Goal: Task Accomplishment & Management: Complete application form

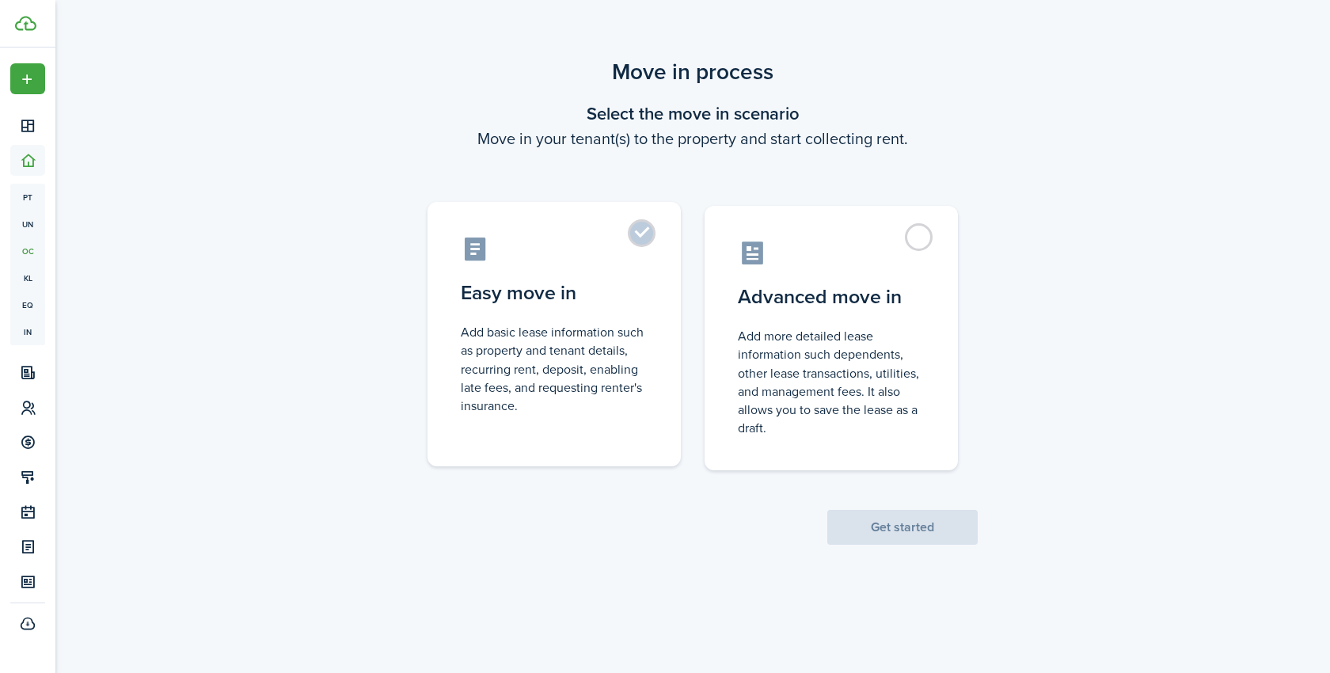
click at [599, 375] on control-radio-card-description "Add basic lease information such as property and tenant details, recurring rent…" at bounding box center [554, 369] width 187 height 92
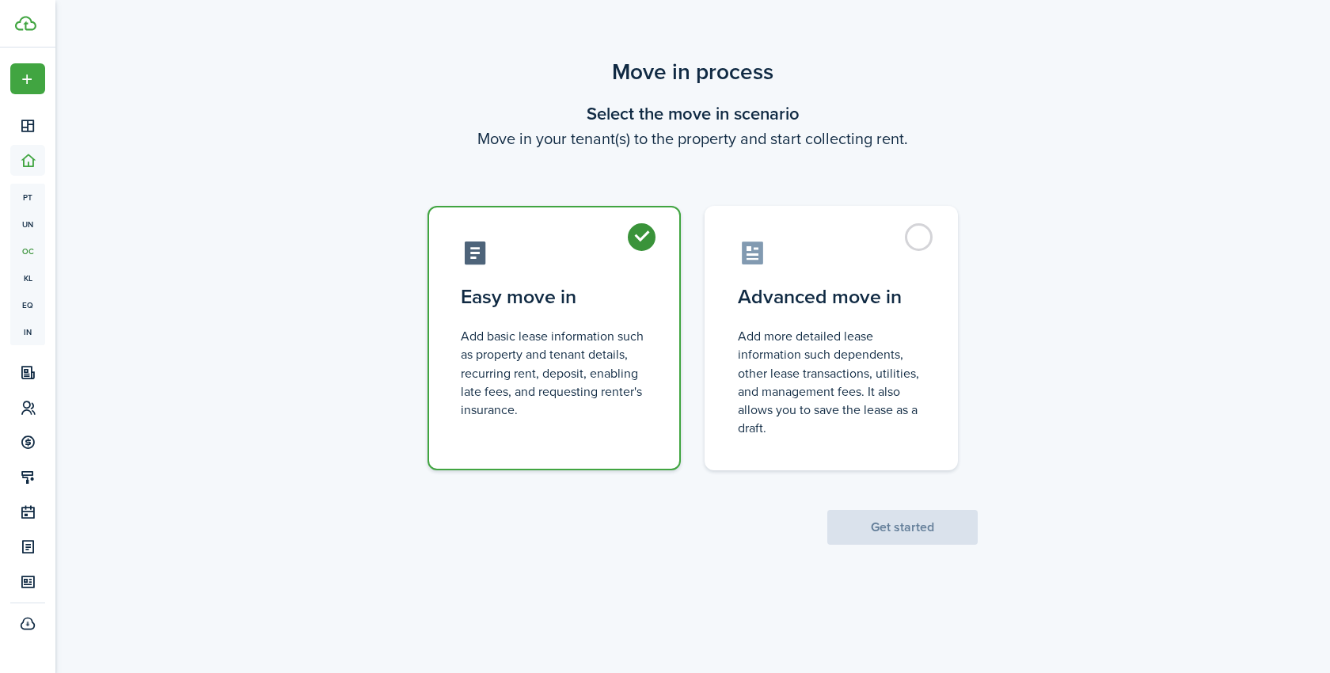
radio input "true"
click at [894, 523] on button "Get started" at bounding box center [902, 527] width 150 height 35
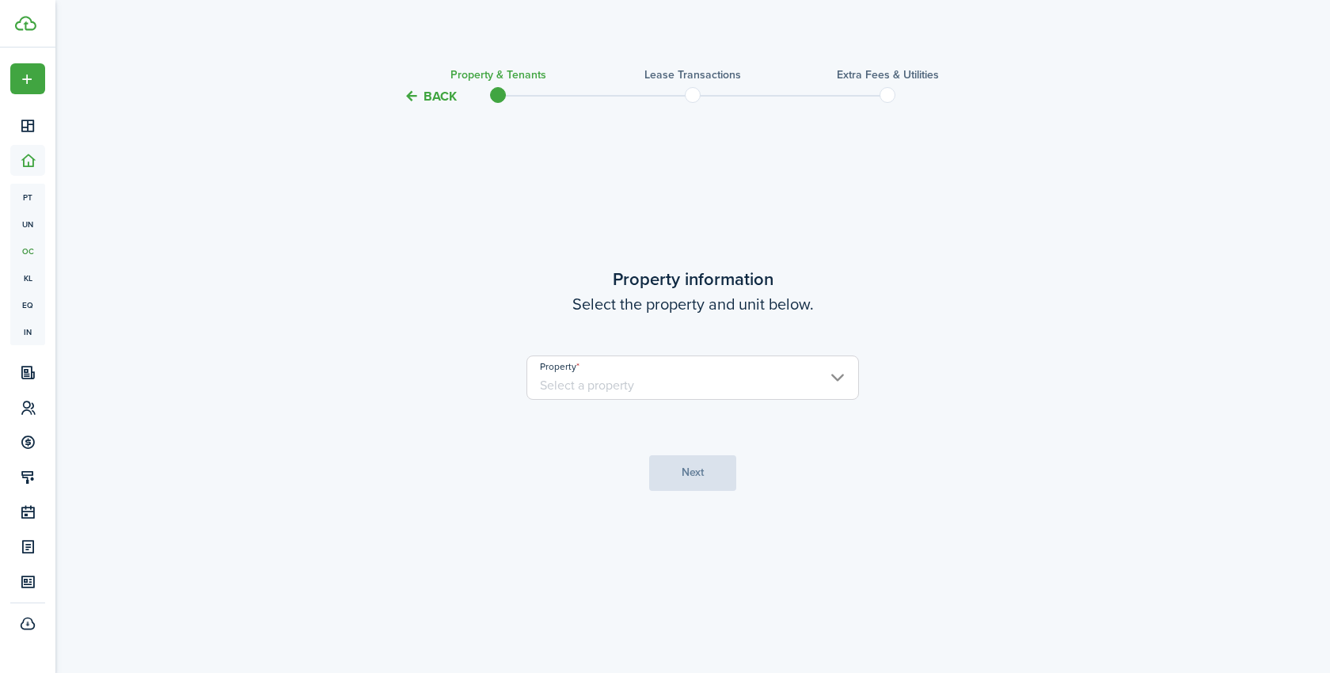
click at [708, 389] on input "Property" at bounding box center [692, 377] width 332 height 44
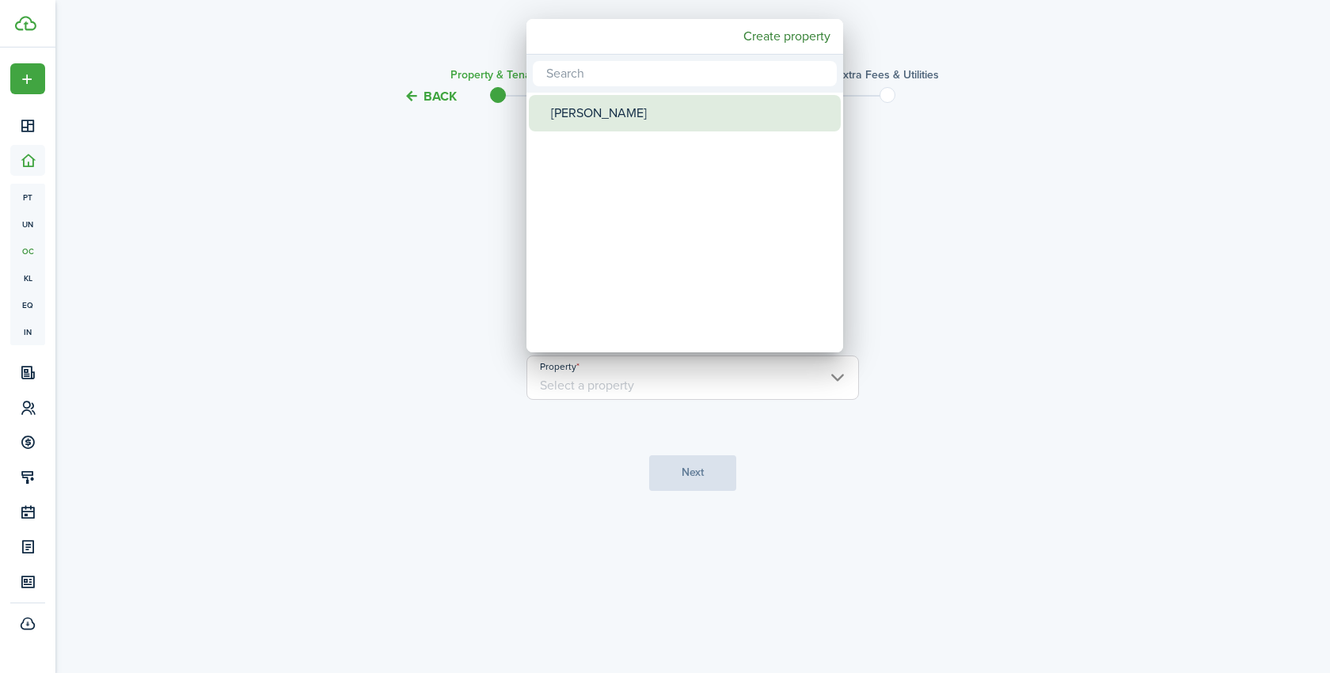
click at [592, 115] on div "[PERSON_NAME]" at bounding box center [691, 113] width 280 height 36
type input "[PERSON_NAME]"
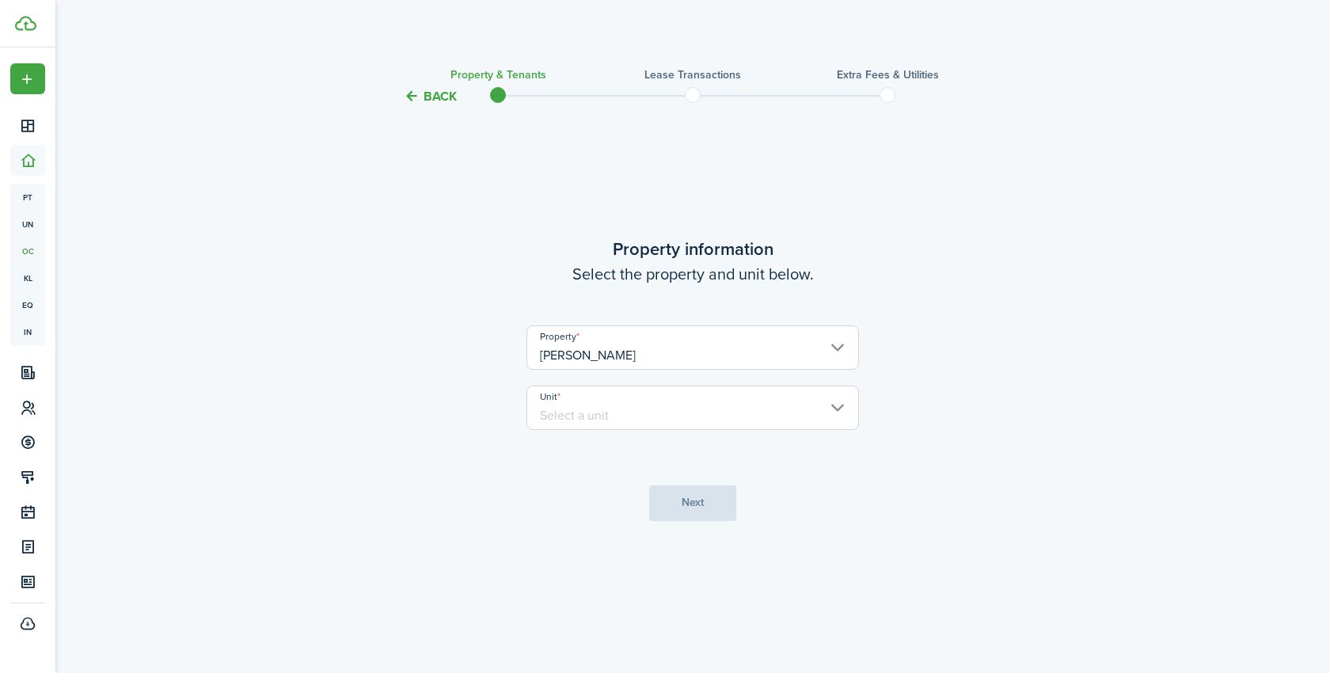
click at [668, 420] on input "Unit" at bounding box center [692, 407] width 332 height 44
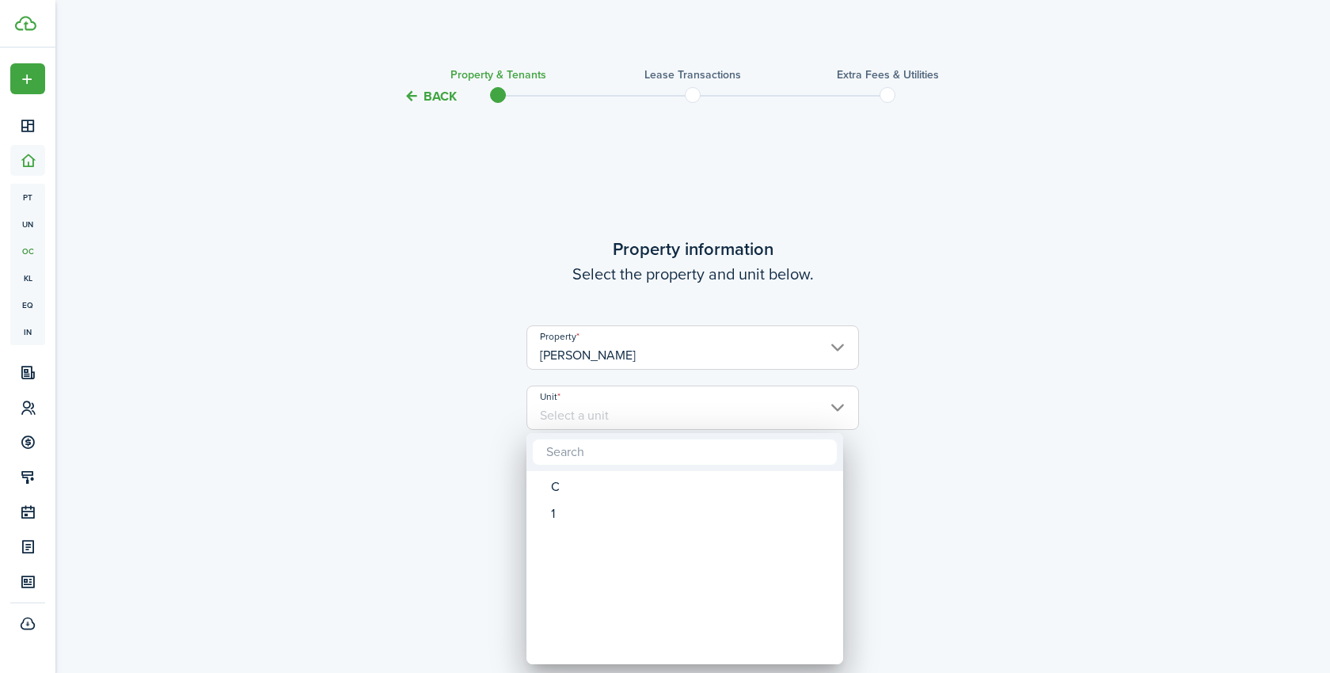
click at [354, 467] on div at bounding box center [664, 336] width 1583 height 926
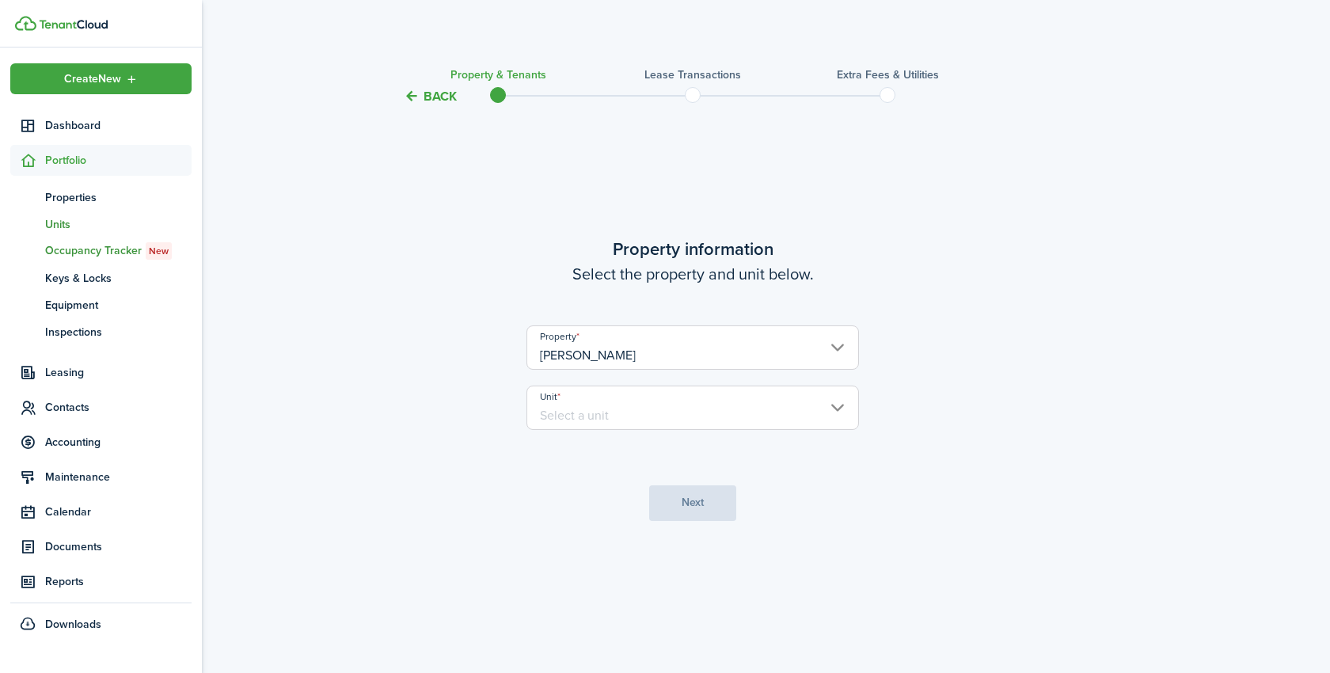
click at [72, 222] on span "Units" at bounding box center [118, 224] width 146 height 17
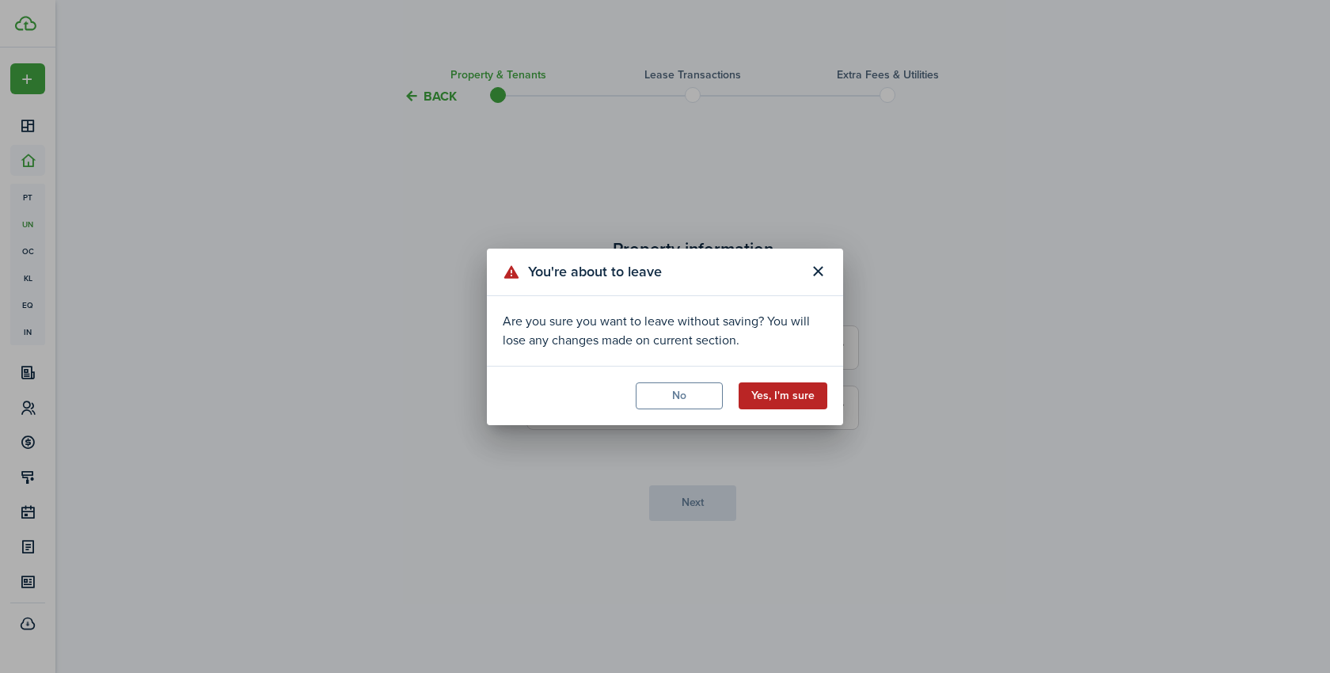
click at [794, 400] on button "Yes, I'm sure" at bounding box center [782, 395] width 89 height 27
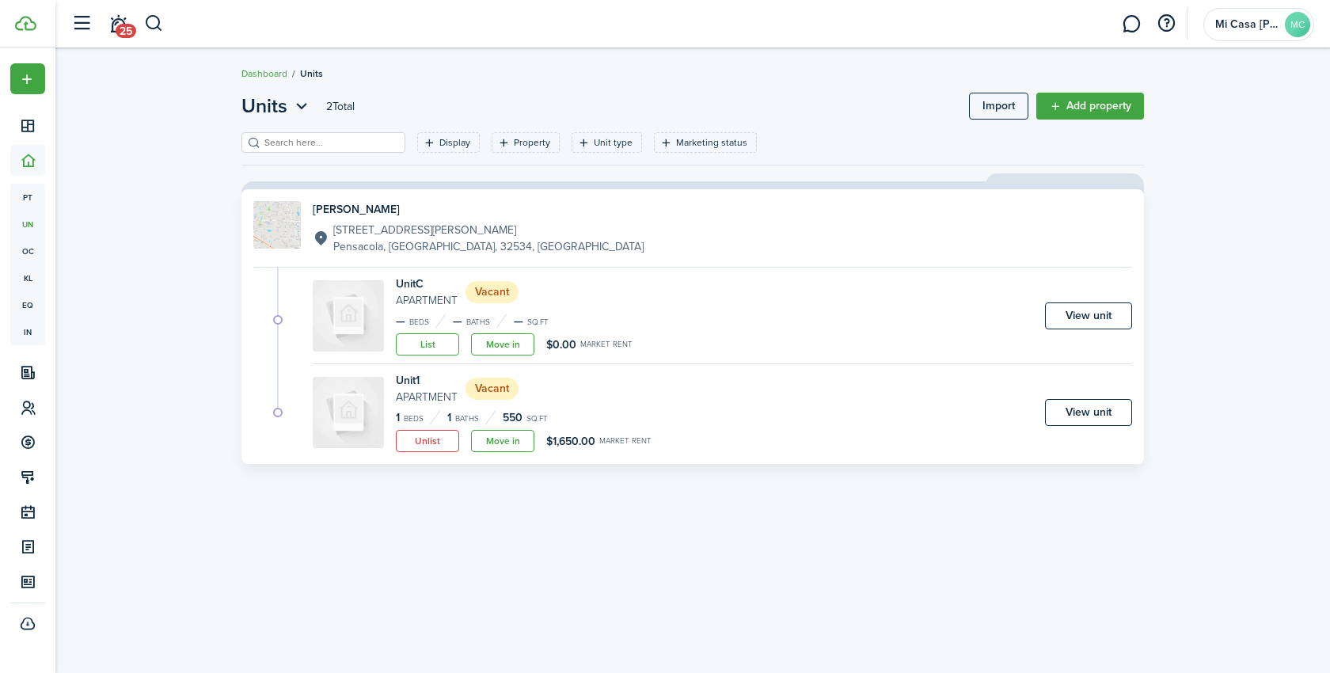
click at [295, 406] on div "Unit 1 Apartment Vacant 1 Beds 1 Baths 550 sq.ft Unlist Move in $1,650.00 Marke…" at bounding box center [692, 412] width 879 height 80
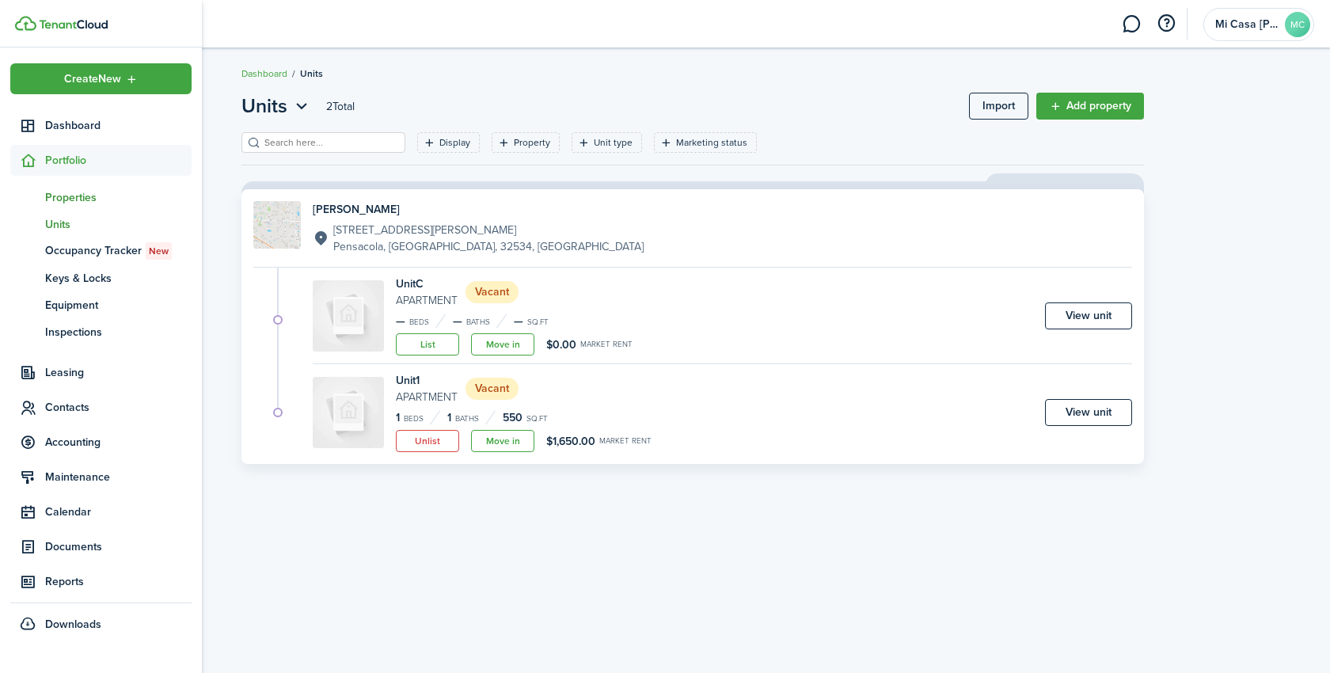
click at [72, 199] on span "Properties" at bounding box center [118, 197] width 146 height 17
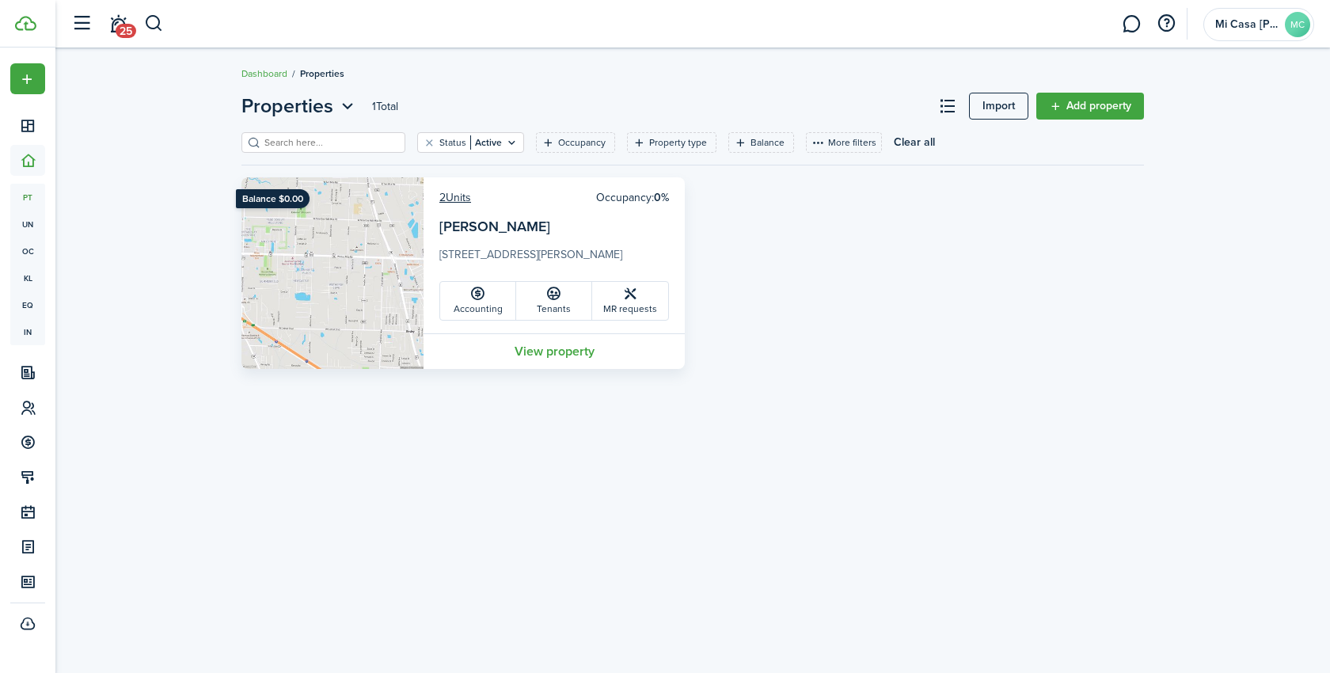
click at [579, 226] on card-title "[PERSON_NAME]" at bounding box center [554, 231] width 230 height 30
click at [541, 354] on link "View property" at bounding box center [553, 351] width 261 height 36
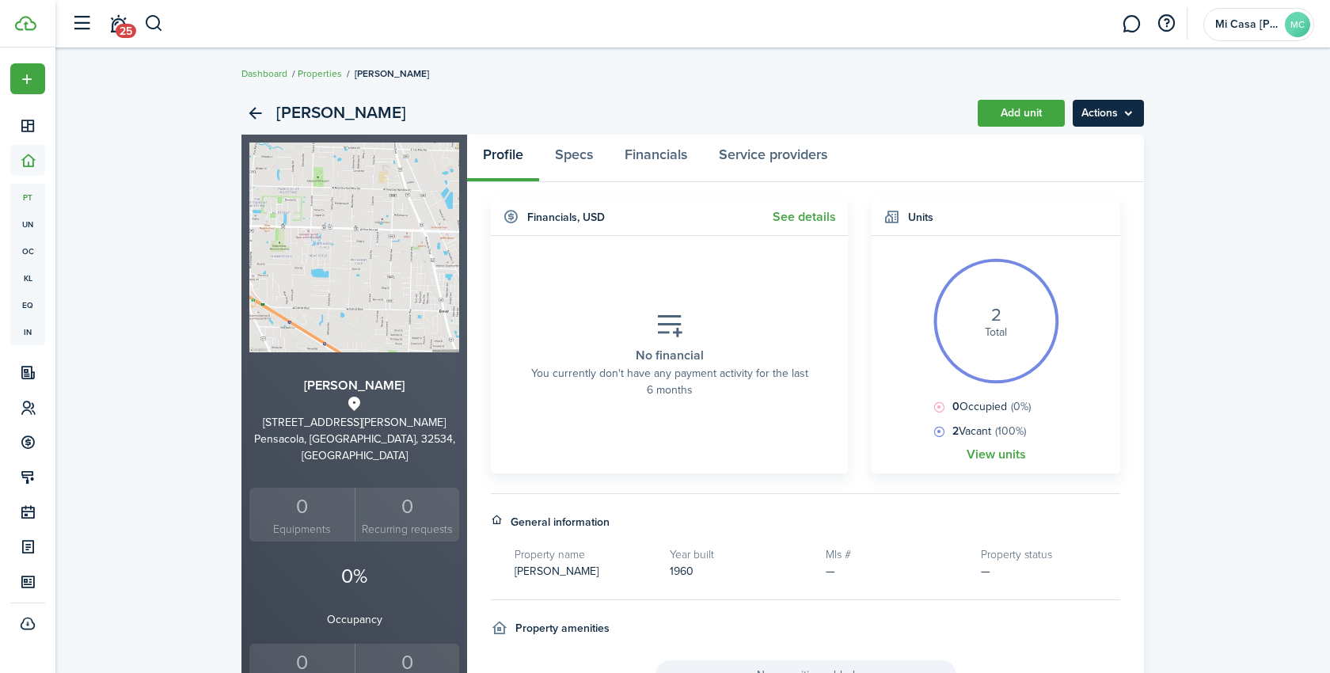
click at [1103, 123] on menu-btn "Actions" at bounding box center [1107, 113] width 71 height 27
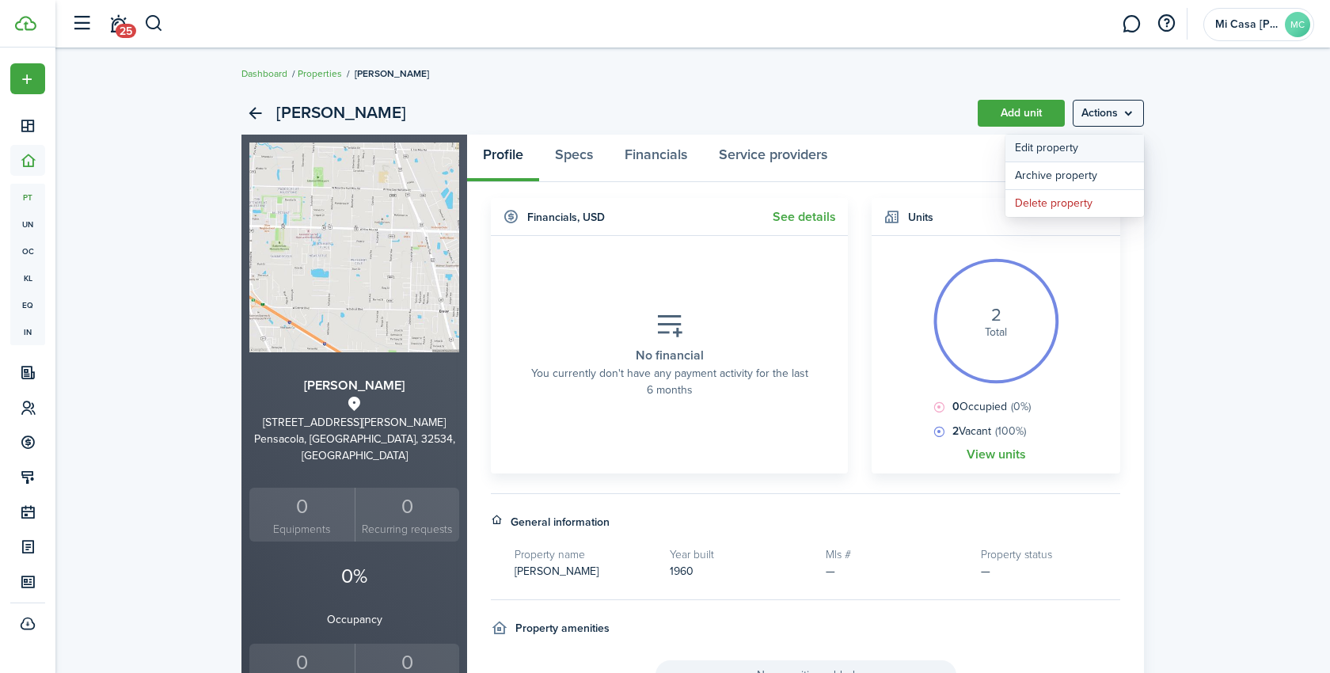
click at [1042, 148] on link "Edit property" at bounding box center [1074, 148] width 139 height 27
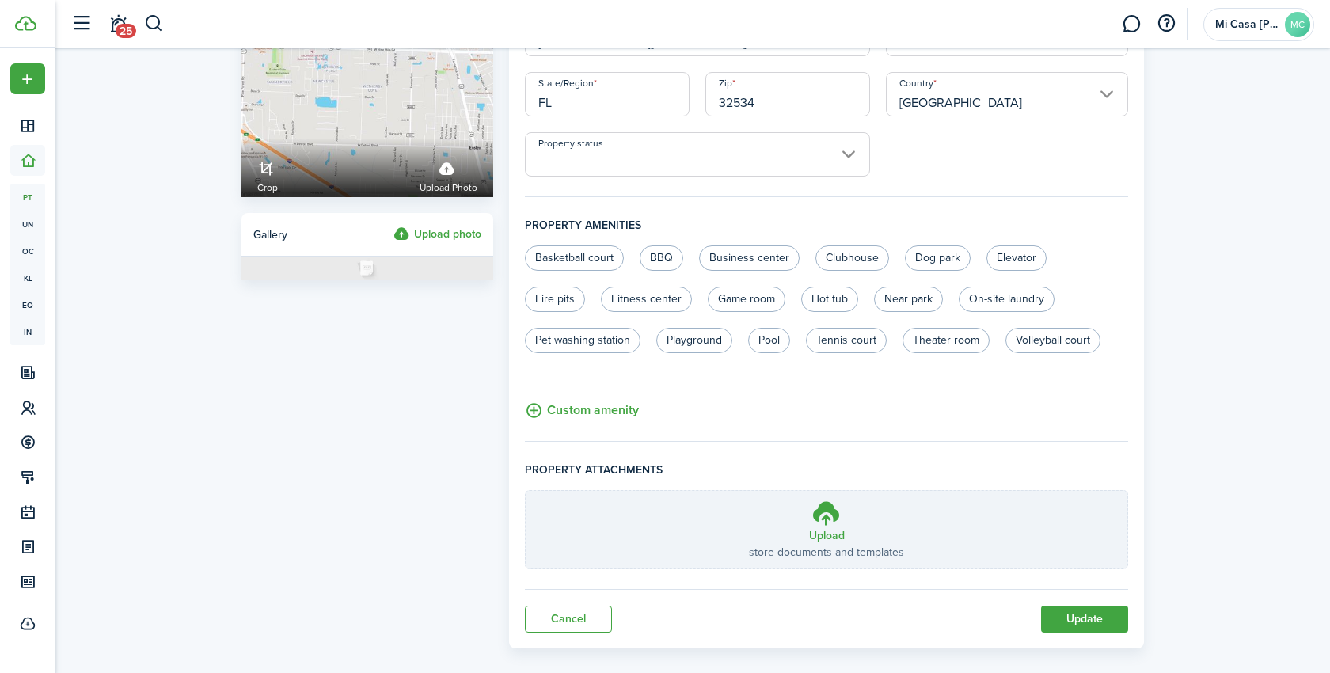
scroll to position [166, 0]
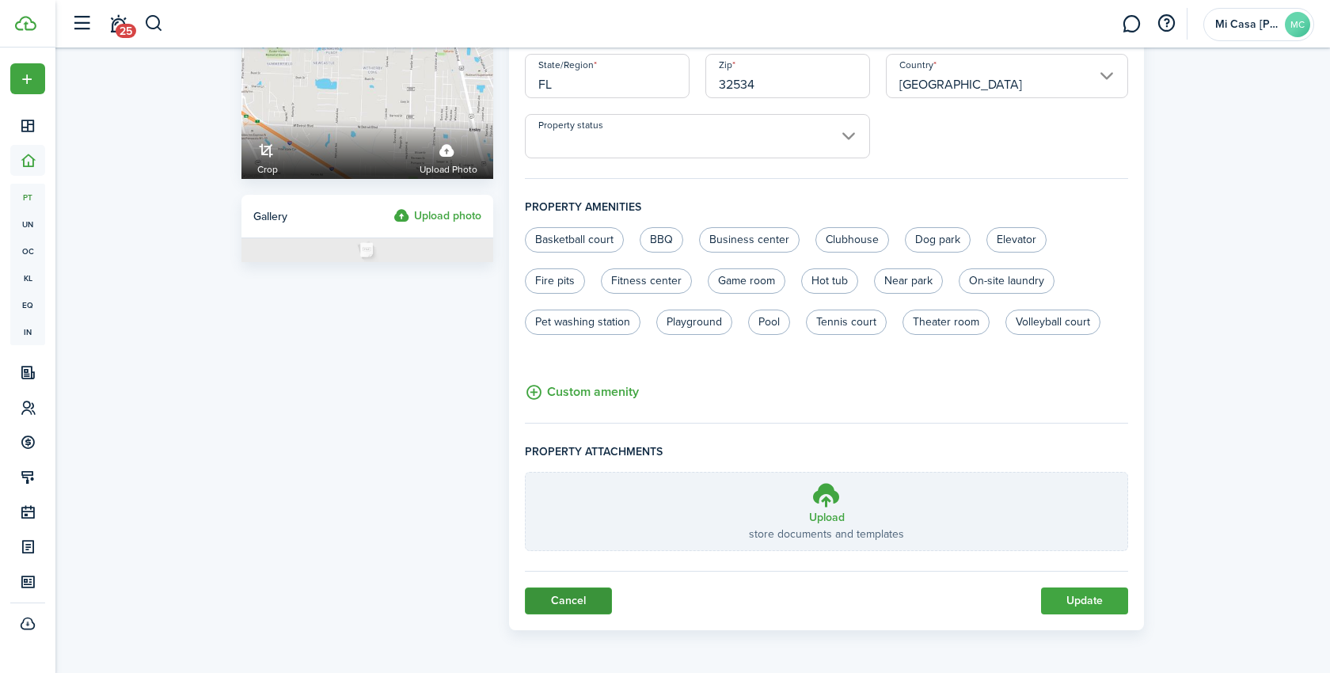
click at [560, 603] on link "Cancel" at bounding box center [568, 600] width 87 height 27
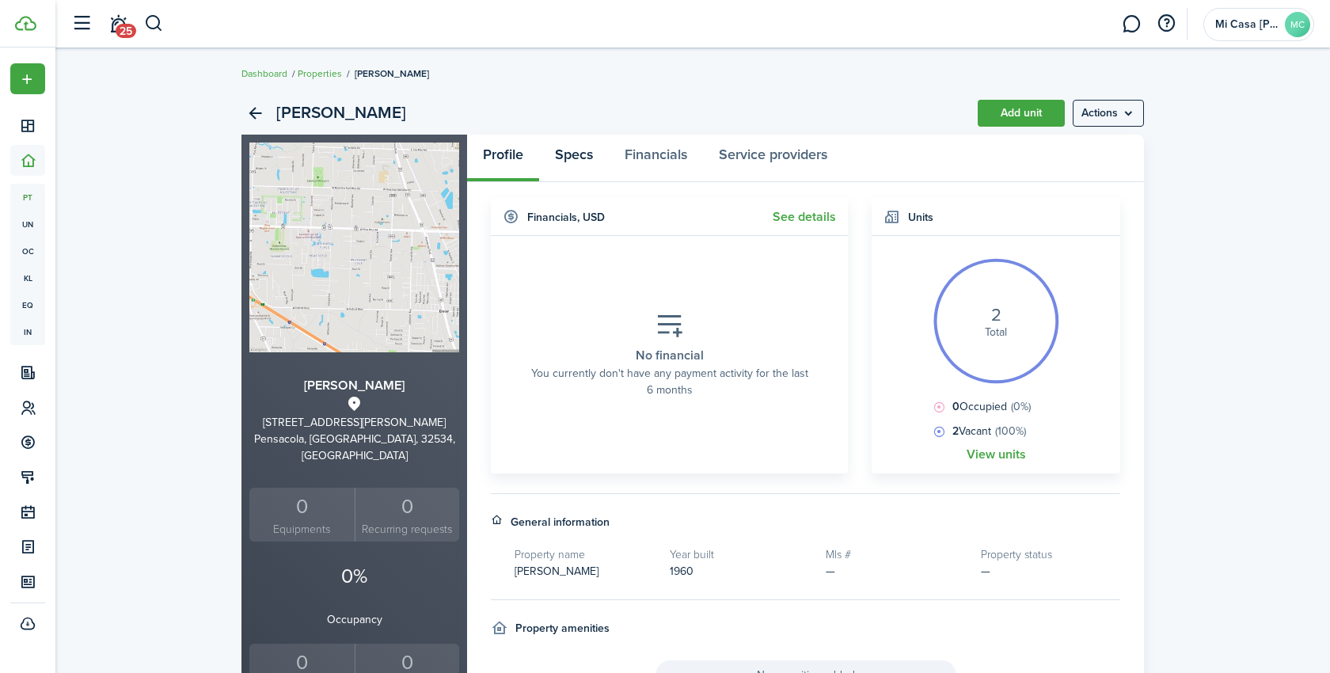
click at [575, 166] on link "Specs" at bounding box center [574, 158] width 70 height 47
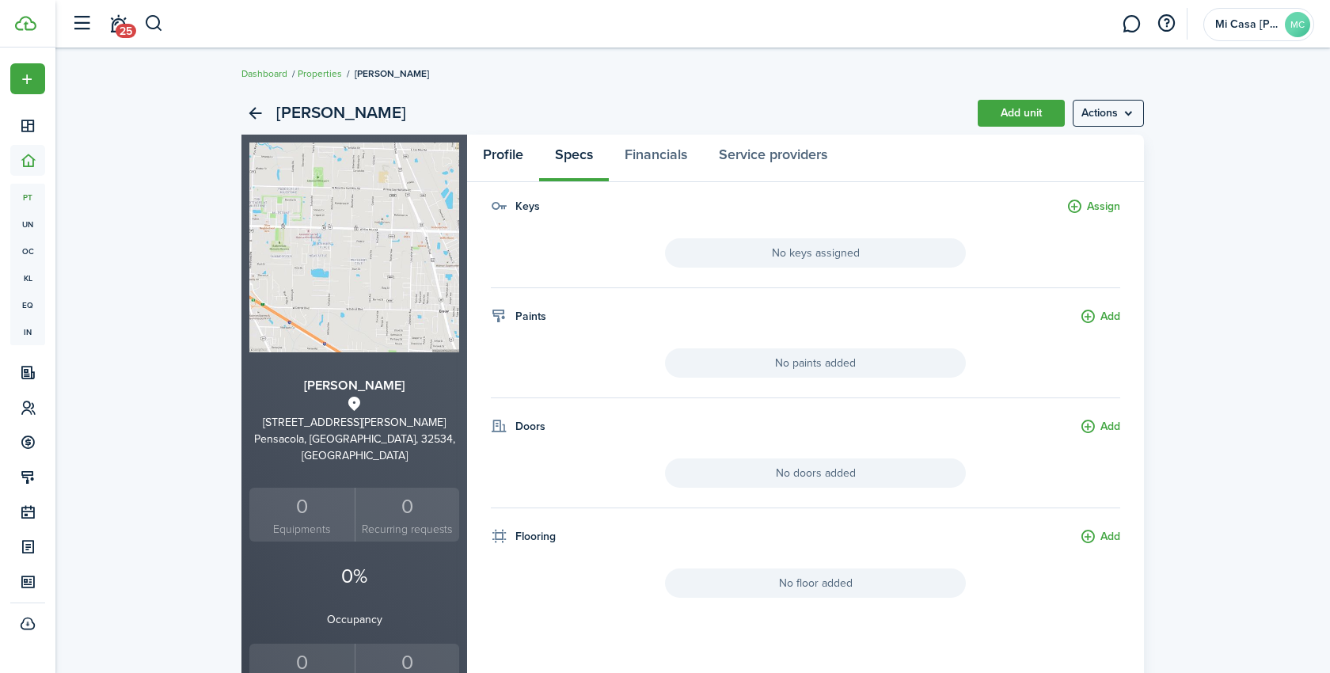
click at [505, 151] on link "Profile" at bounding box center [503, 158] width 72 height 47
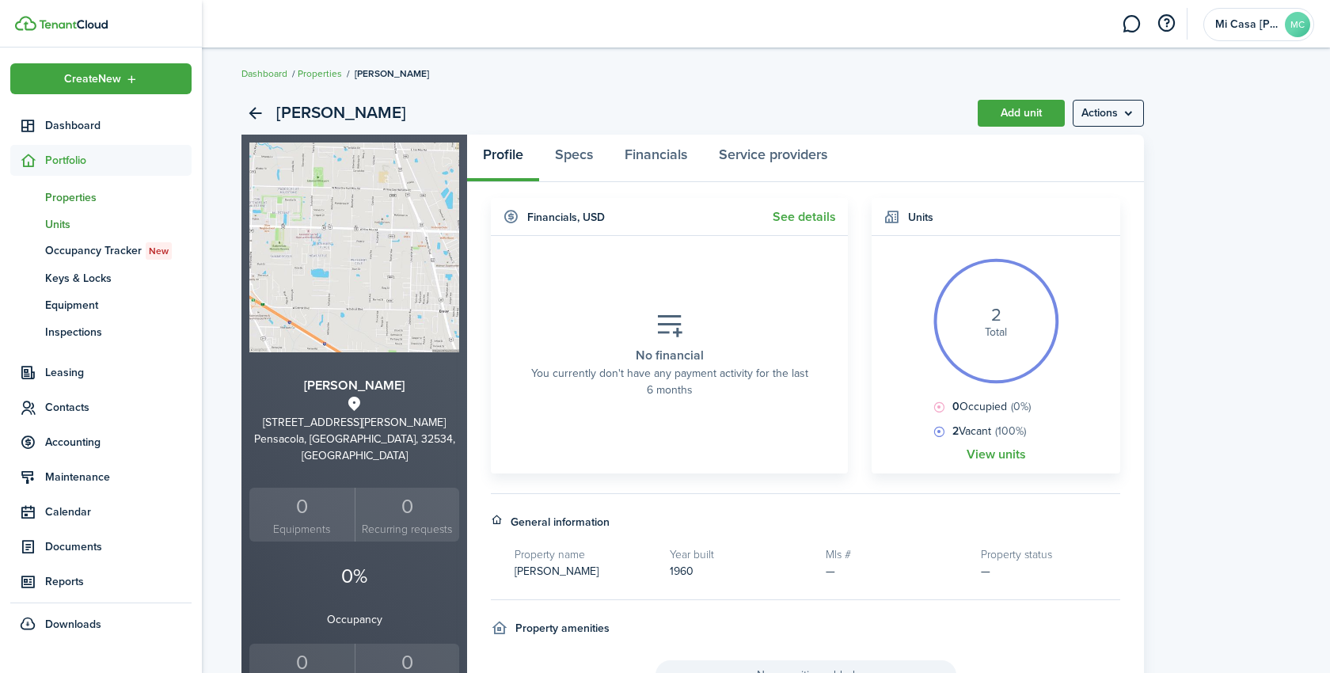
click at [58, 222] on span "Units" at bounding box center [118, 224] width 146 height 17
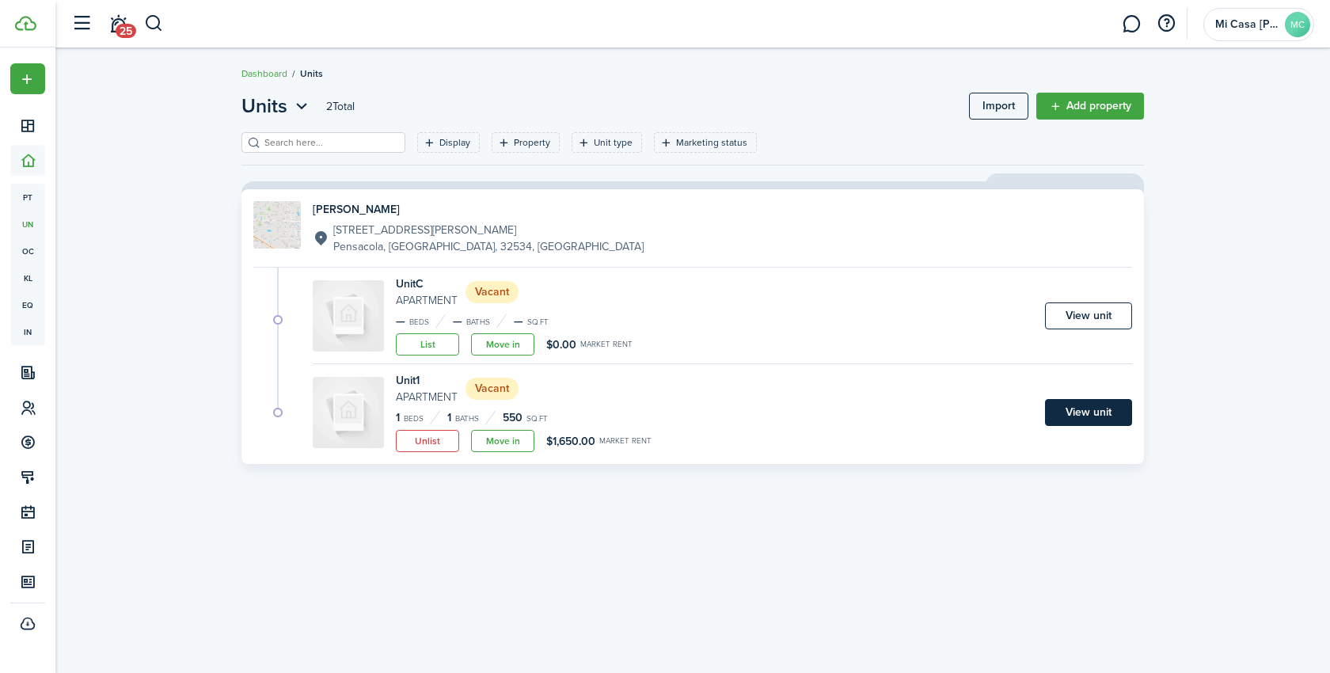
click at [1057, 420] on link "View unit" at bounding box center [1088, 412] width 87 height 27
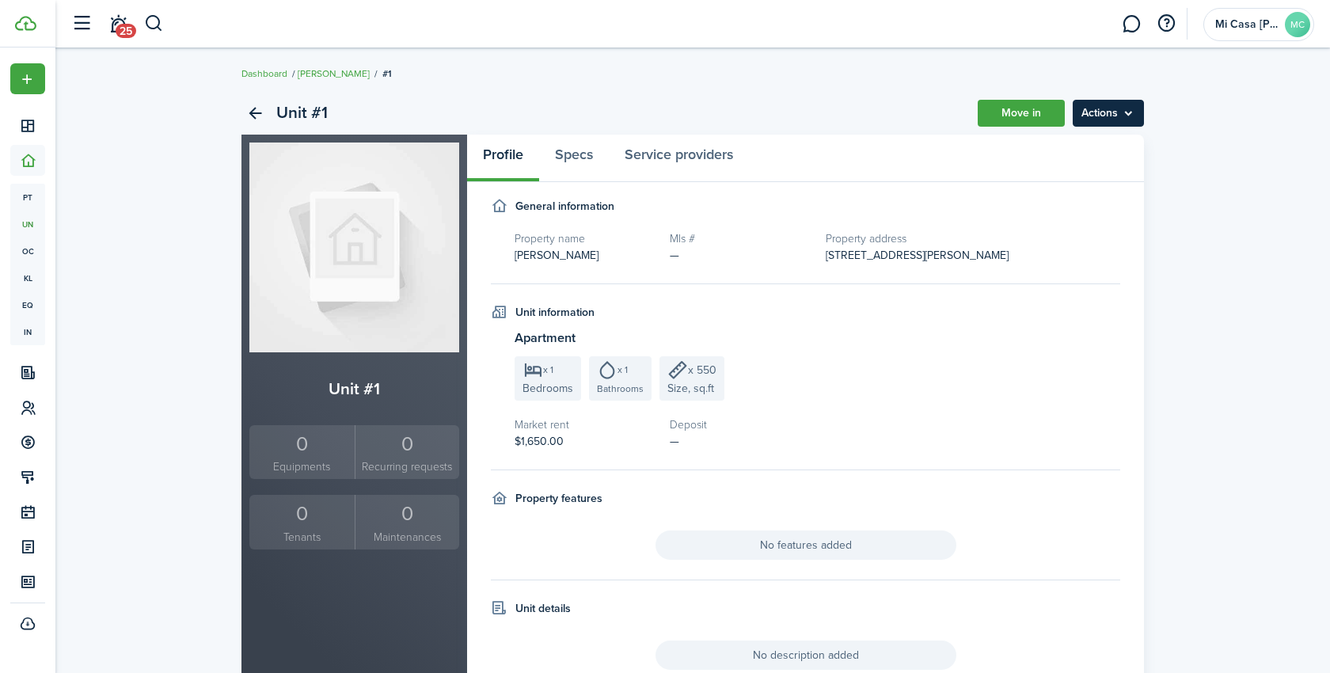
click at [1103, 115] on menu-btn "Actions" at bounding box center [1107, 113] width 71 height 27
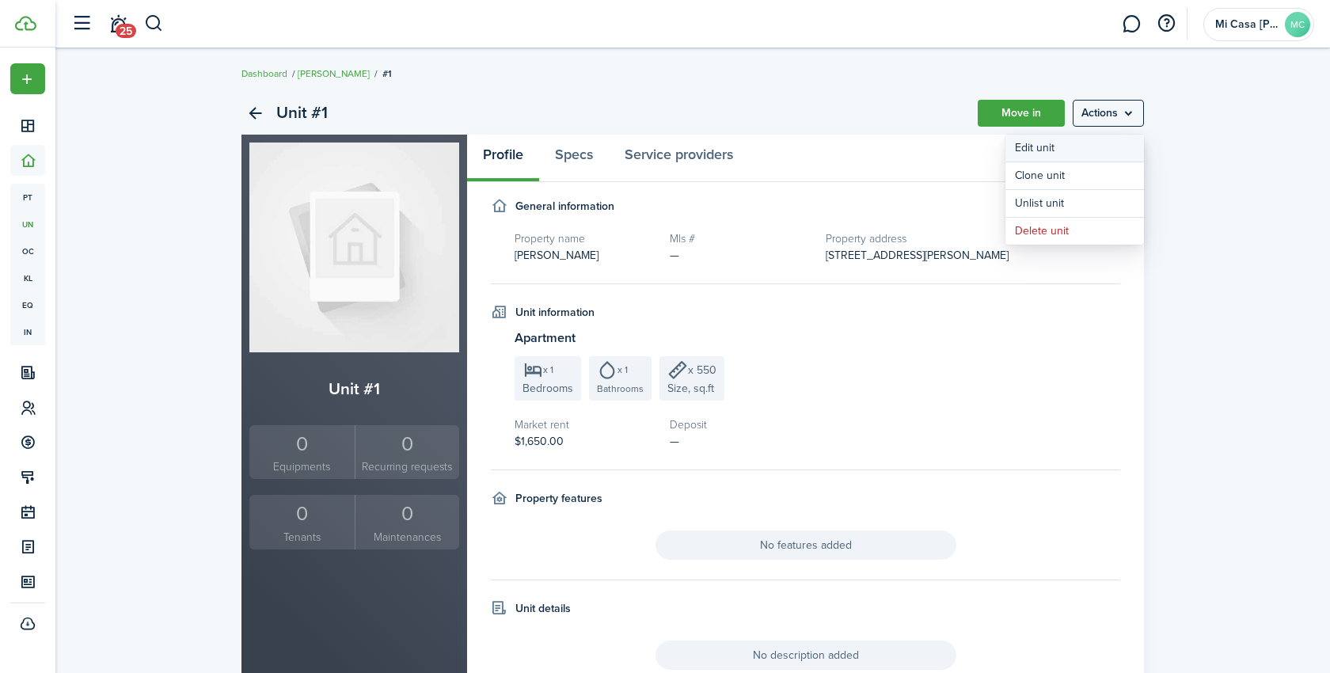
click at [1046, 151] on link "Edit unit" at bounding box center [1074, 148] width 139 height 27
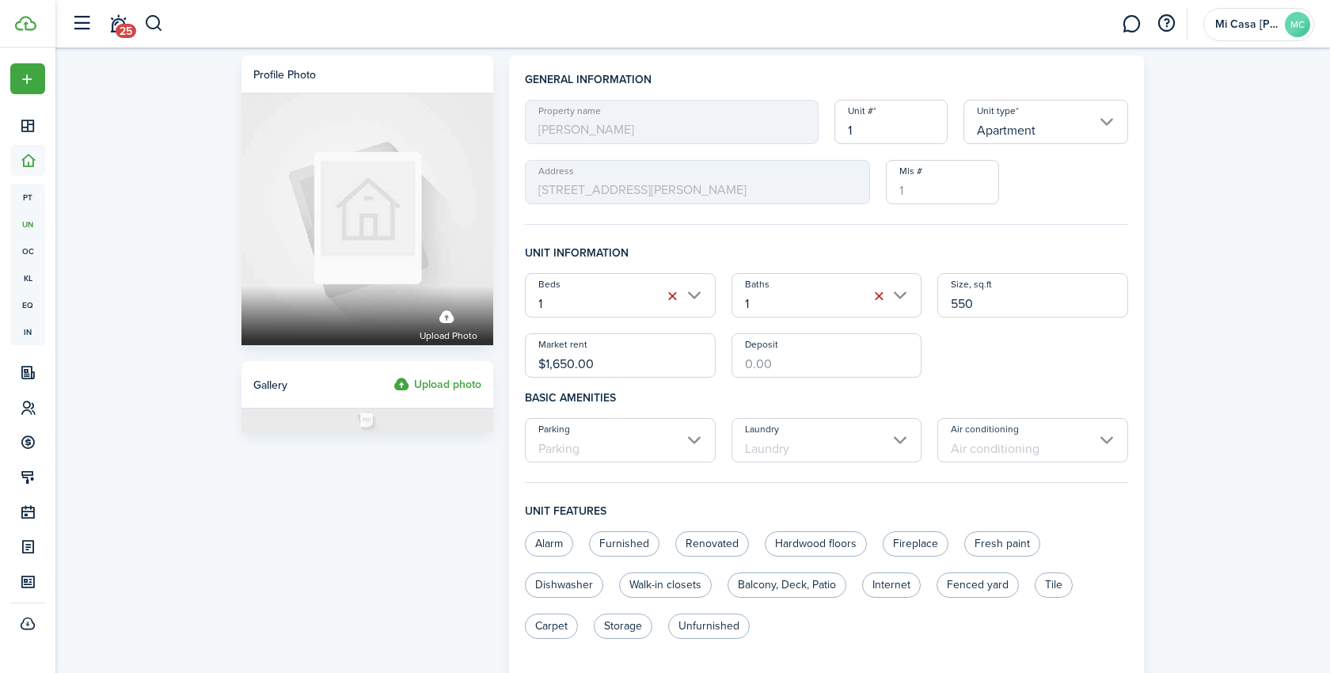
click at [871, 127] on input "1" at bounding box center [890, 122] width 113 height 44
drag, startPoint x: 871, startPoint y: 127, endPoint x: 806, endPoint y: 127, distance: 64.9
click at [806, 127] on div "Property name [PERSON_NAME] Unit # 1 Unit type Apartment Address [STREET_ADDRES…" at bounding box center [826, 152] width 619 height 104
type input "D"
click at [1147, 228] on div "General information Property name [PERSON_NAME] Unit # D Unit type Apartment Ad…" at bounding box center [826, 615] width 651 height 1120
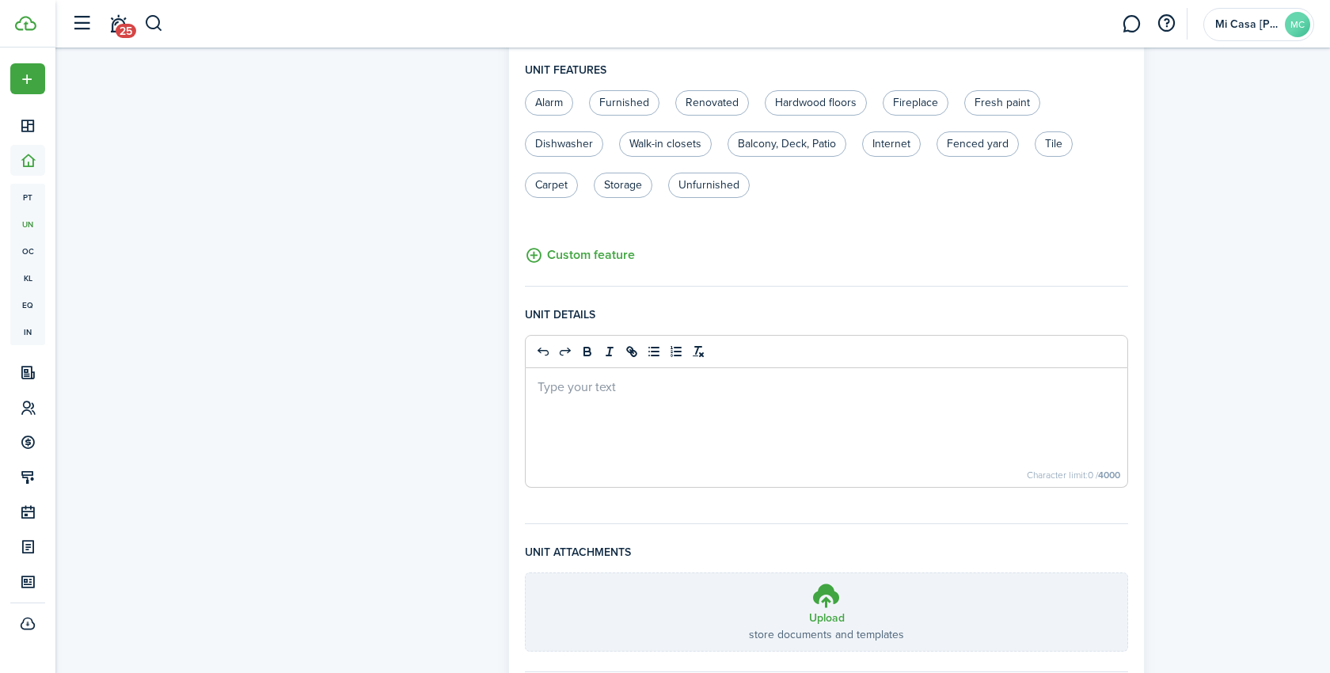
scroll to position [545, 0]
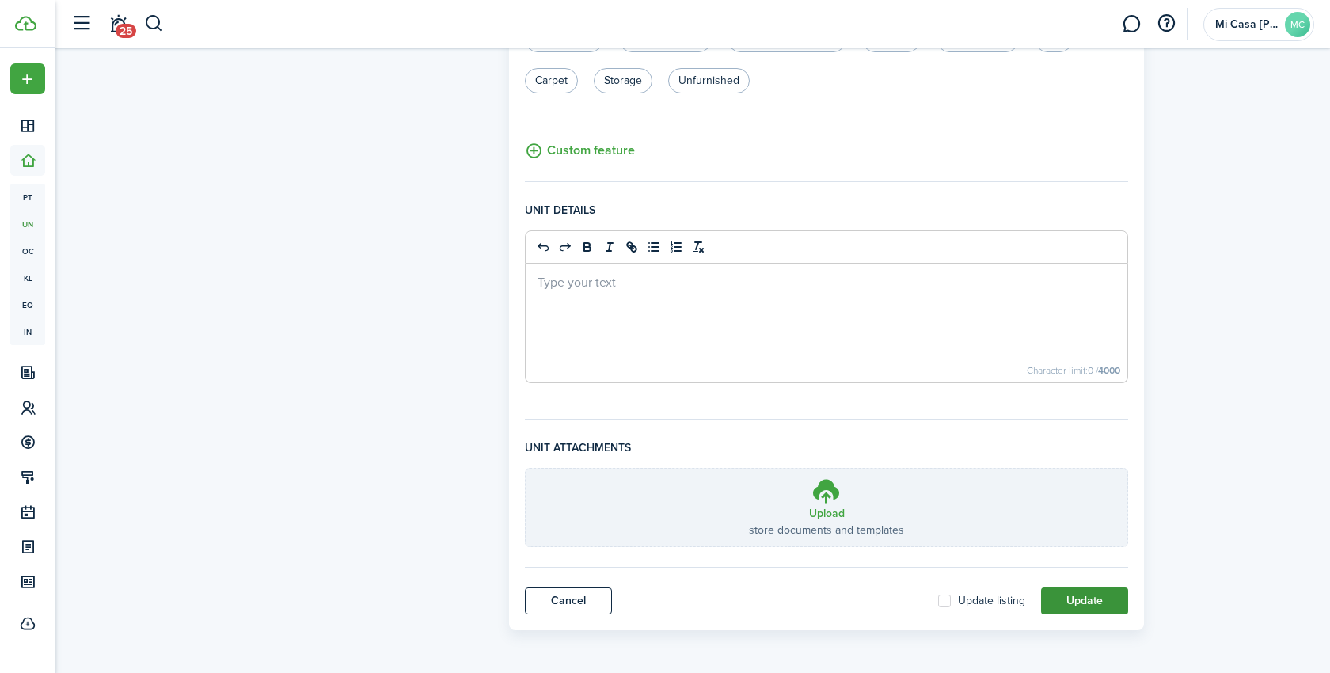
click at [1090, 590] on button "Update" at bounding box center [1084, 600] width 87 height 27
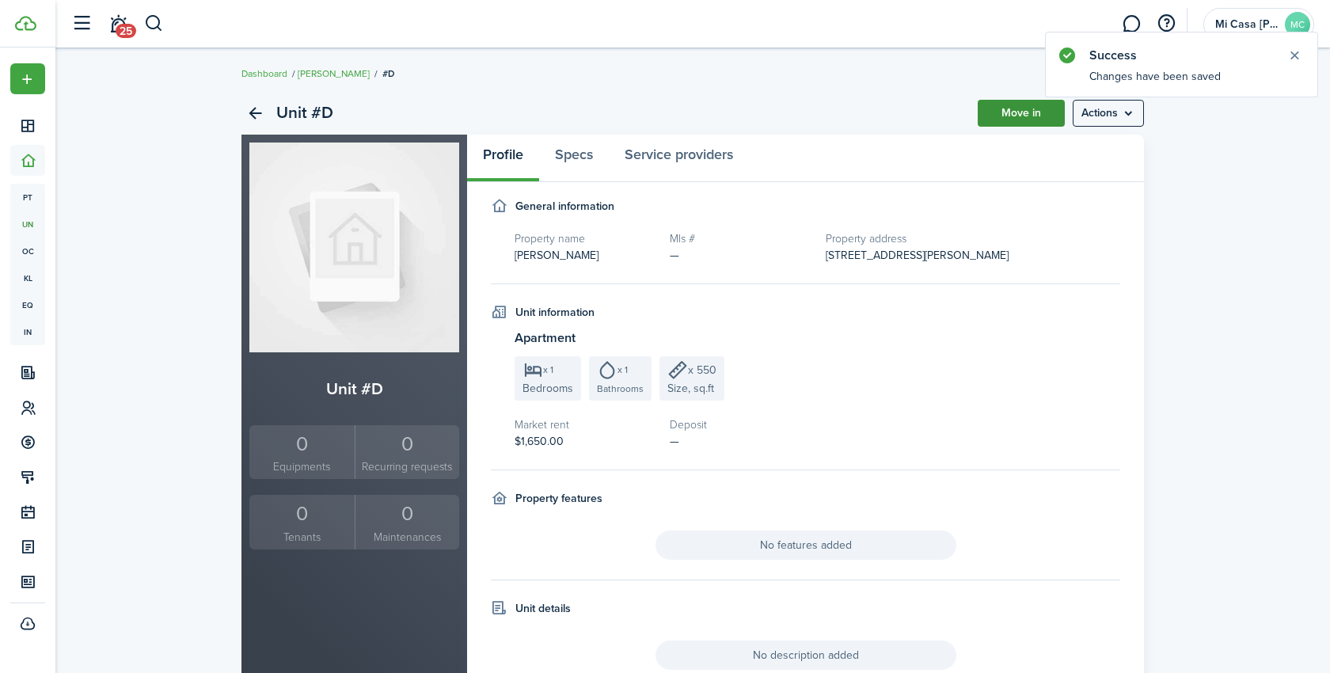
click at [1032, 115] on link "Move in" at bounding box center [1020, 113] width 87 height 27
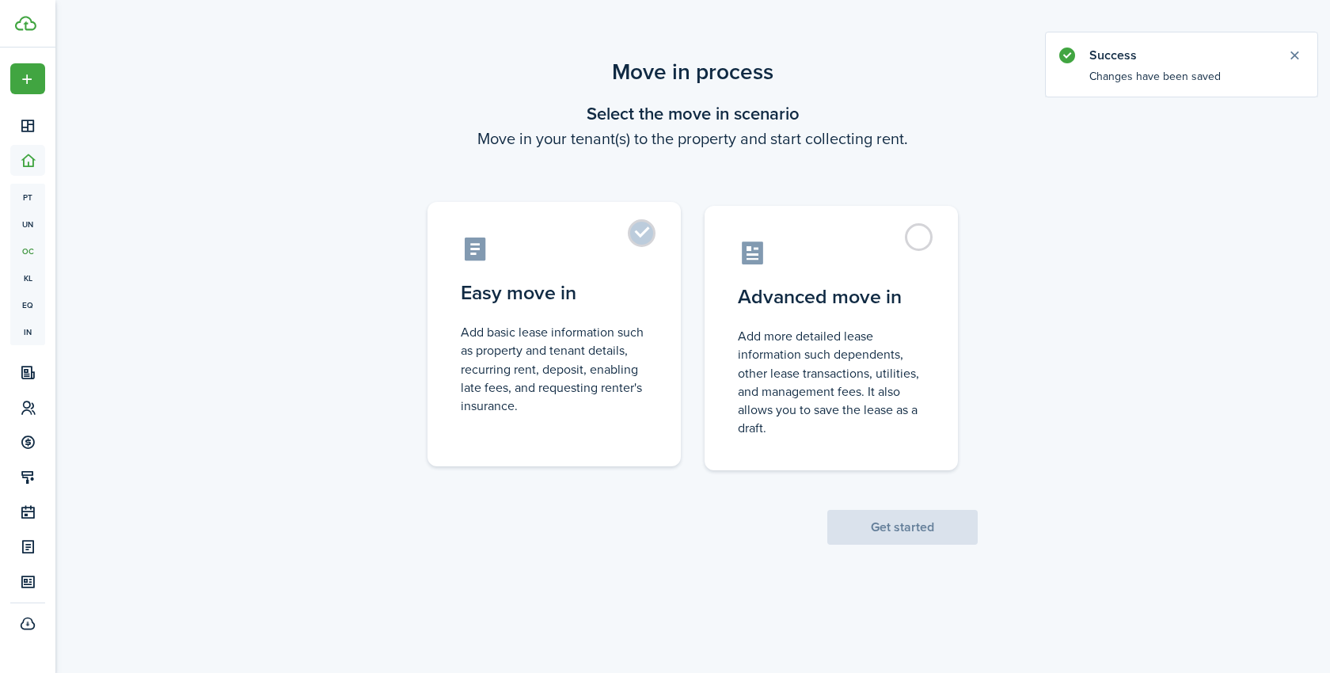
click at [659, 236] on label "Easy move in Add basic lease information such as property and tenant details, r…" at bounding box center [553, 334] width 253 height 264
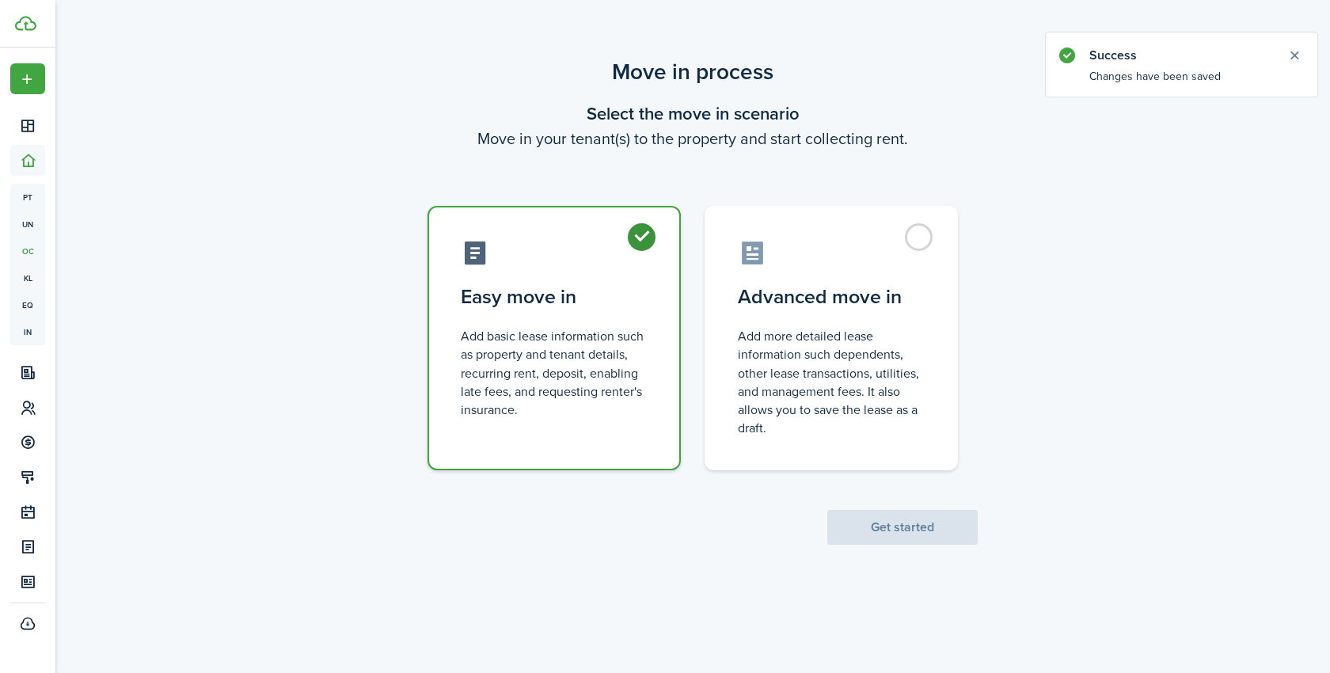
radio input "true"
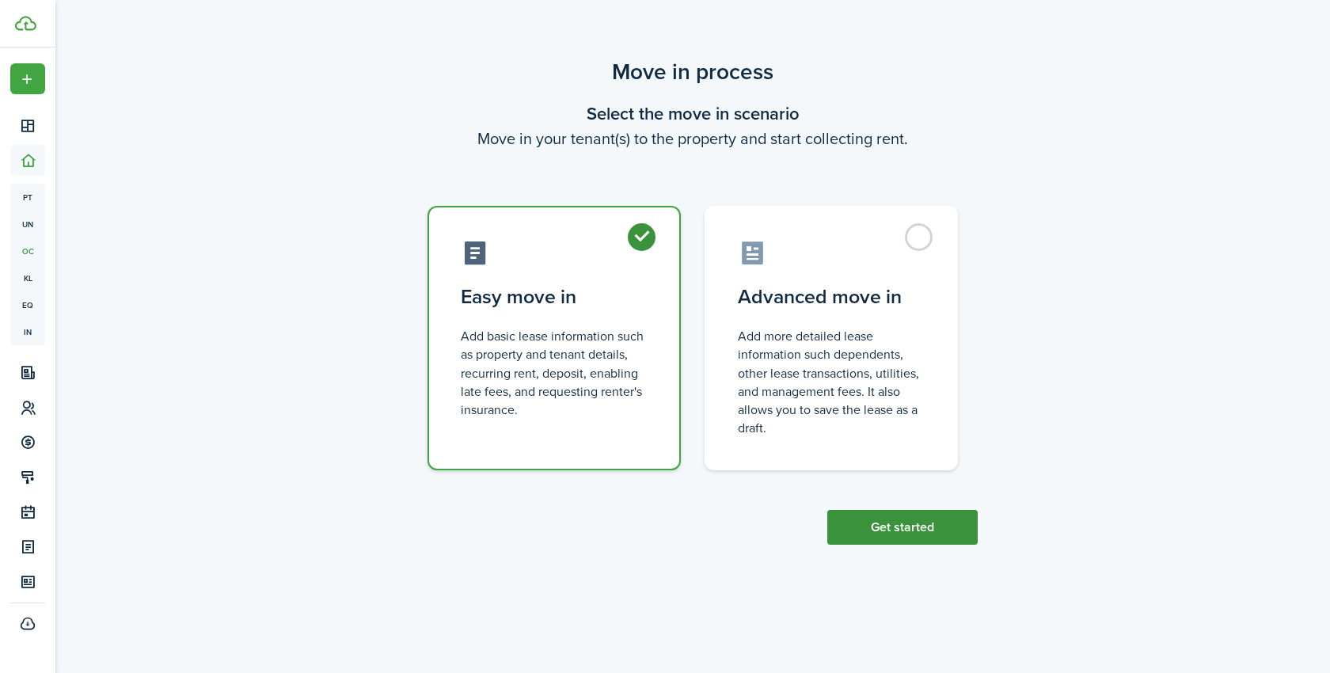
click at [898, 526] on button "Get started" at bounding box center [902, 527] width 150 height 35
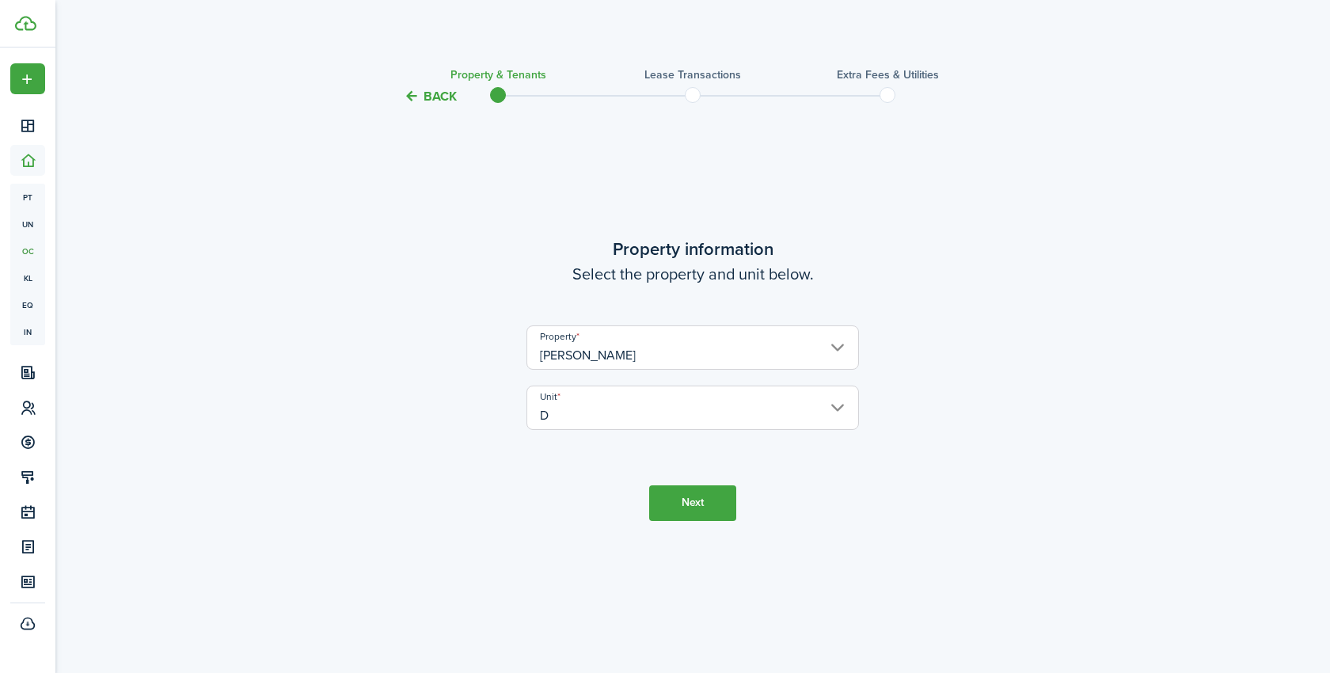
click at [701, 491] on button "Next" at bounding box center [692, 503] width 87 height 36
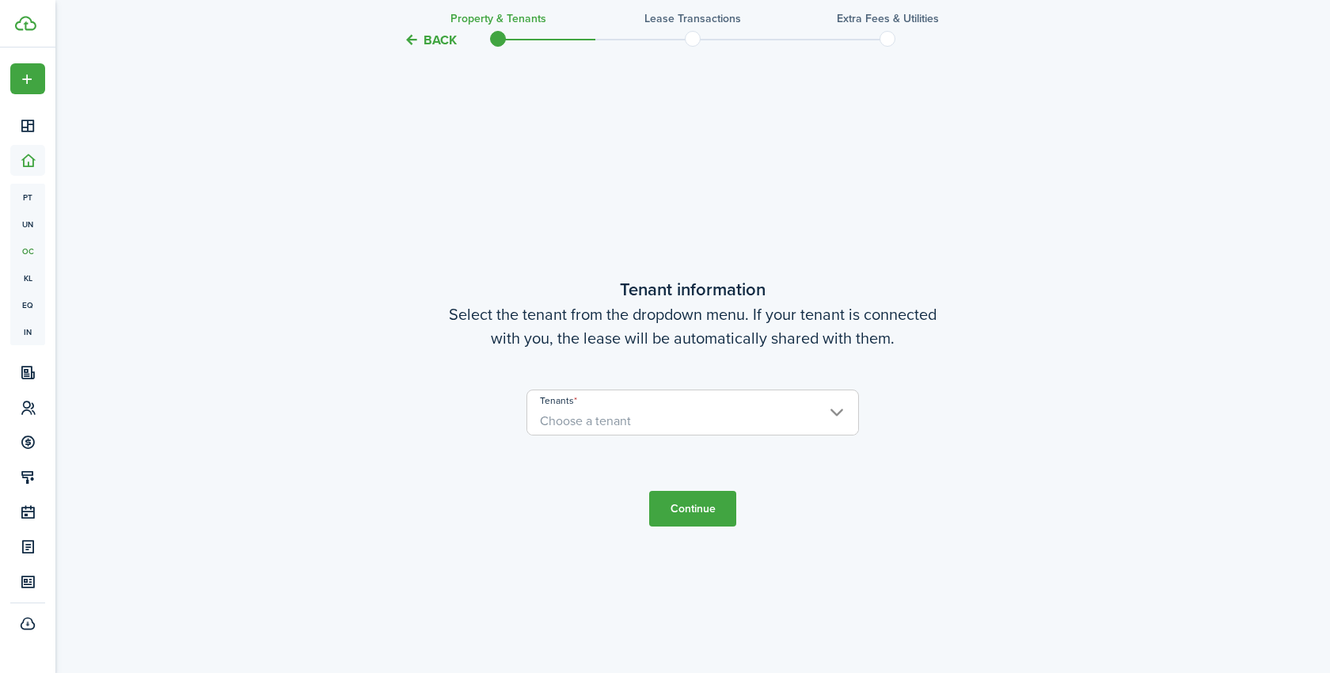
scroll to position [567, 0]
click at [709, 442] on user-client-select "Tenants Choose a tenant" at bounding box center [692, 418] width 332 height 62
click at [699, 434] on user-client-select "Tenants Choose a tenant" at bounding box center [692, 418] width 332 height 62
click at [712, 410] on span "Choose a tenant" at bounding box center [692, 418] width 331 height 27
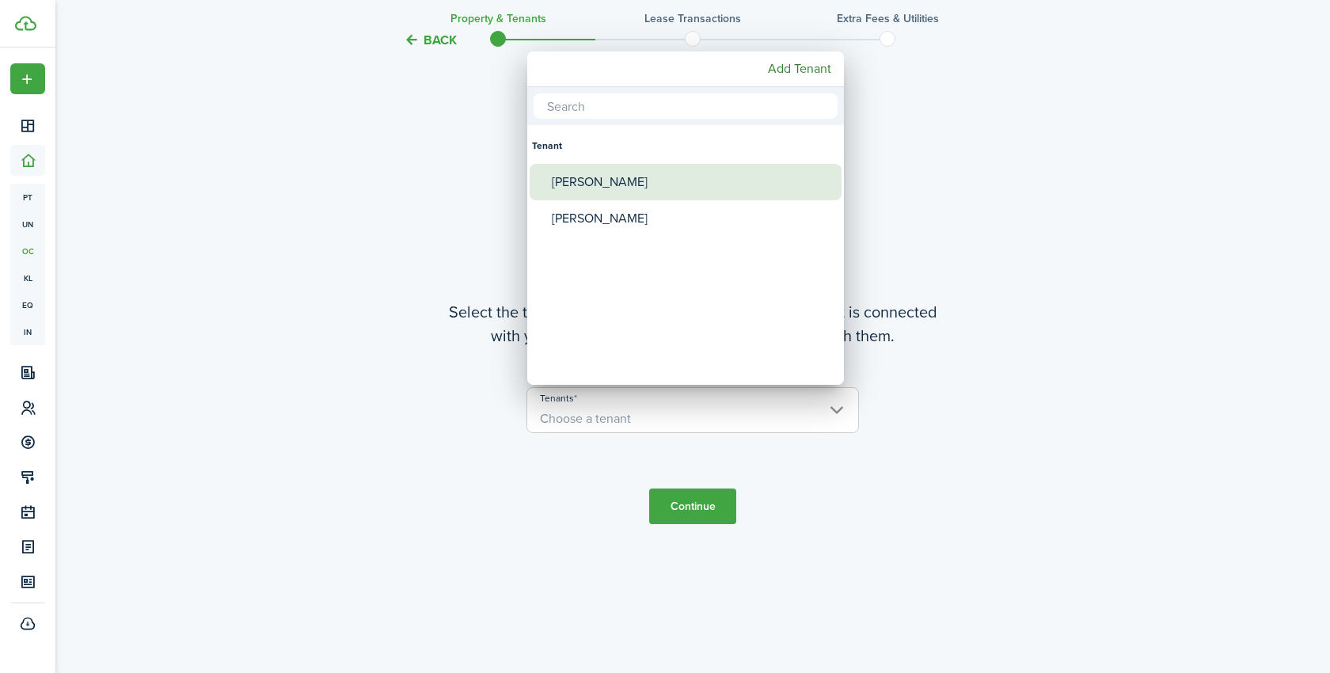
click at [608, 191] on div "[PERSON_NAME]" at bounding box center [692, 182] width 280 height 36
type input "[PERSON_NAME]"
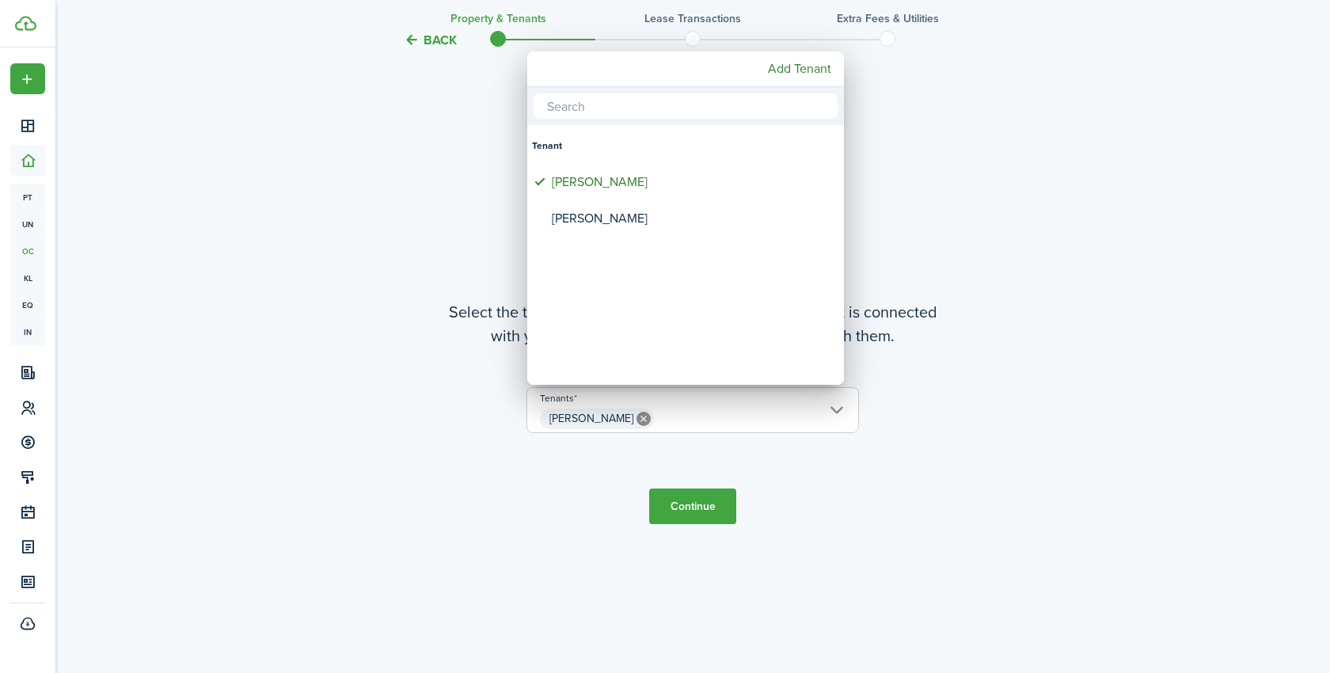
click at [818, 482] on div at bounding box center [664, 336] width 1583 height 926
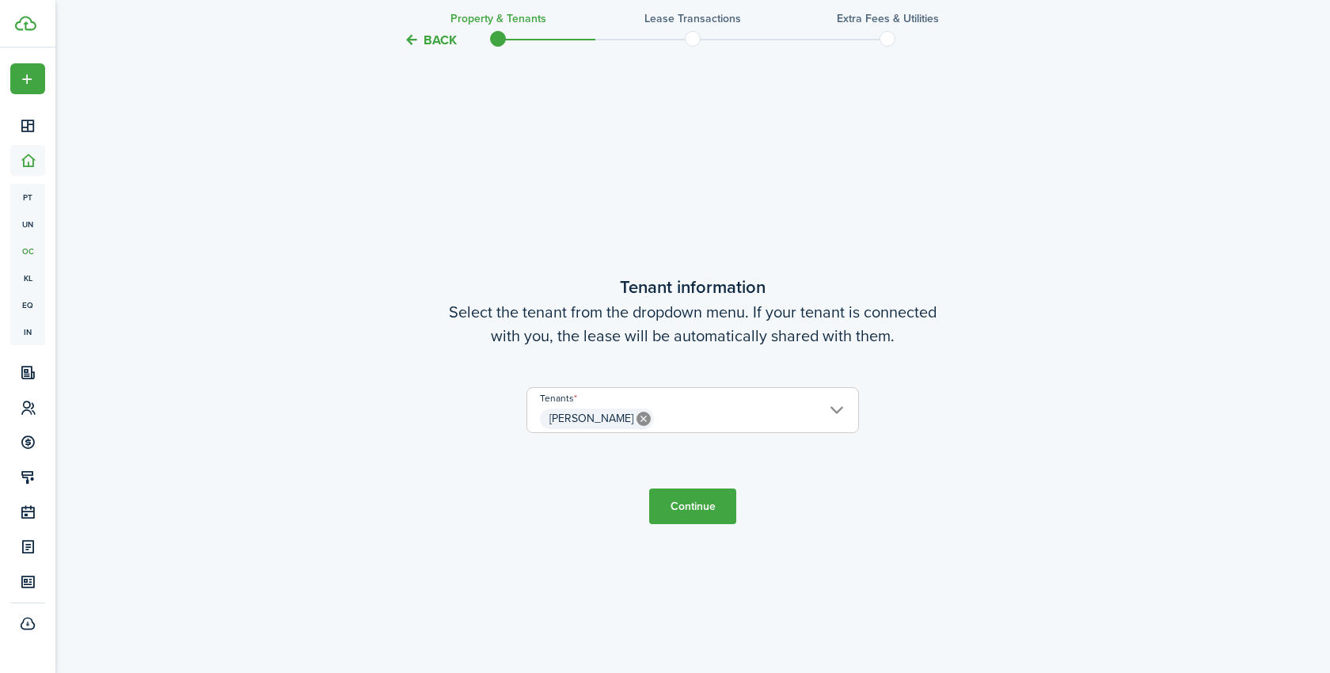
click at [685, 507] on button "Continue" at bounding box center [692, 506] width 87 height 36
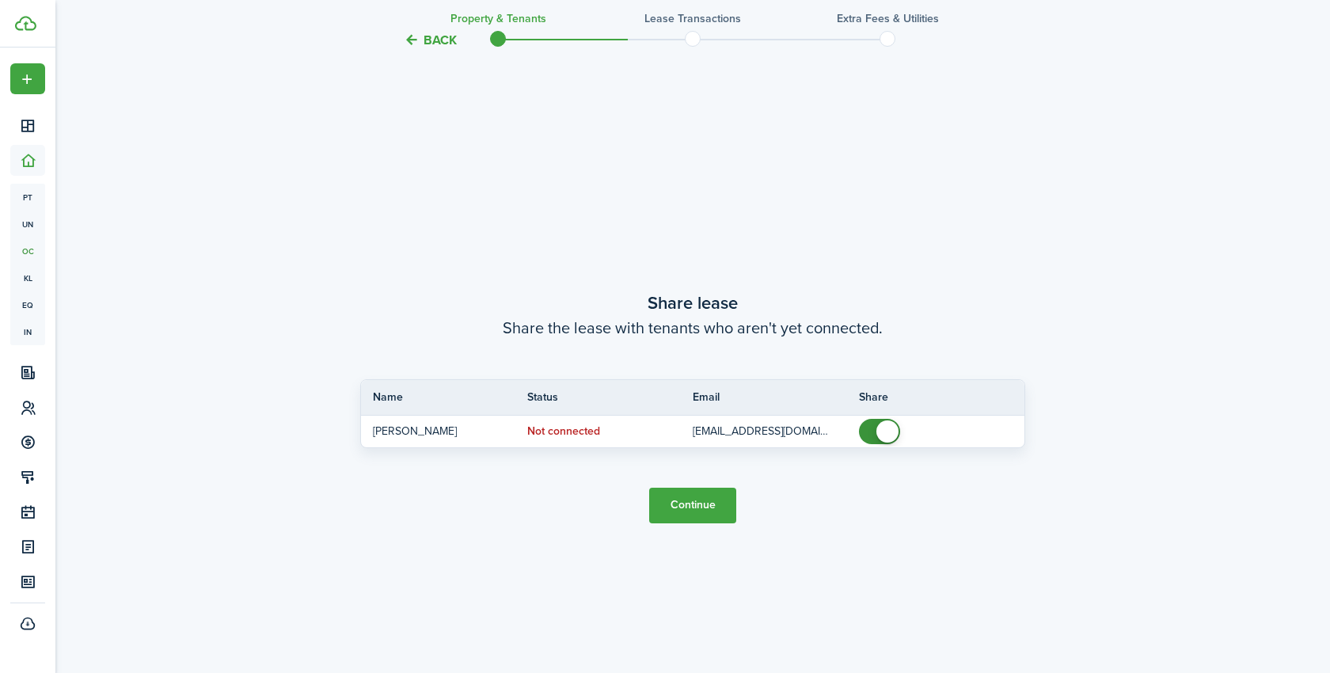
scroll to position [1239, 0]
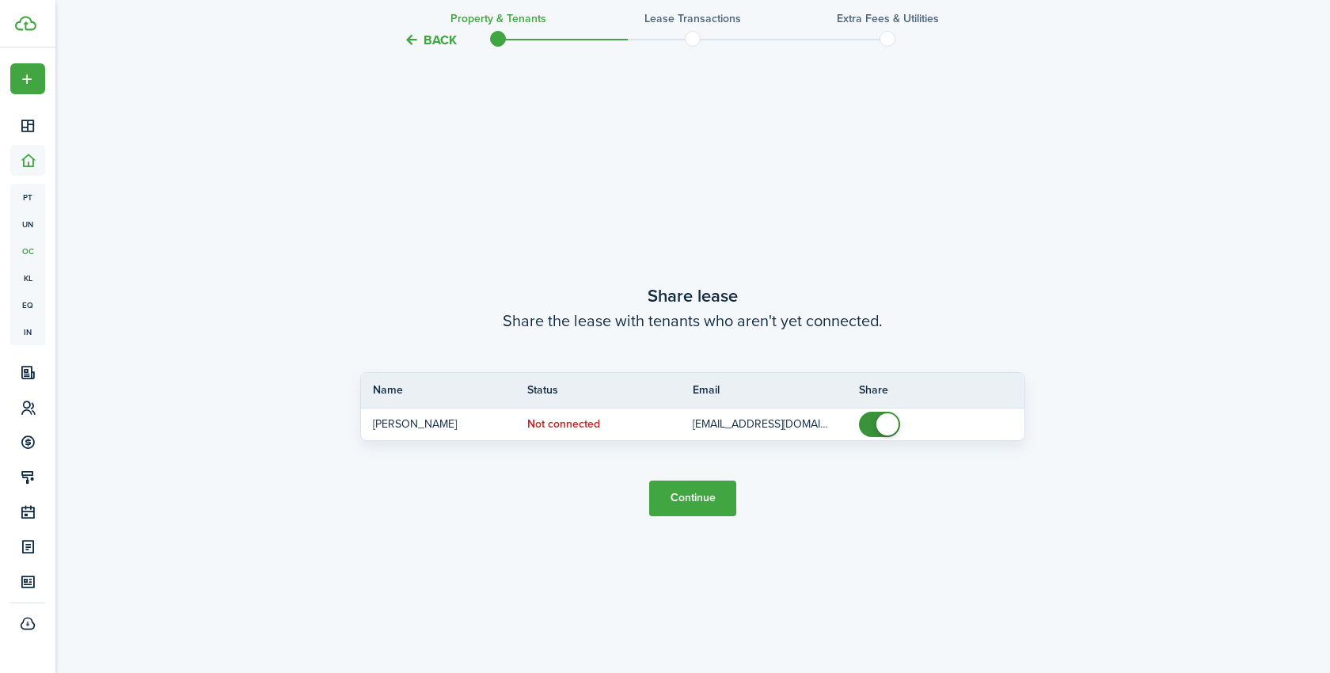
click at [689, 499] on button "Continue" at bounding box center [692, 498] width 87 height 36
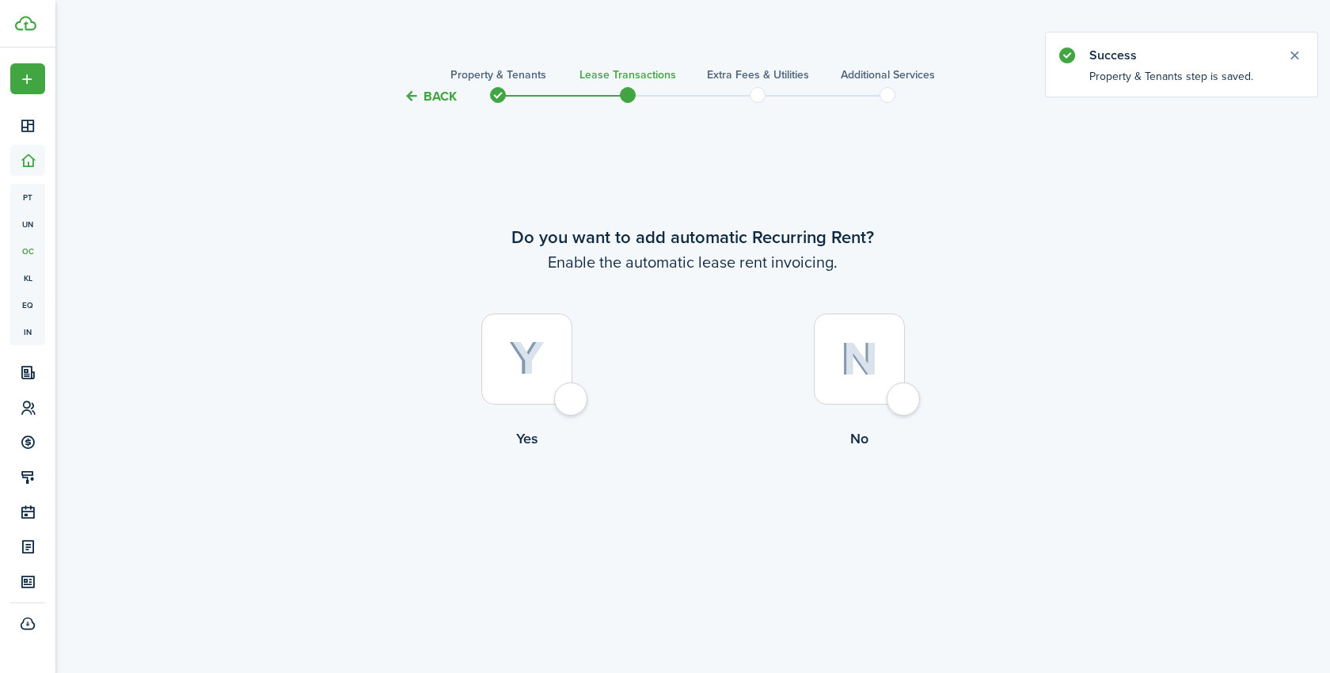
click at [532, 365] on img at bounding box center [527, 358] width 36 height 35
radio input "true"
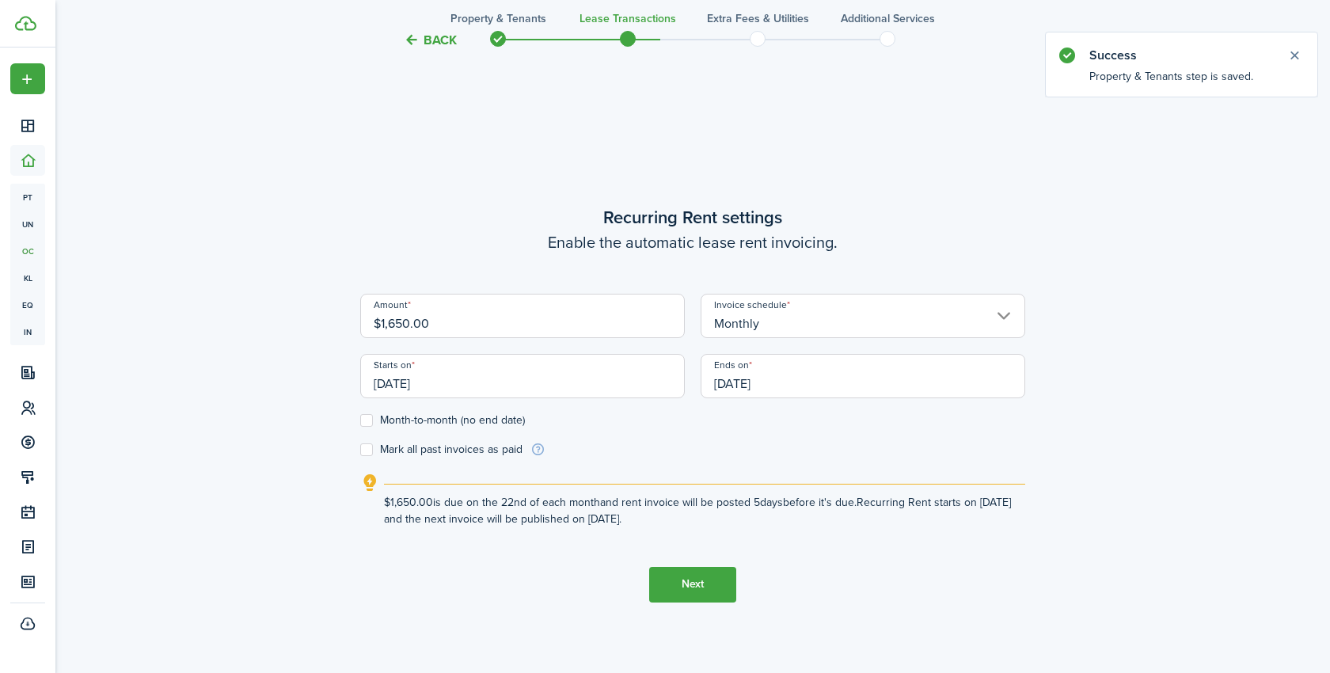
scroll to position [567, 0]
click at [440, 381] on input "[DATE]" at bounding box center [522, 372] width 325 height 44
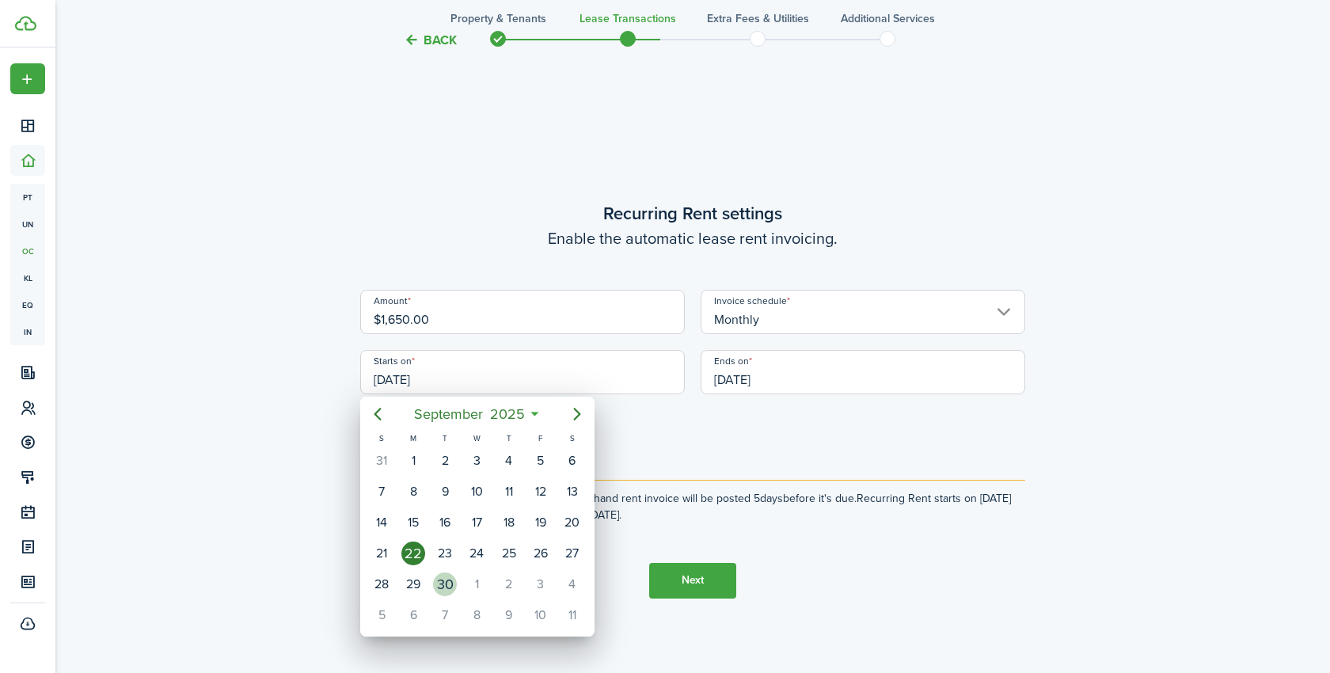
click at [451, 583] on div "30" at bounding box center [445, 584] width 24 height 24
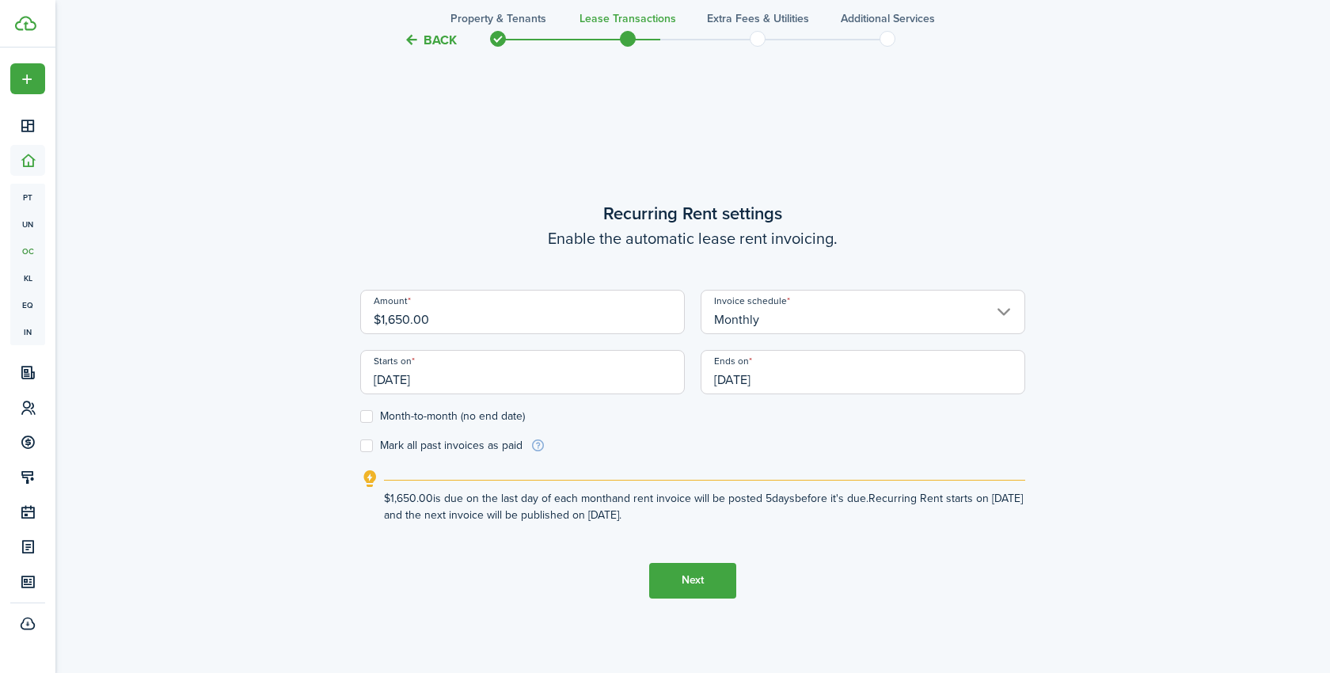
click at [473, 391] on input "[DATE]" at bounding box center [522, 372] width 325 height 44
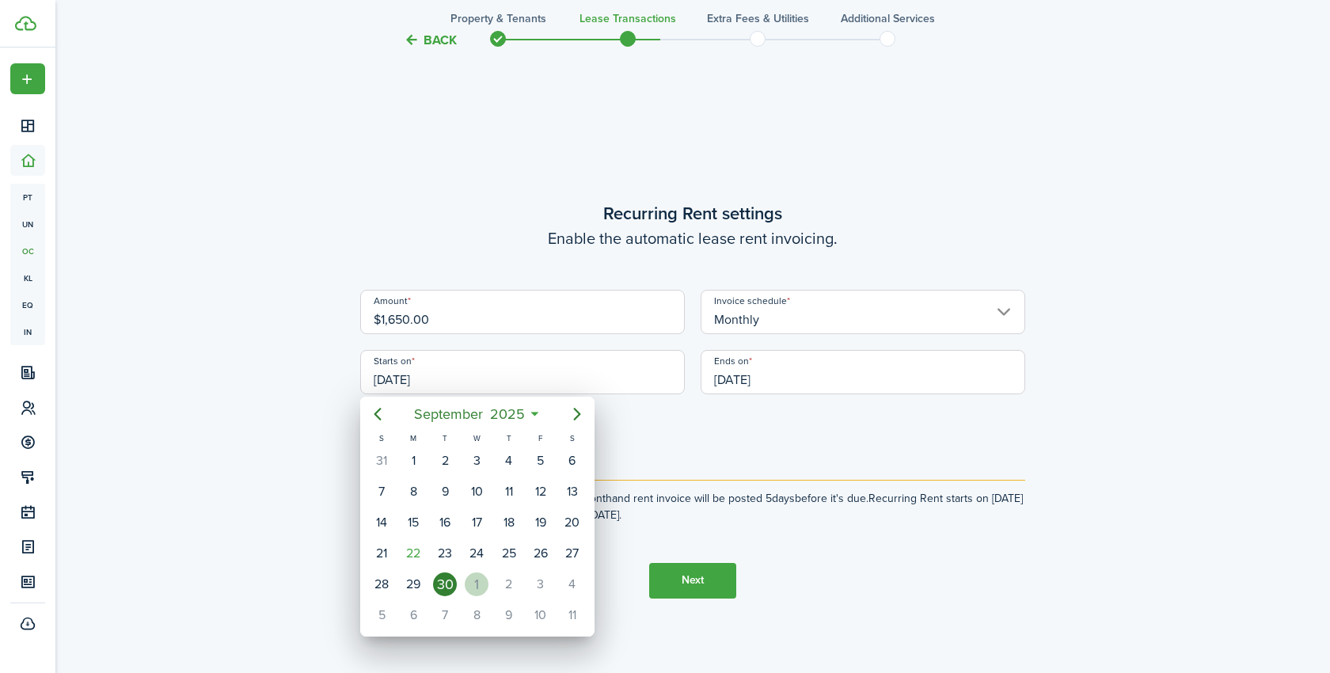
click at [474, 569] on div "[DATE]" at bounding box center [477, 584] width 32 height 30
type input "[DATE]"
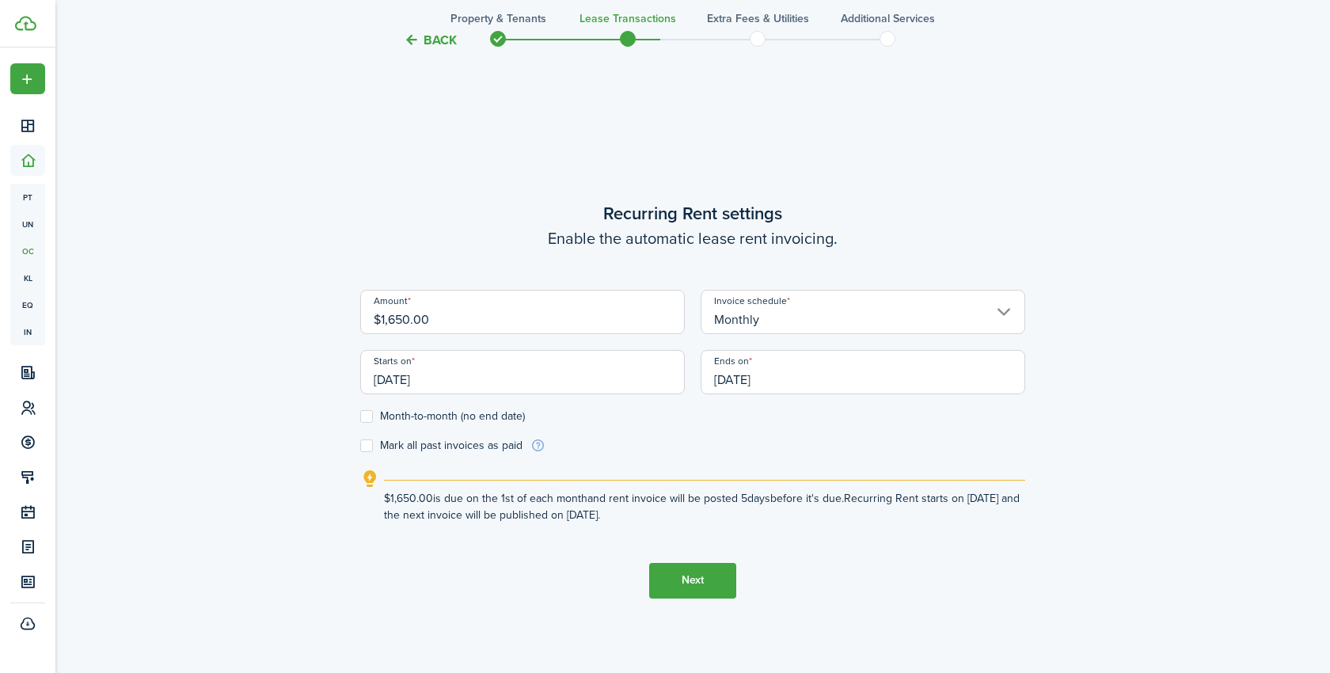
scroll to position [0, 0]
click at [746, 386] on input "[DATE]" at bounding box center [862, 372] width 325 height 44
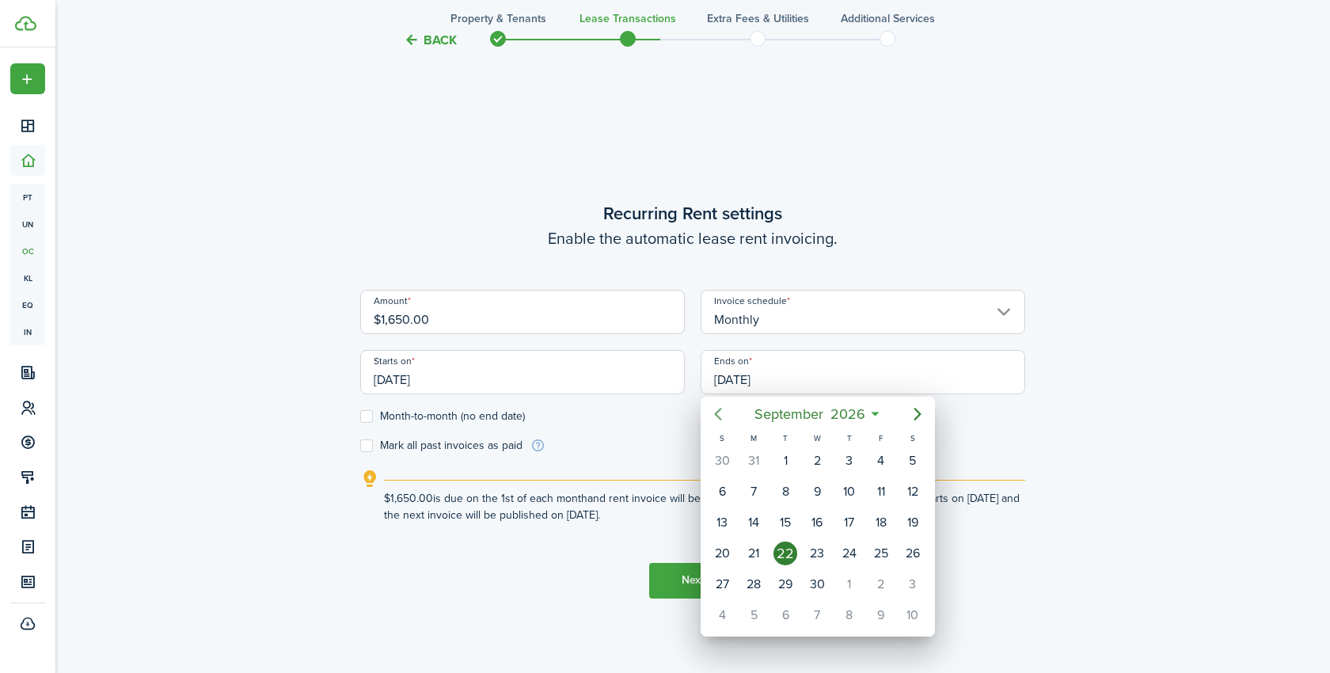
click at [720, 416] on icon "Previous page" at bounding box center [717, 413] width 19 height 19
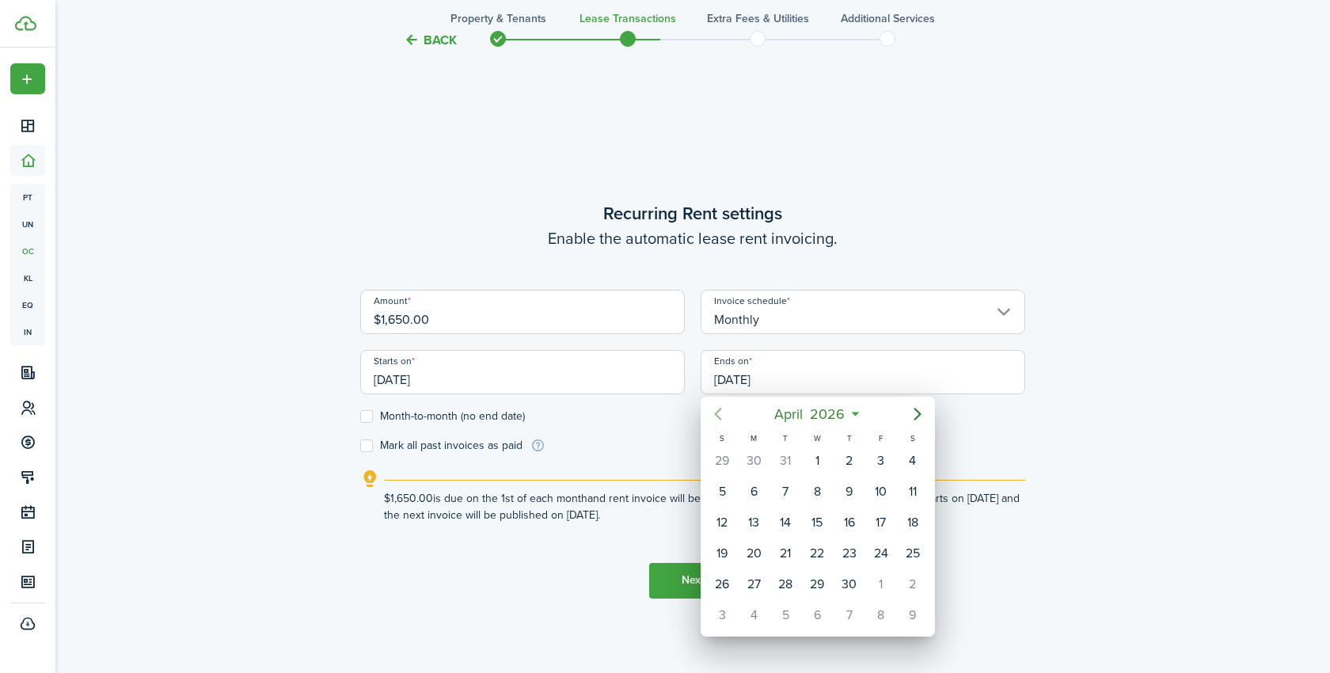
click at [720, 416] on icon "Previous page" at bounding box center [717, 413] width 19 height 19
click at [725, 465] on div "1" at bounding box center [722, 461] width 24 height 24
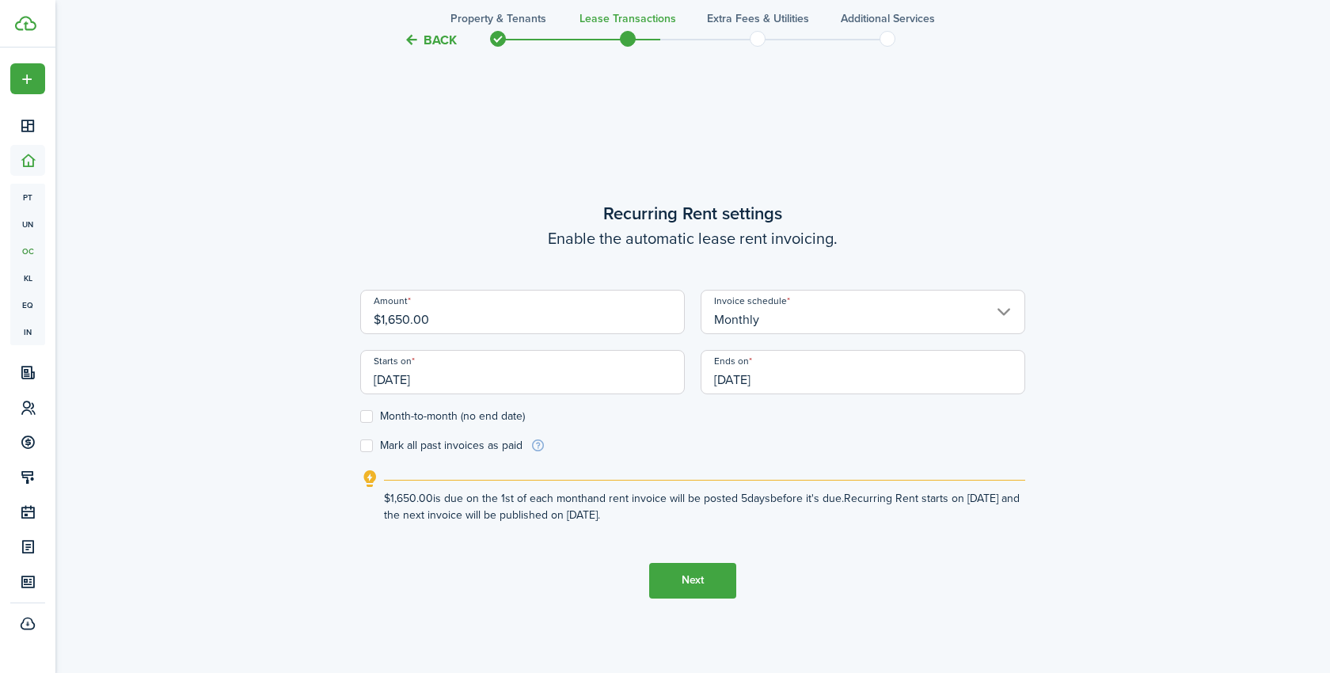
click at [732, 382] on input "[DATE]" at bounding box center [862, 372] width 325 height 44
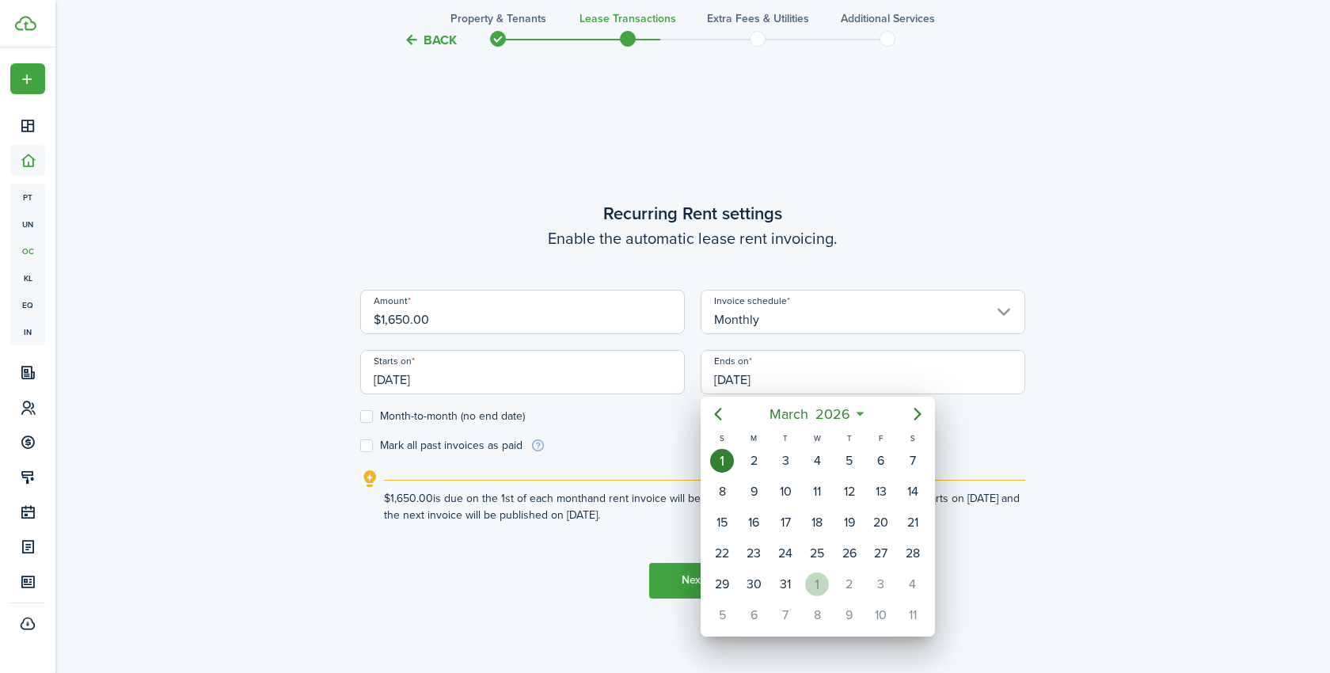
click at [819, 586] on div "1" at bounding box center [817, 584] width 24 height 24
type input "[DATE]"
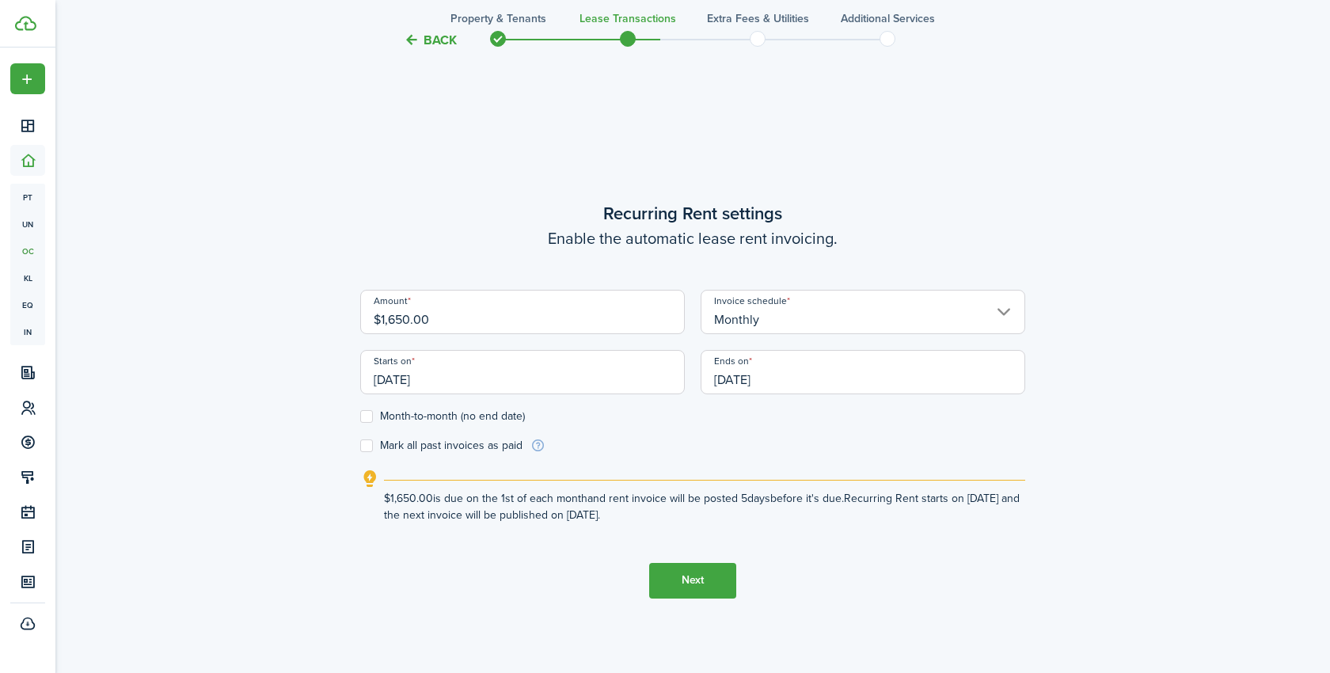
click at [704, 585] on button "Next" at bounding box center [692, 581] width 87 height 36
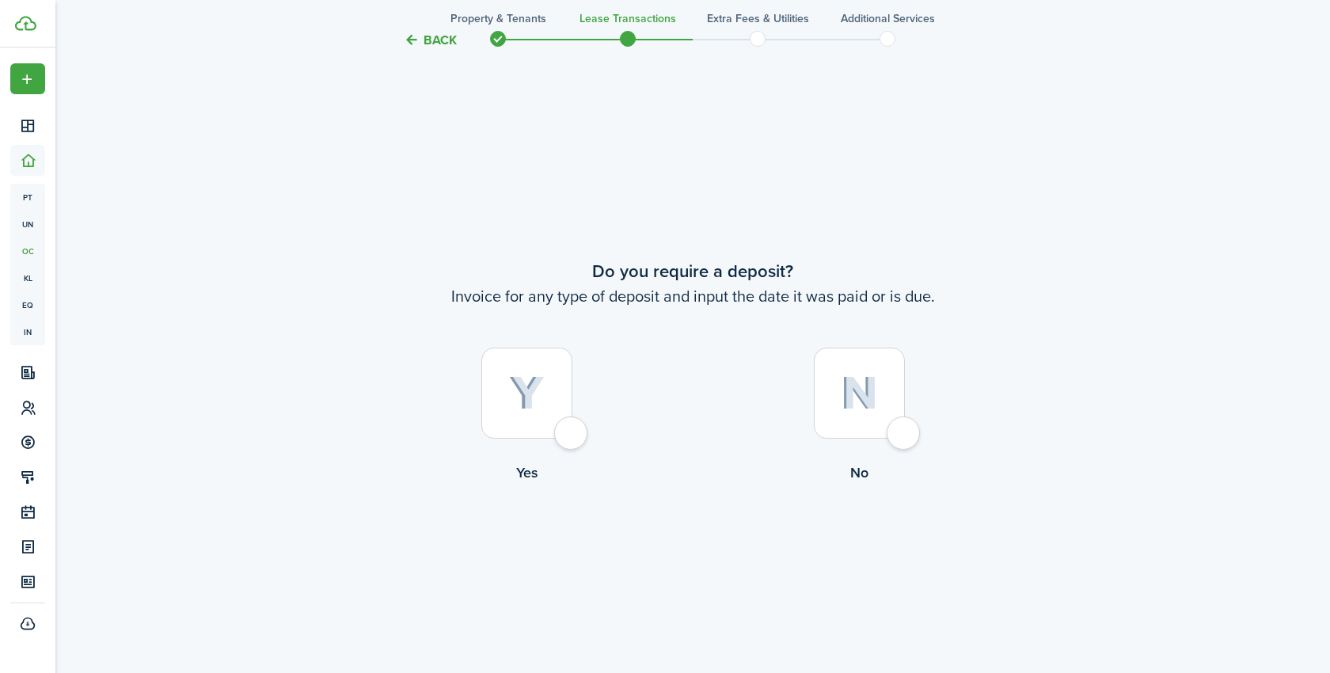
scroll to position [1239, 0]
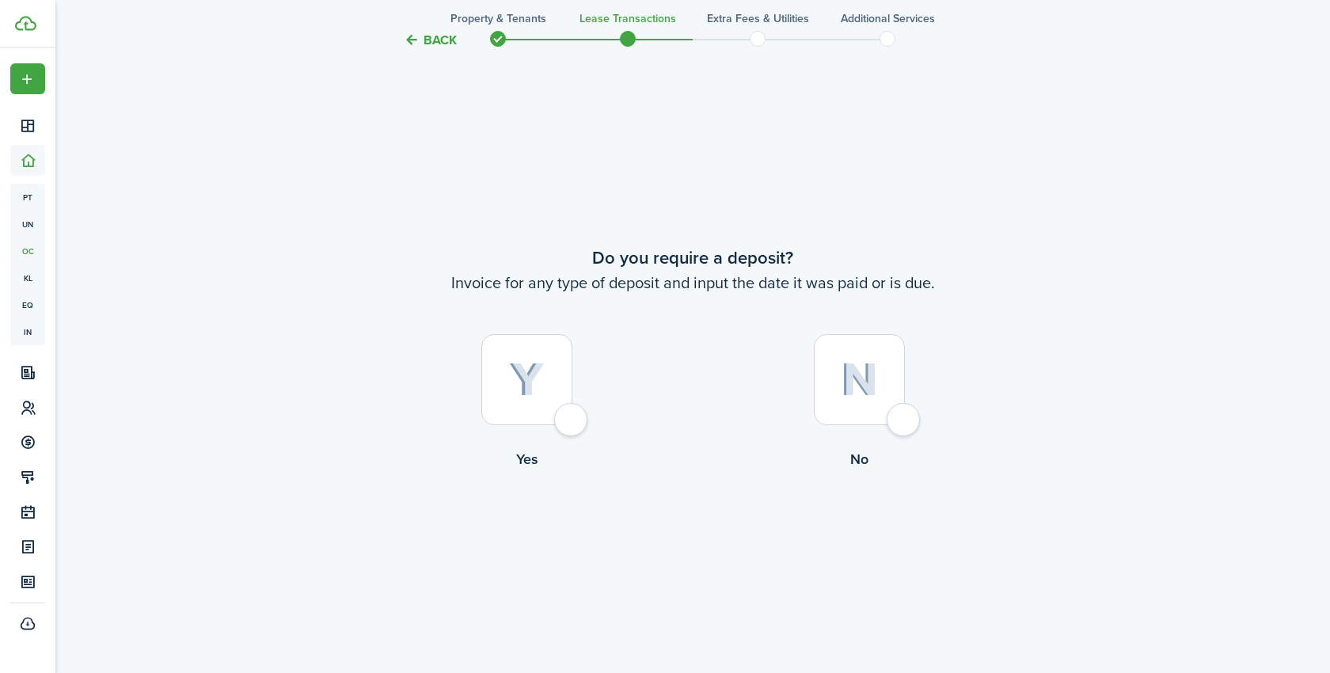
click at [895, 397] on div at bounding box center [859, 379] width 91 height 91
radio input "true"
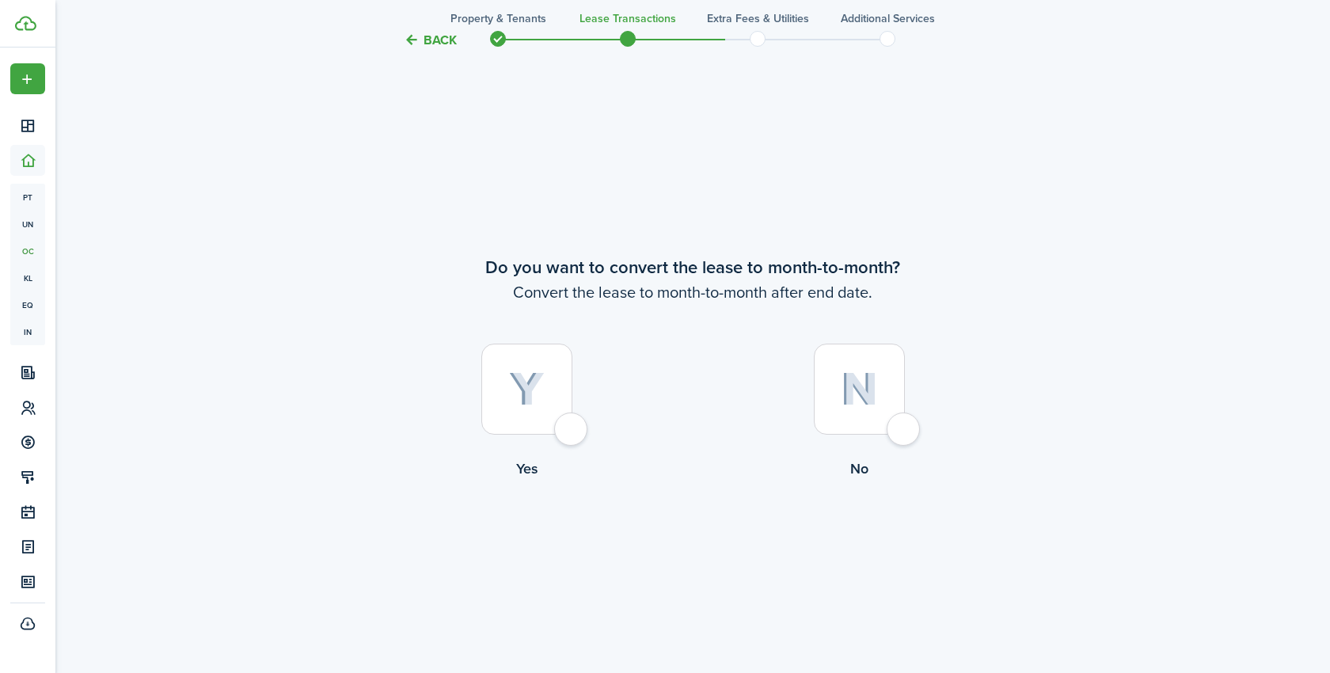
scroll to position [1912, 0]
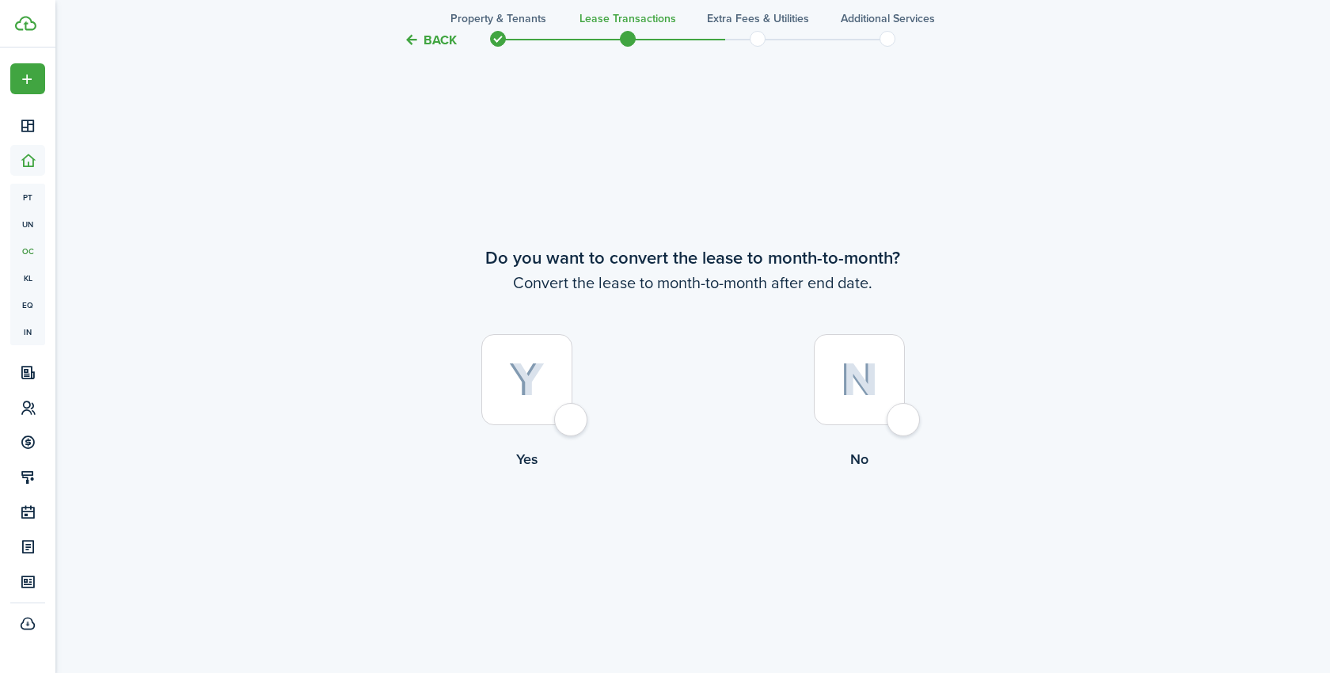
click at [865, 366] on img at bounding box center [859, 379] width 37 height 34
radio input "true"
click at [685, 540] on button "Continue" at bounding box center [692, 536] width 87 height 36
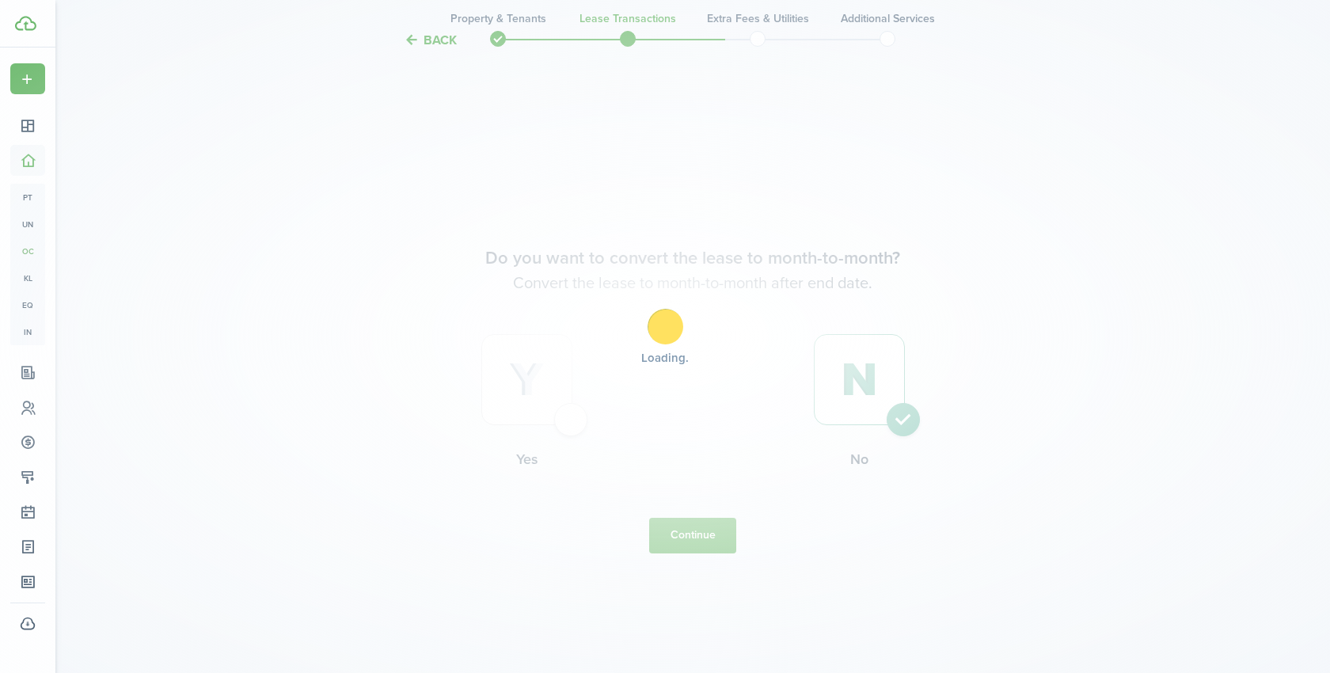
scroll to position [0, 0]
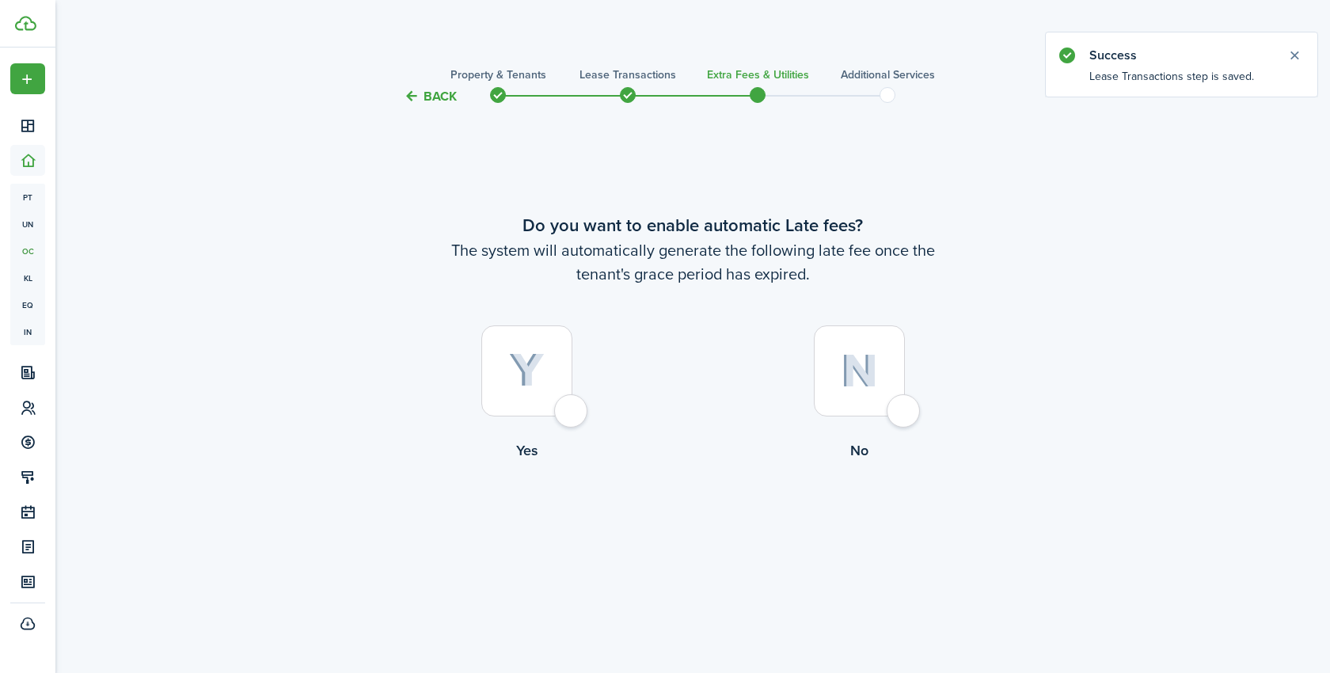
click at [528, 354] on img at bounding box center [527, 370] width 36 height 35
radio input "true"
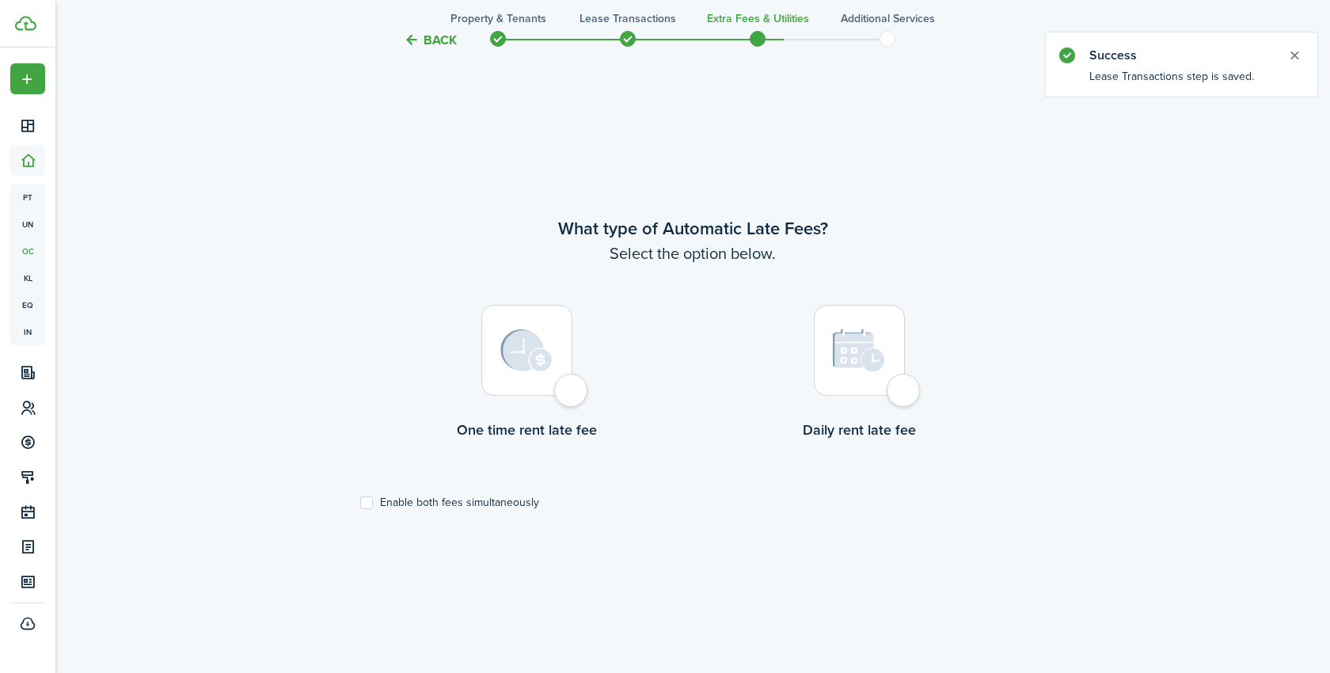
scroll to position [567, 0]
click at [564, 359] on div at bounding box center [526, 349] width 91 height 91
radio input "true"
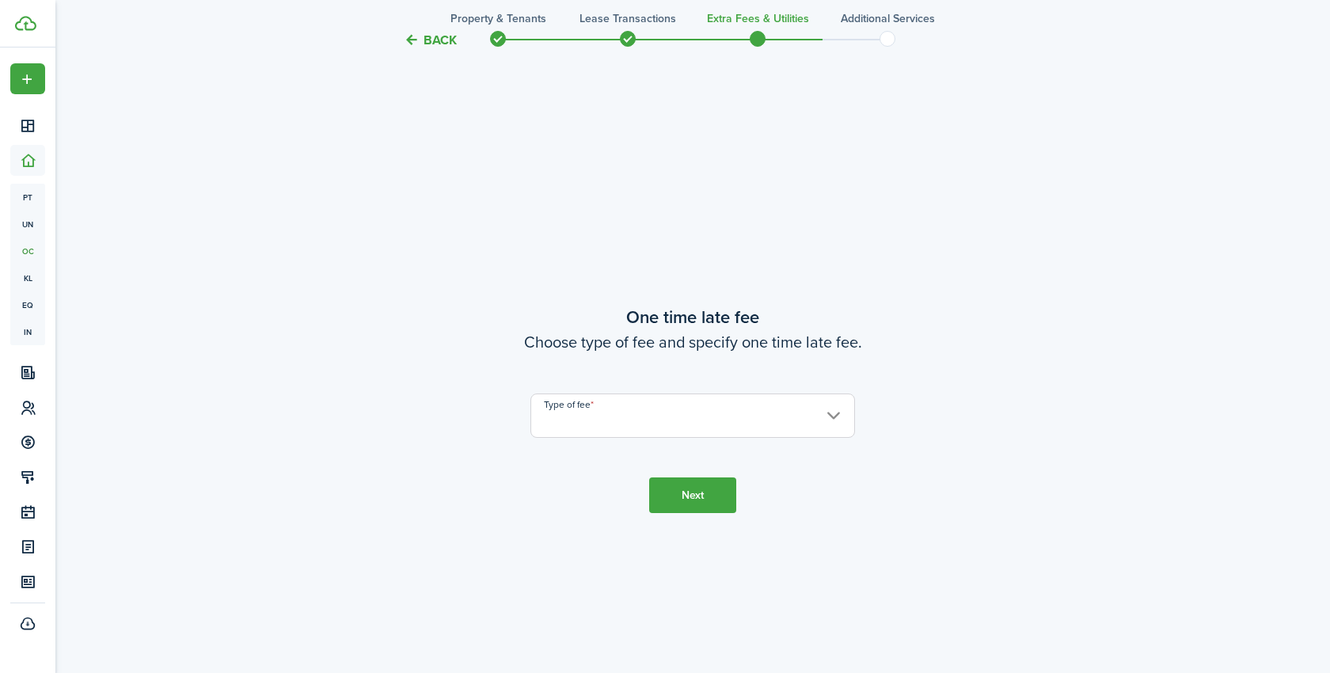
scroll to position [1239, 0]
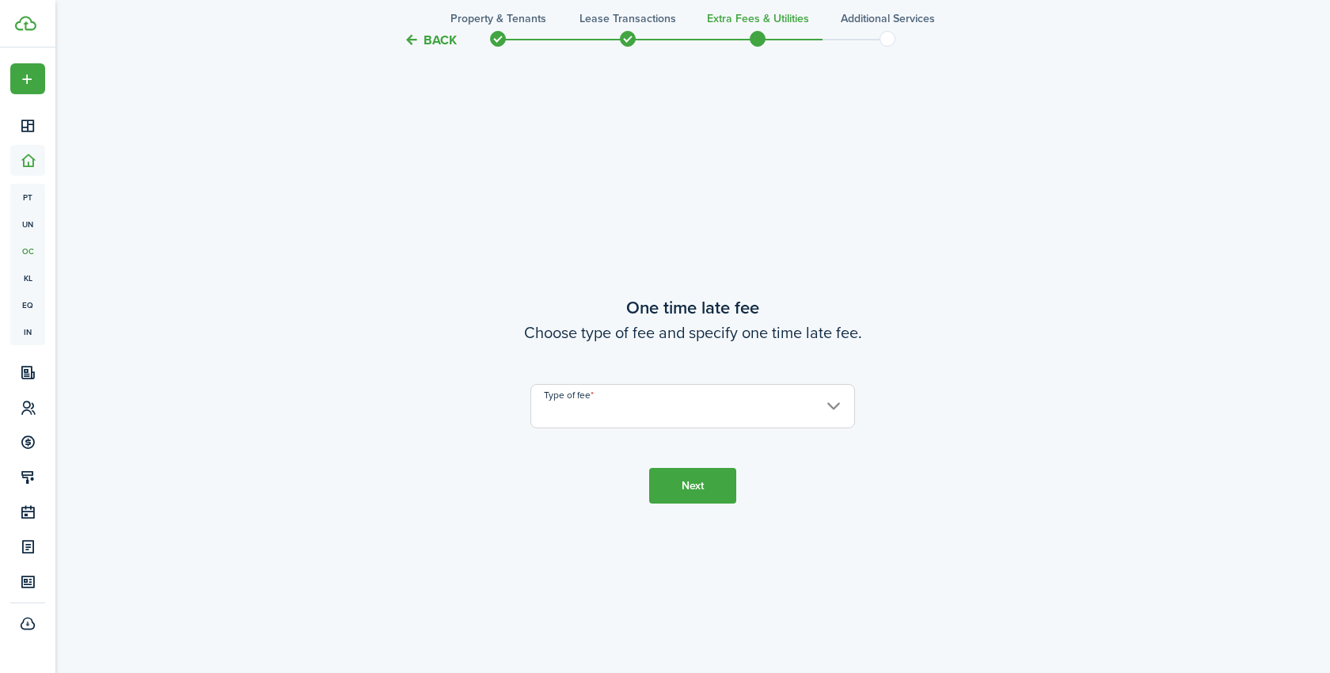
click at [645, 407] on input "Type of fee" at bounding box center [692, 406] width 325 height 44
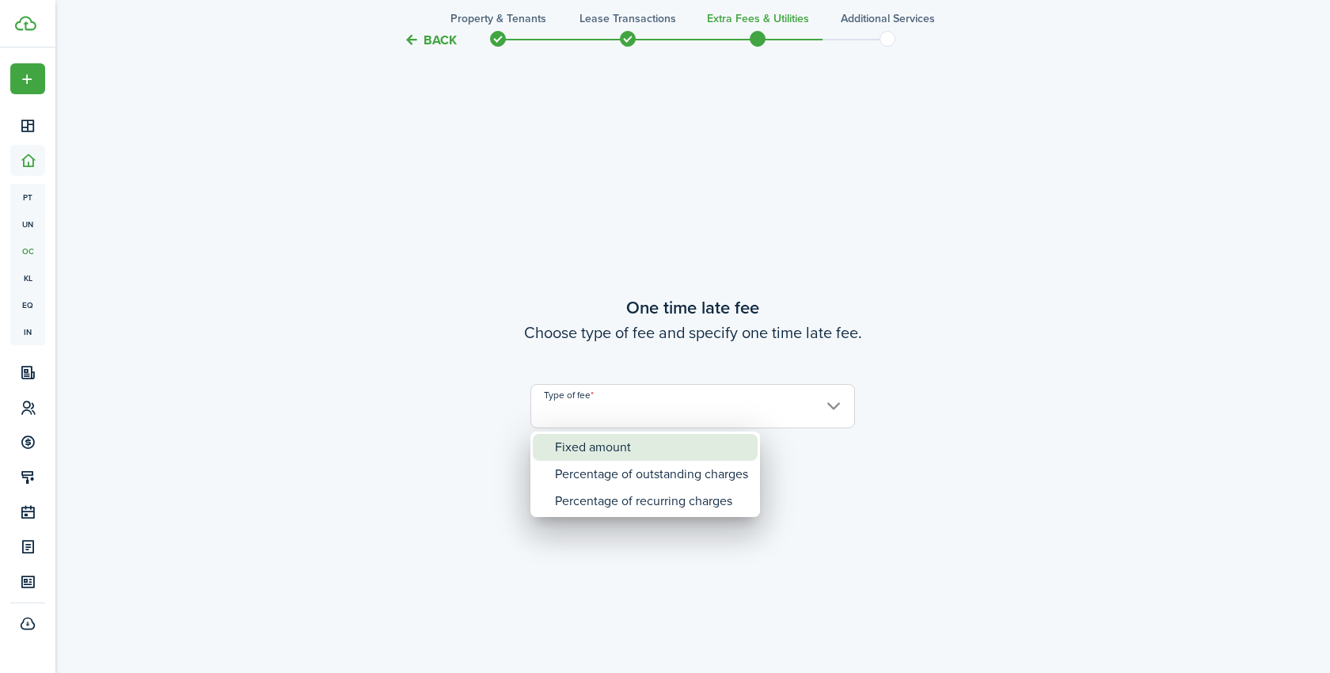
click at [613, 449] on div "Fixed amount" at bounding box center [651, 447] width 193 height 27
type input "Fixed amount"
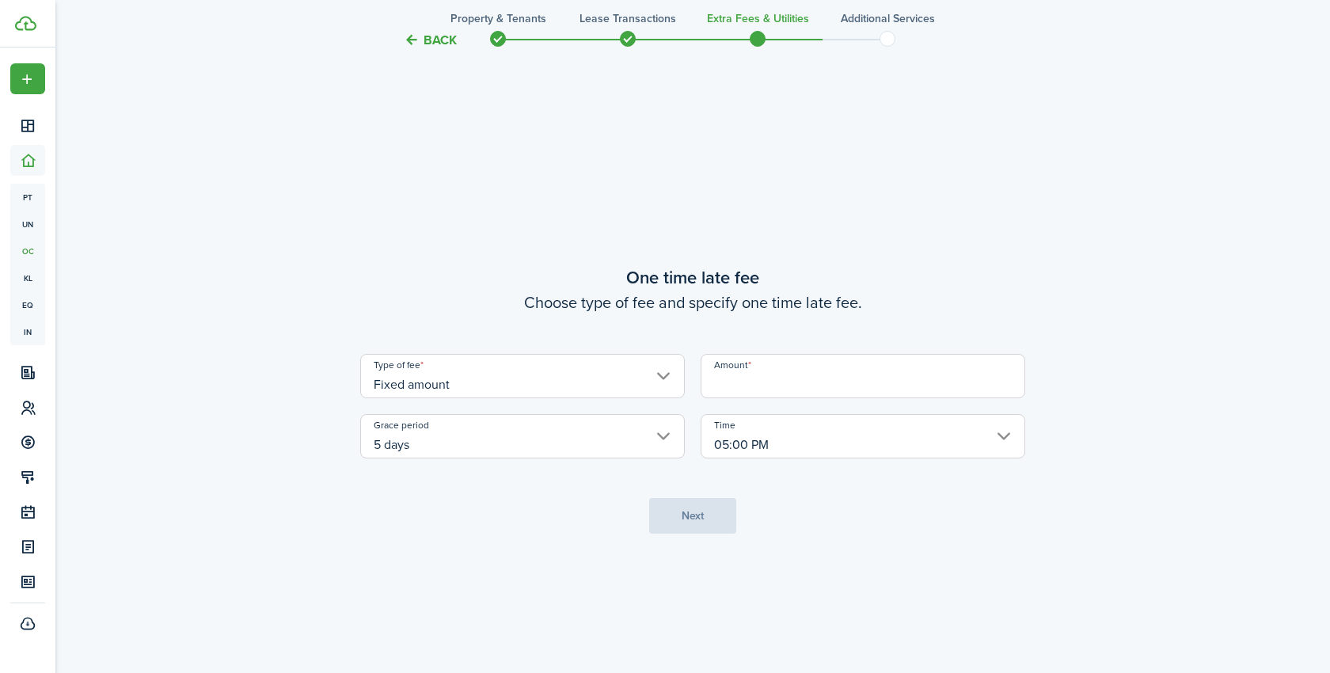
click at [772, 392] on input "Amount" at bounding box center [862, 376] width 325 height 44
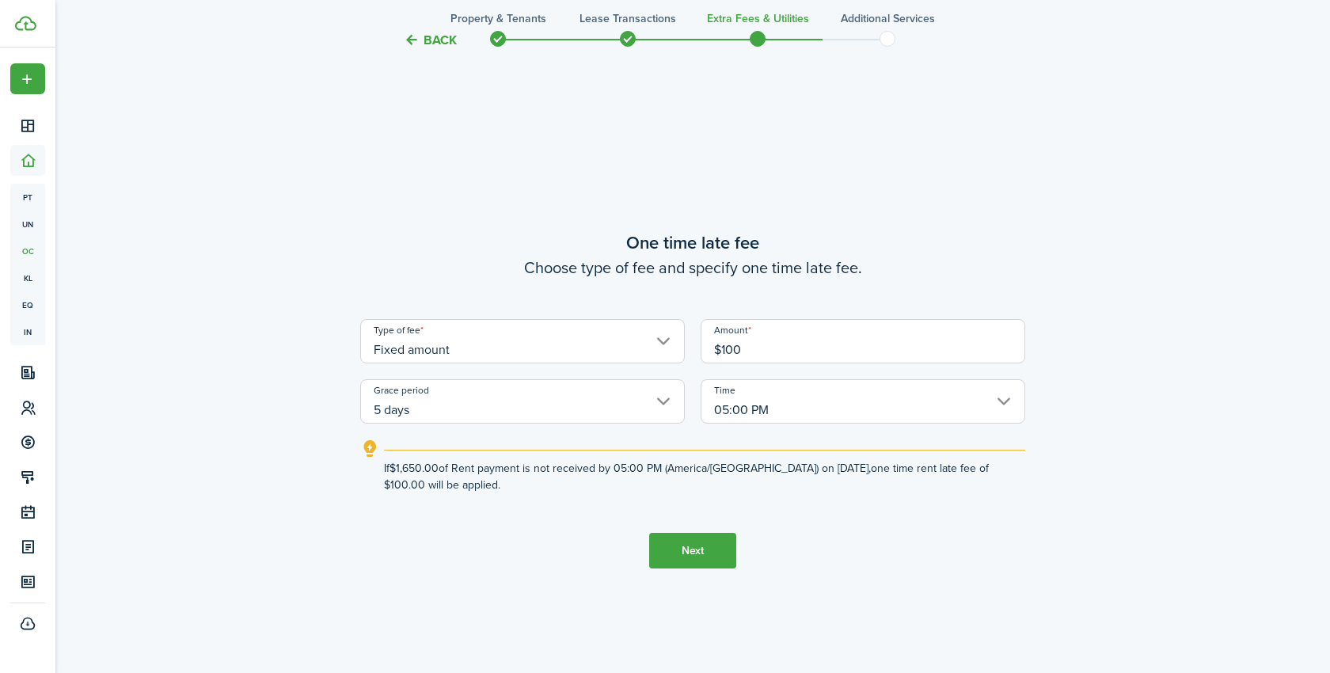
type input "$100.00"
click at [698, 552] on button "Next" at bounding box center [692, 551] width 87 height 36
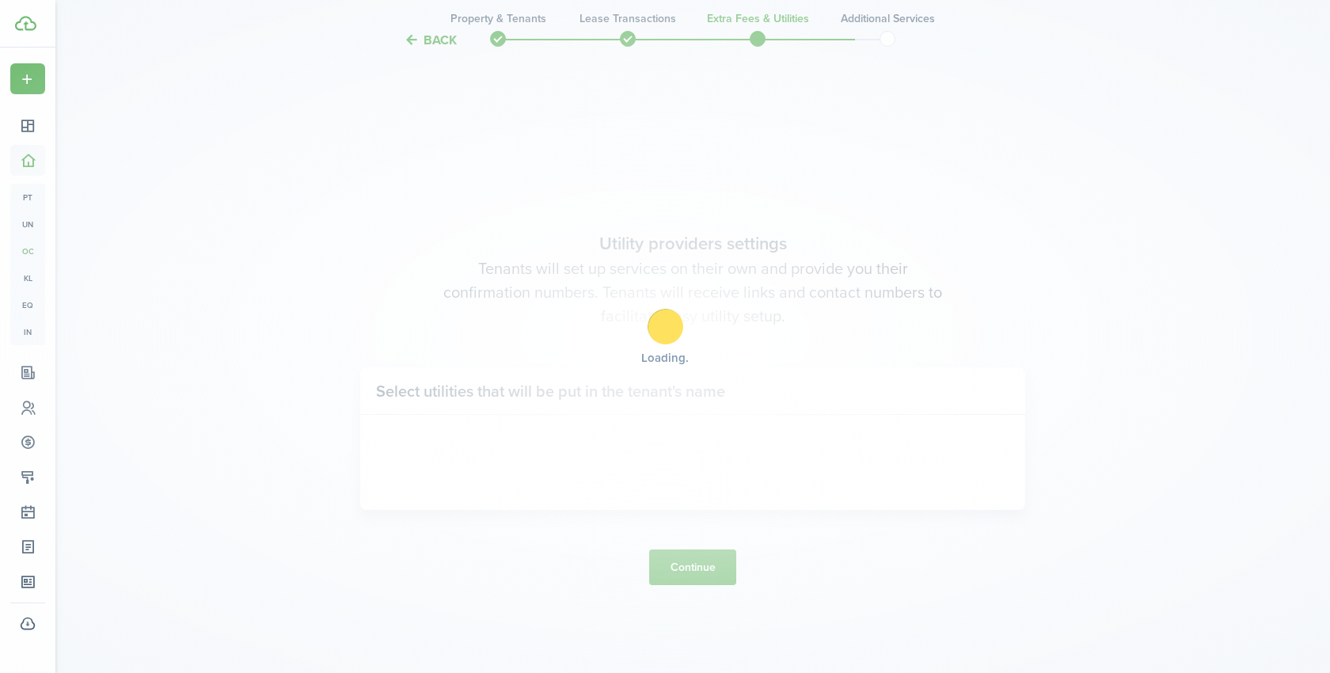
scroll to position [1912, 0]
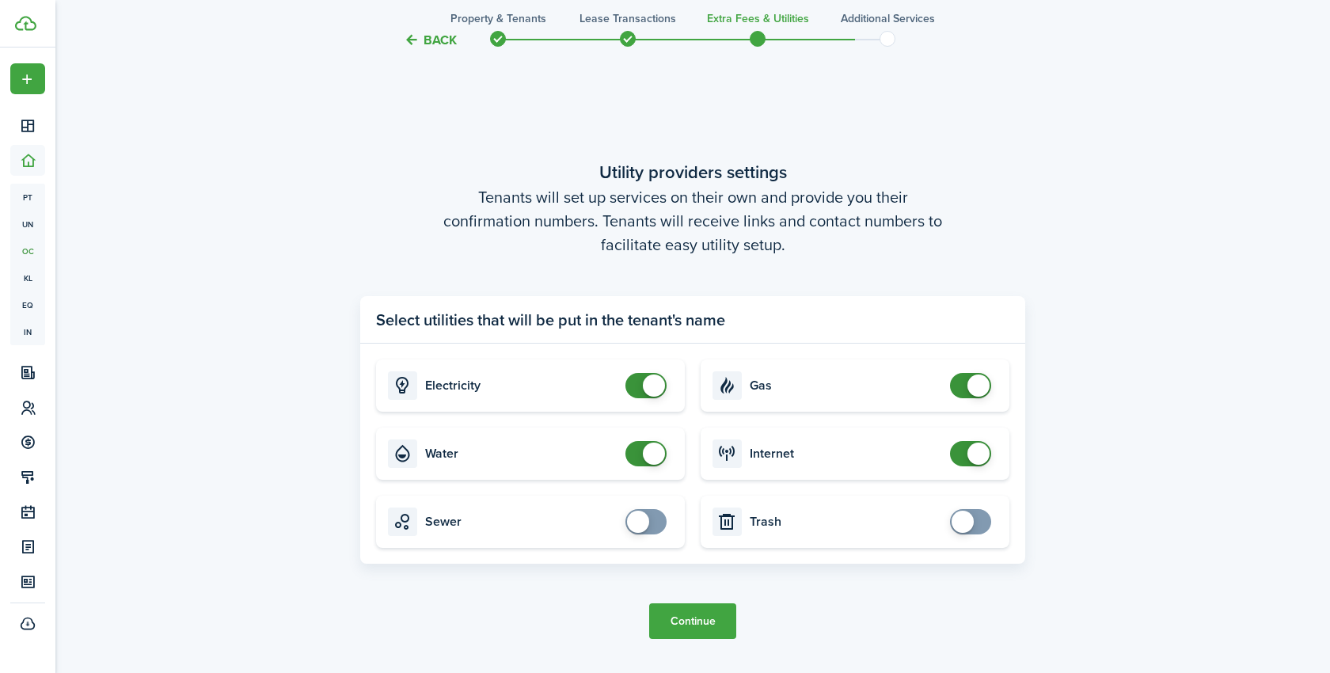
checkbox input "false"
click at [649, 383] on span at bounding box center [654, 385] width 22 height 22
checkbox input "false"
click at [650, 450] on span at bounding box center [654, 453] width 22 height 22
checkbox input "false"
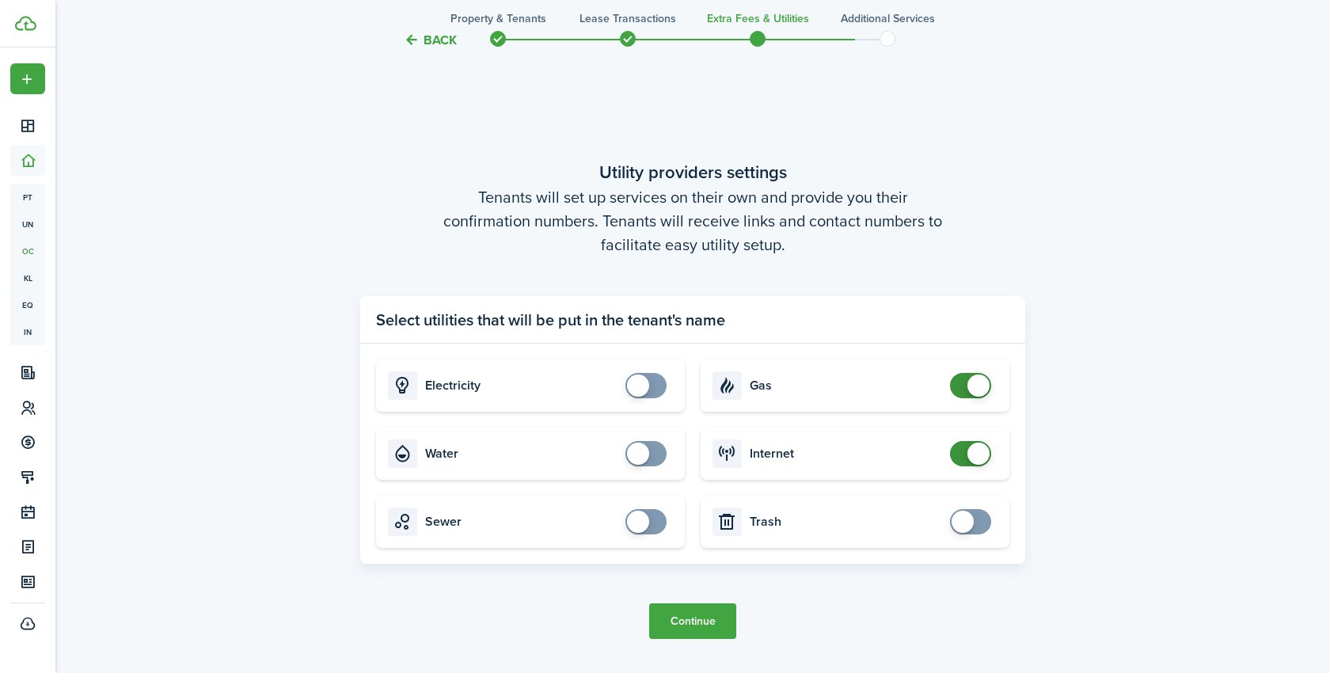
click at [972, 446] on span at bounding box center [978, 453] width 22 height 22
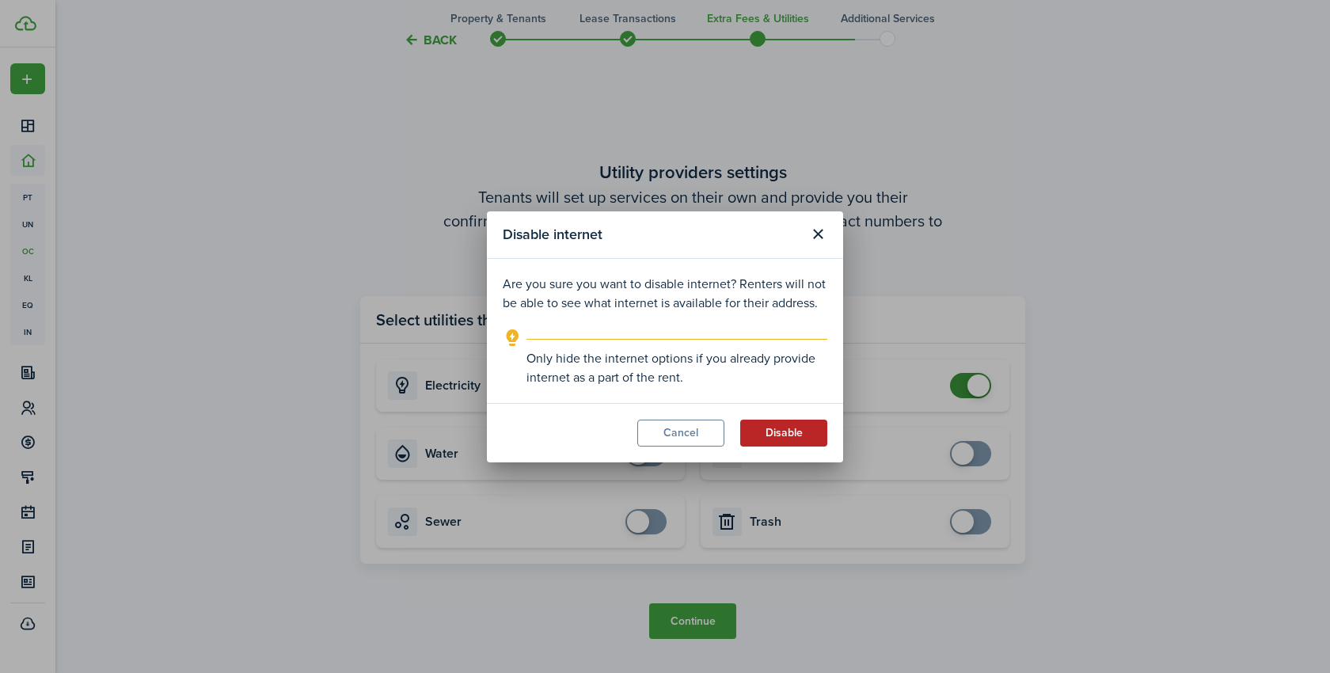
click at [783, 436] on button "Disable" at bounding box center [783, 432] width 87 height 27
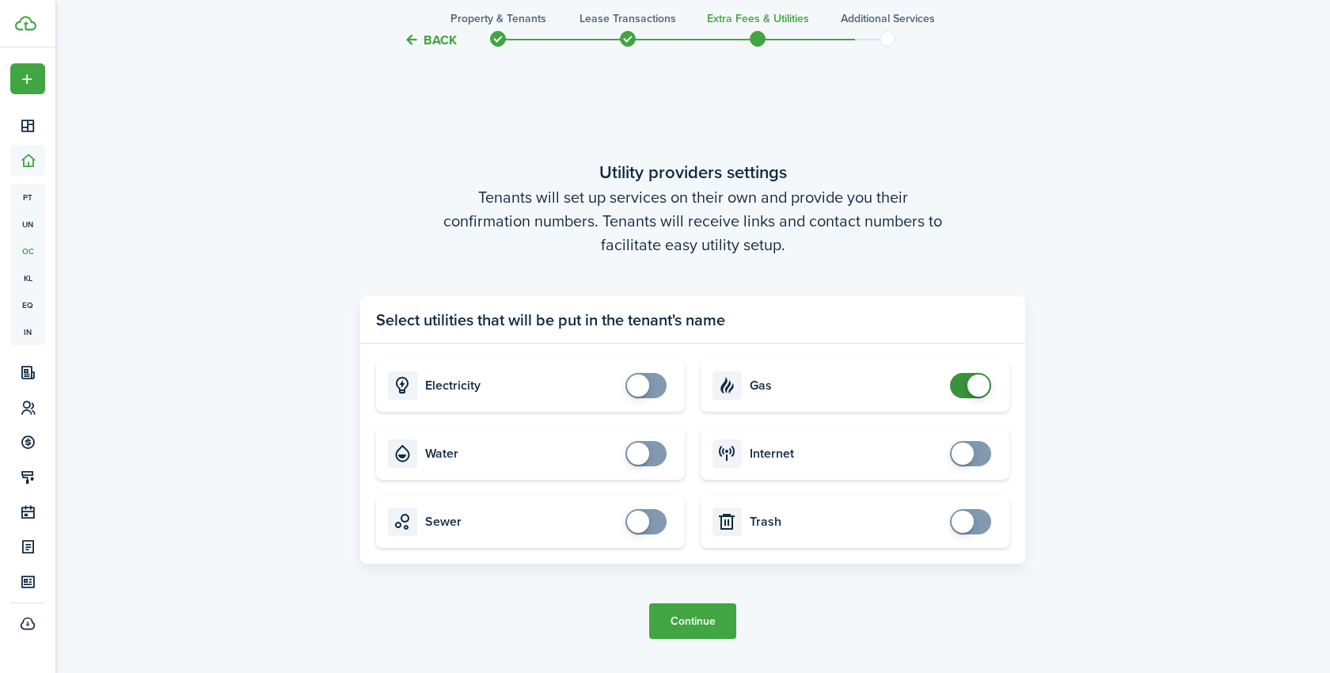
checkbox input "false"
click at [974, 389] on span at bounding box center [978, 385] width 22 height 22
click at [697, 624] on button "Continue" at bounding box center [692, 621] width 87 height 36
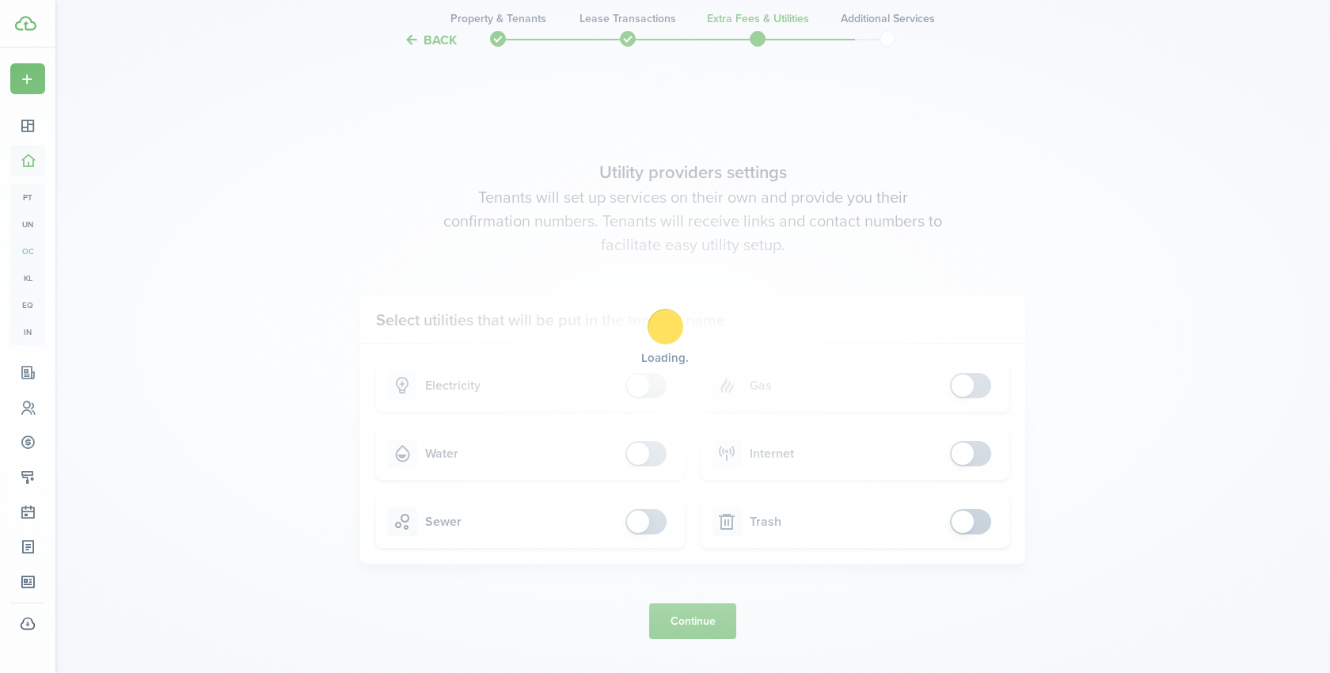
scroll to position [0, 0]
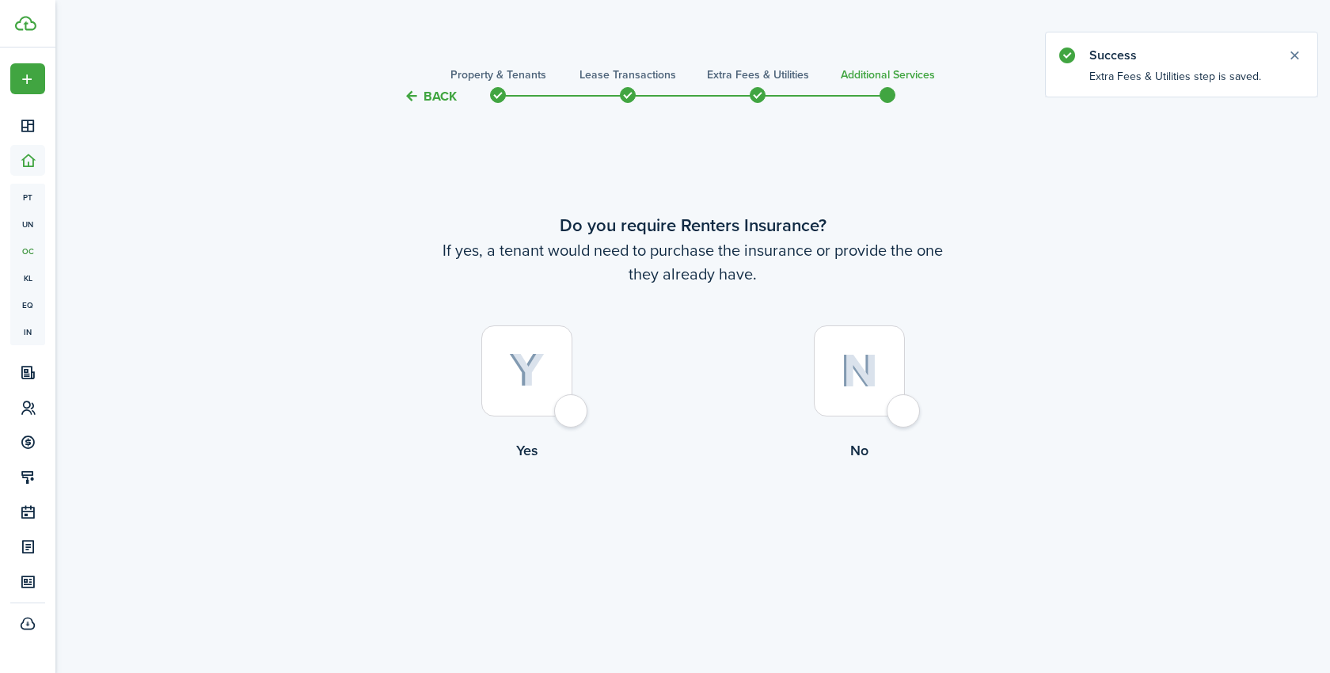
click at [844, 357] on img at bounding box center [859, 371] width 37 height 34
radio input "true"
click at [674, 521] on button "Complete move in" at bounding box center [693, 526] width 116 height 36
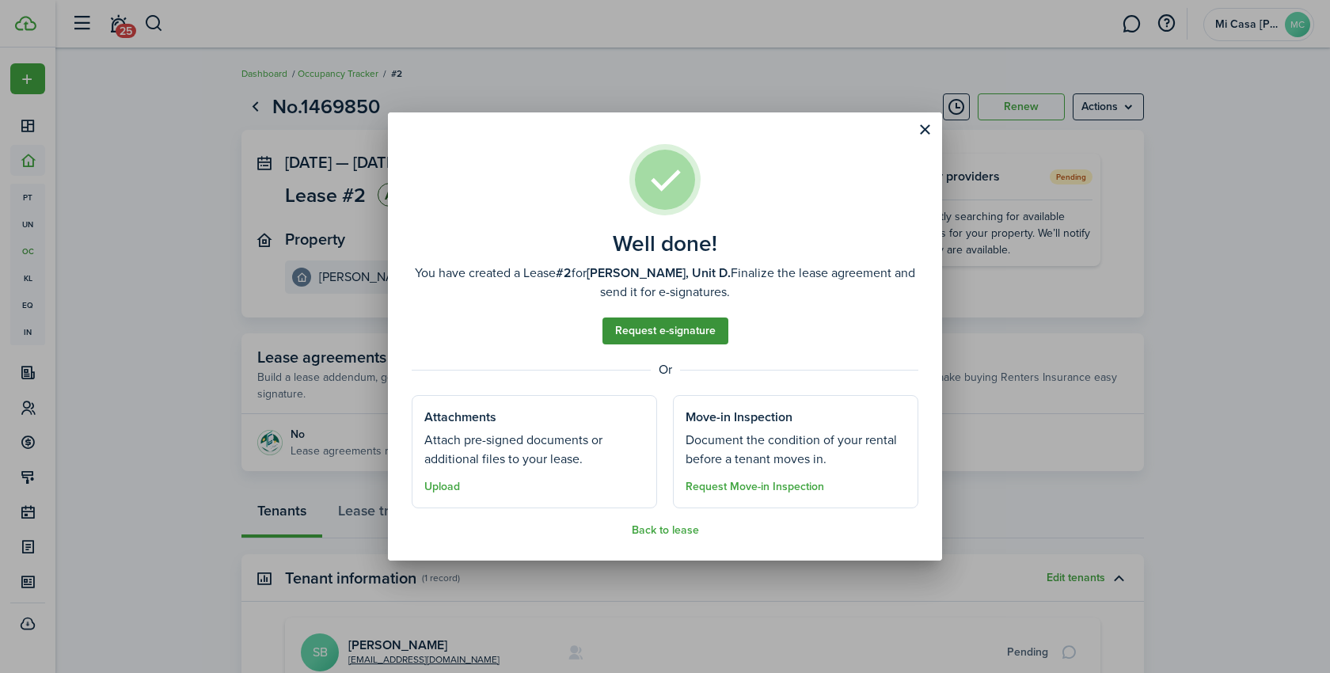
click at [667, 331] on link "Request e-signature" at bounding box center [665, 330] width 126 height 27
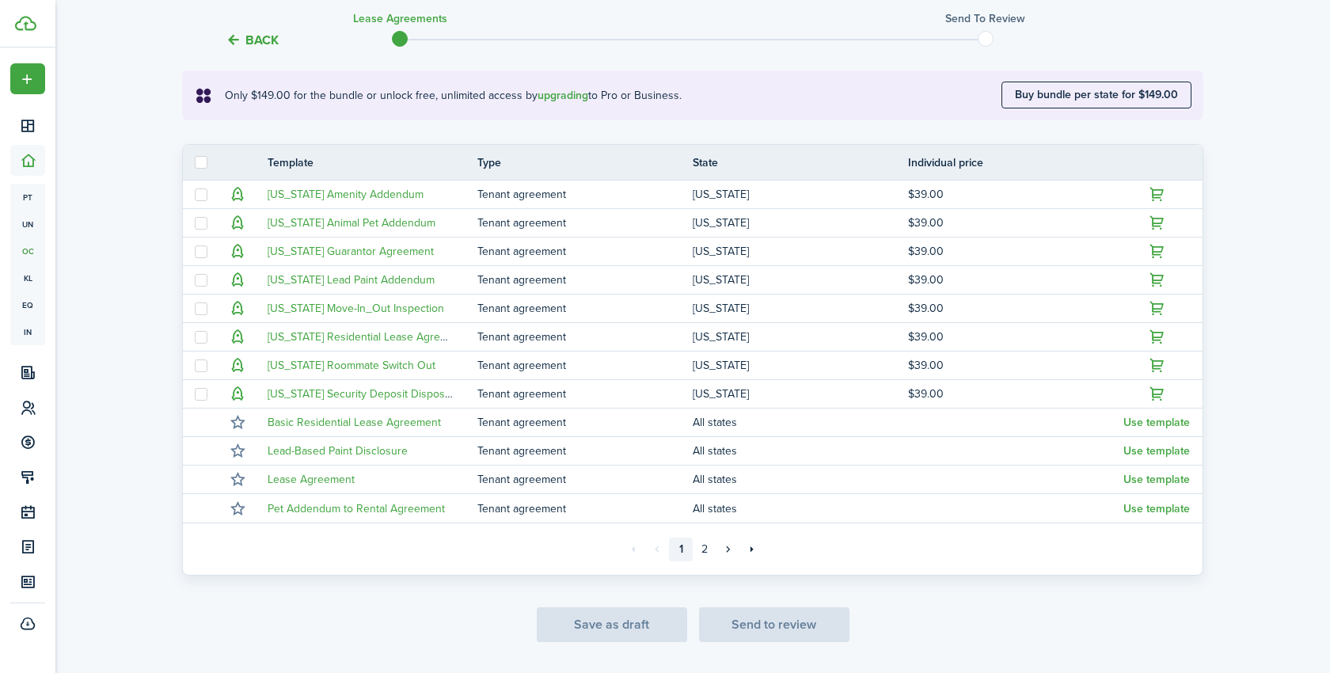
scroll to position [282, 0]
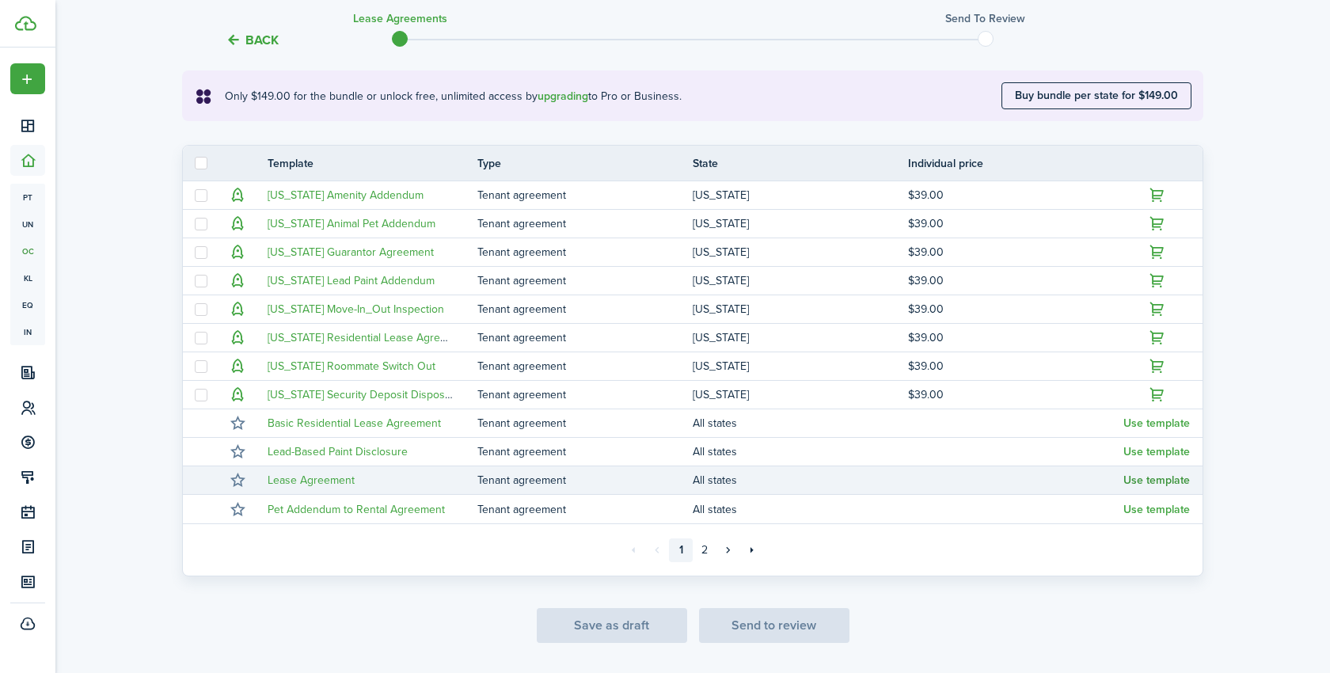
click at [1159, 481] on button "Use template" at bounding box center [1156, 480] width 66 height 13
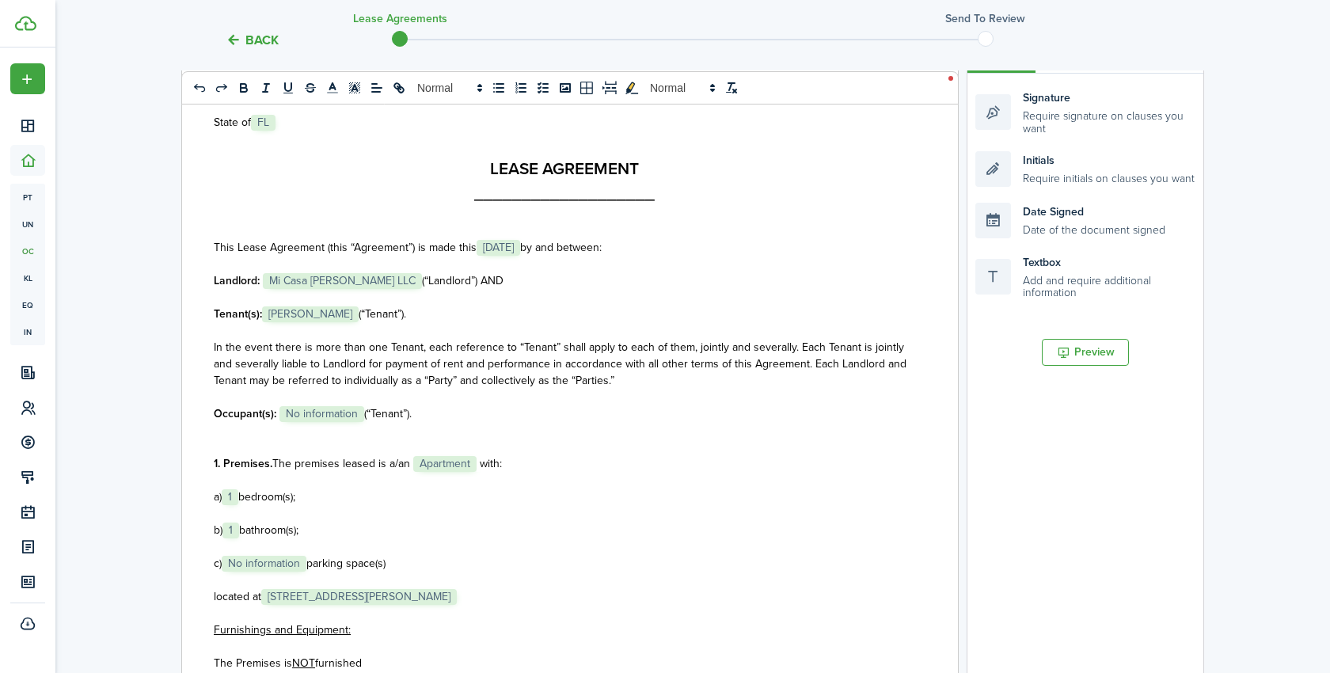
click at [263, 279] on span "Mi Casa [PERSON_NAME] LLC" at bounding box center [342, 281] width 159 height 16
click at [531, 327] on p at bounding box center [564, 330] width 700 height 17
click at [259, 281] on strong "Landlord:" at bounding box center [237, 280] width 46 height 17
click at [528, 398] on p at bounding box center [564, 397] width 700 height 17
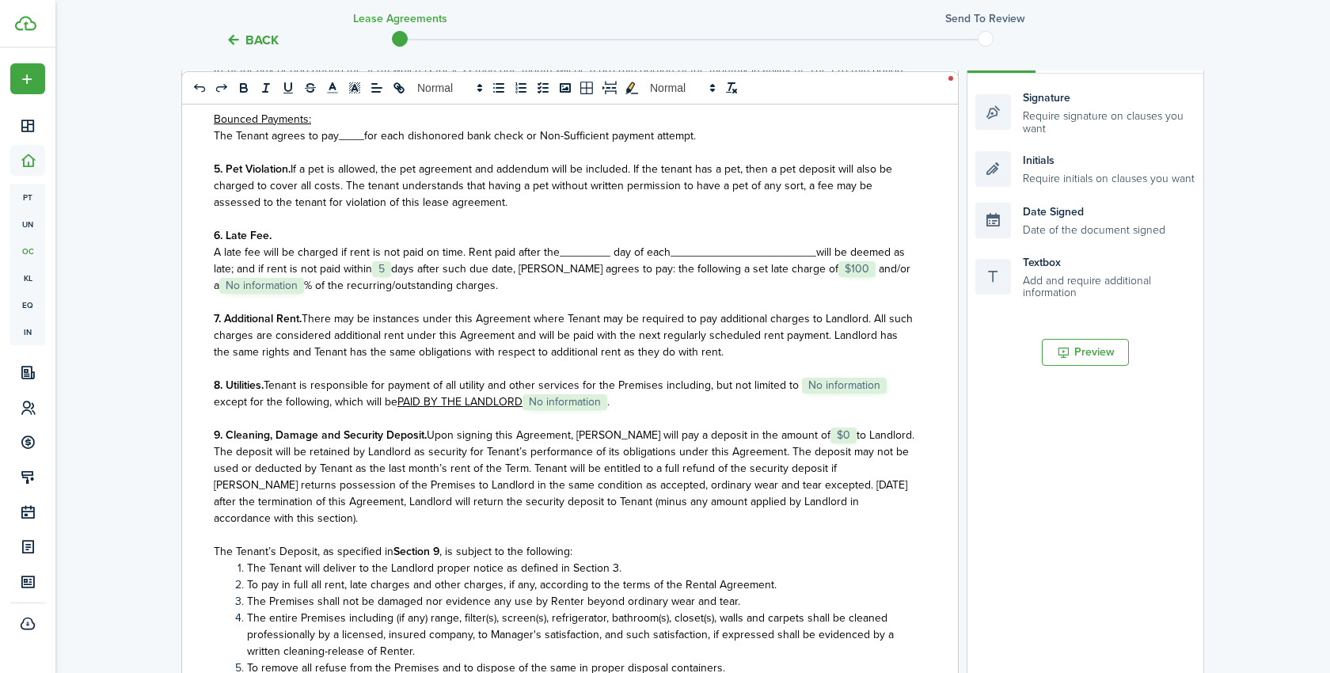
scroll to position [1045, 0]
drag, startPoint x: 605, startPoint y: 252, endPoint x: 559, endPoint y: 252, distance: 45.9
click at [559, 252] on span "A late fee will be charged if rent is not paid on time. Rent paid after the____…" at bounding box center [442, 249] width 457 height 17
drag, startPoint x: 630, startPoint y: 250, endPoint x: 776, endPoint y: 248, distance: 146.4
click at [776, 248] on p "A late fee will be charged if rent is not paid on time. Rent paid after the 1st…" at bounding box center [564, 266] width 700 height 50
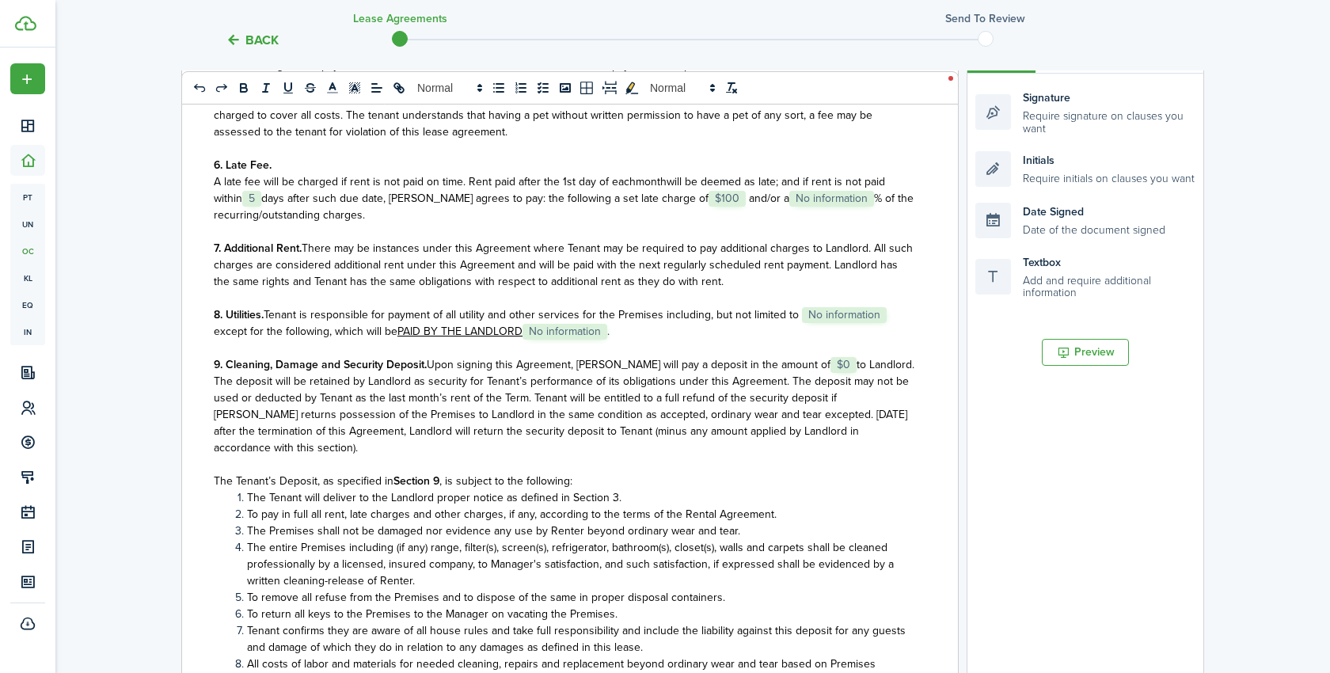
scroll to position [1119, 0]
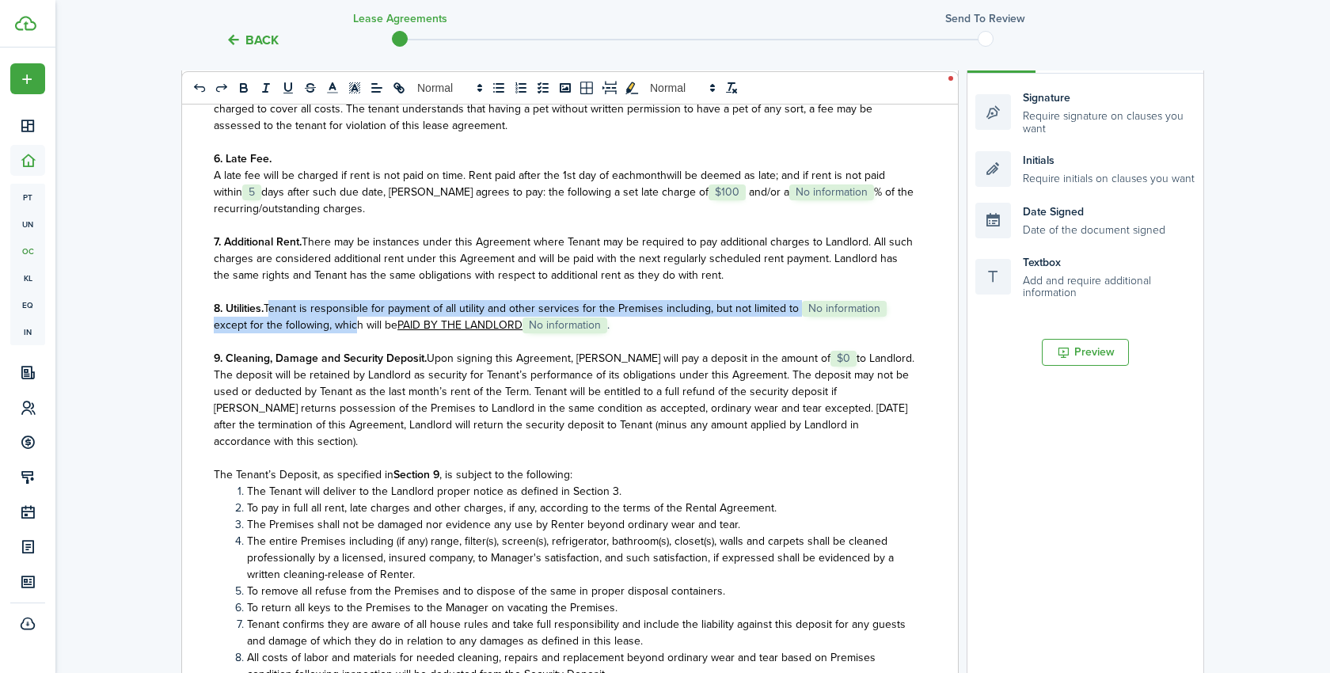
drag, startPoint x: 269, startPoint y: 309, endPoint x: 352, endPoint y: 317, distance: 83.4
click at [352, 317] on p "8. Utilities. Tenant is responsible for payment of all utility and other servic…" at bounding box center [564, 316] width 700 height 33
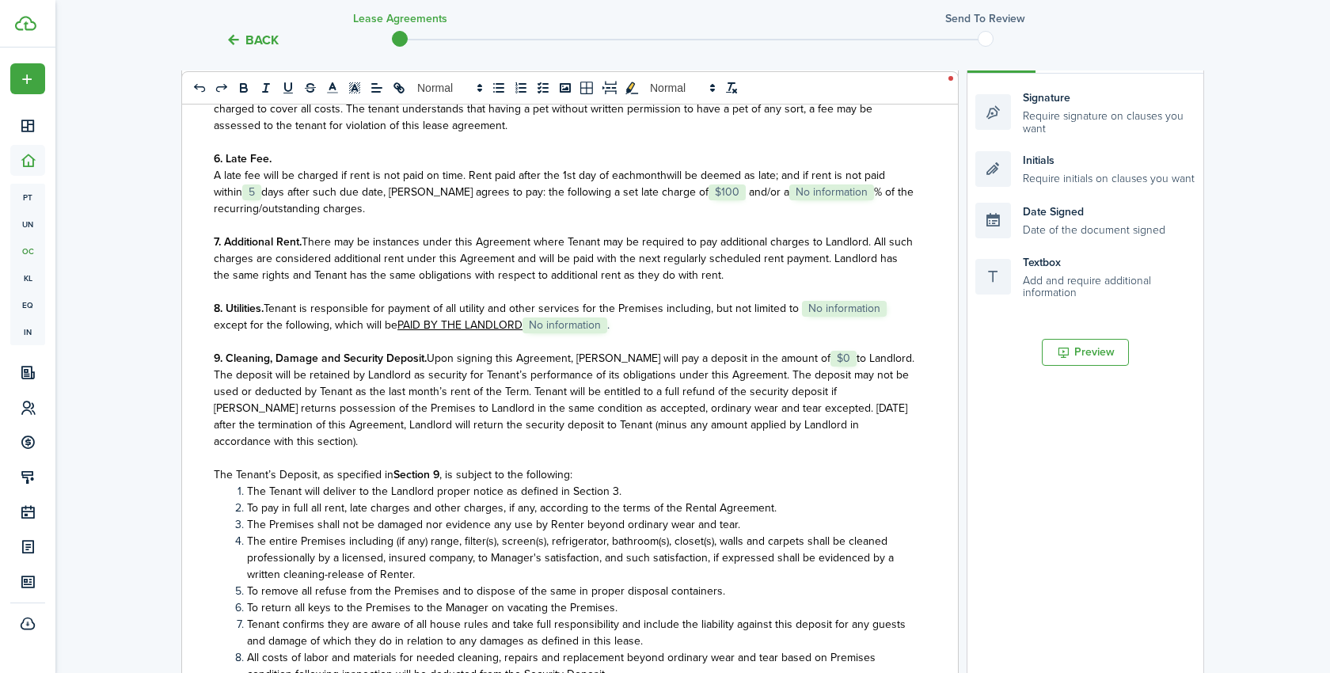
click at [434, 331] on u "PAID BY THE LANDLORD" at bounding box center [459, 325] width 125 height 17
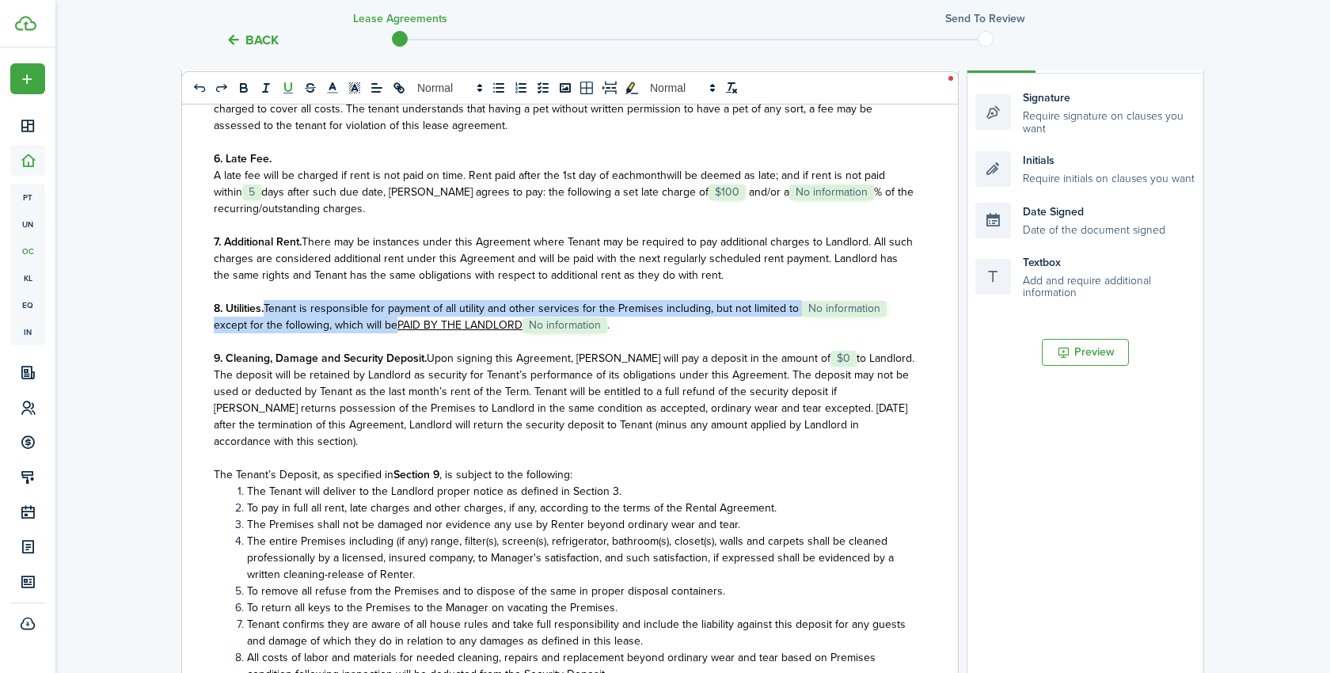
drag, startPoint x: 393, startPoint y: 325, endPoint x: 267, endPoint y: 313, distance: 126.5
click at [267, 313] on p "8. Utilities. Tenant is responsible for payment of all utility and other servic…" at bounding box center [564, 316] width 700 height 33
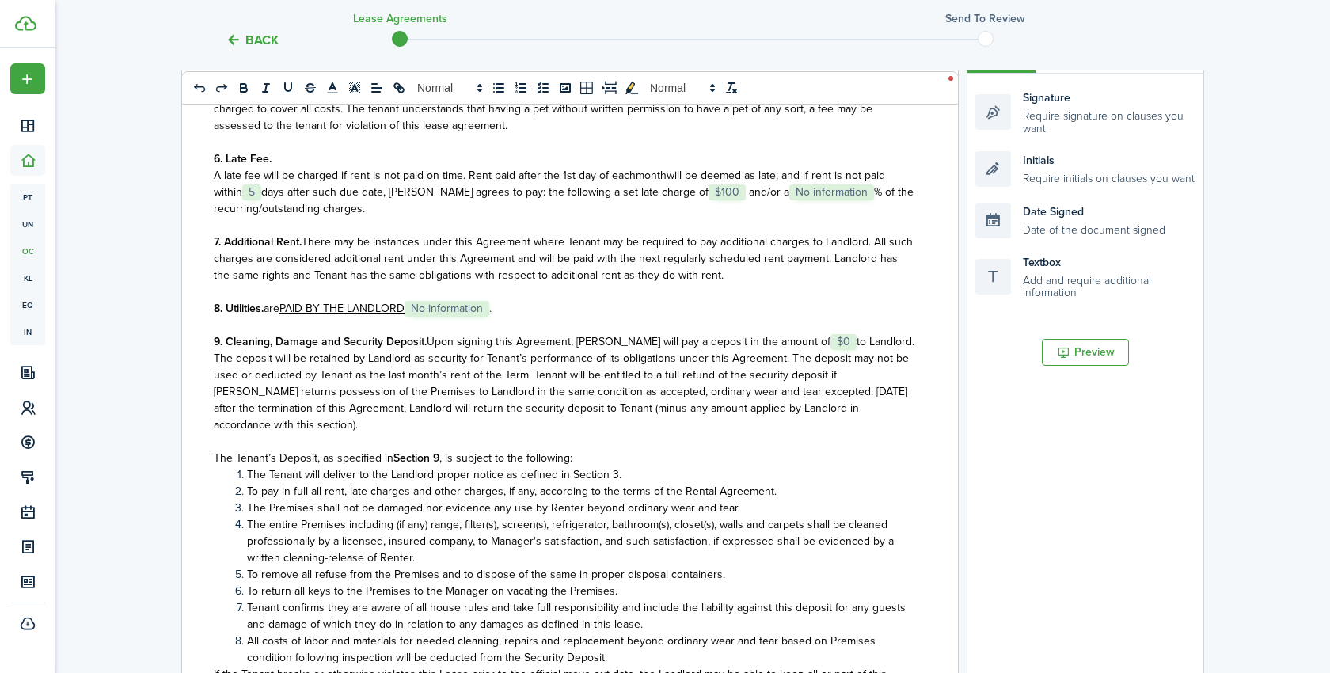
click at [507, 317] on p at bounding box center [564, 325] width 700 height 17
click at [500, 309] on p "8. Utilities. are PAID BY THE LANDLORD ﻿ No information ﻿ ." at bounding box center [564, 308] width 700 height 17
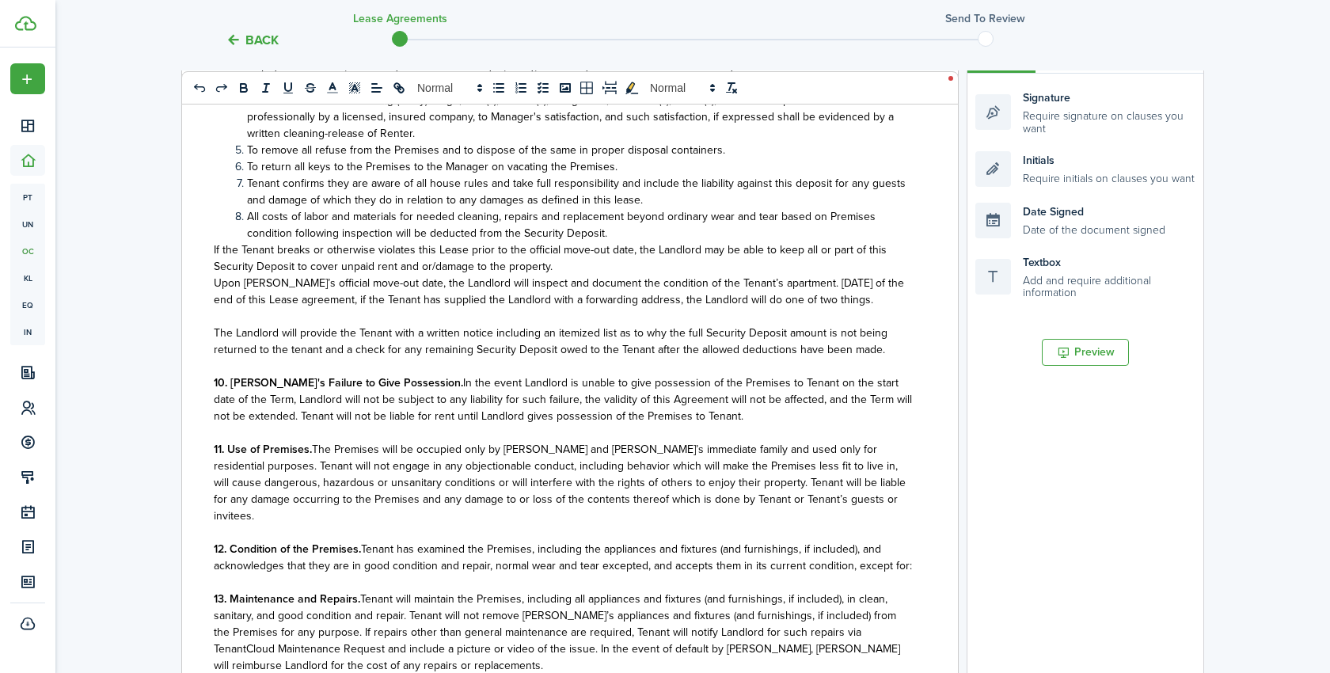
scroll to position [1547, 0]
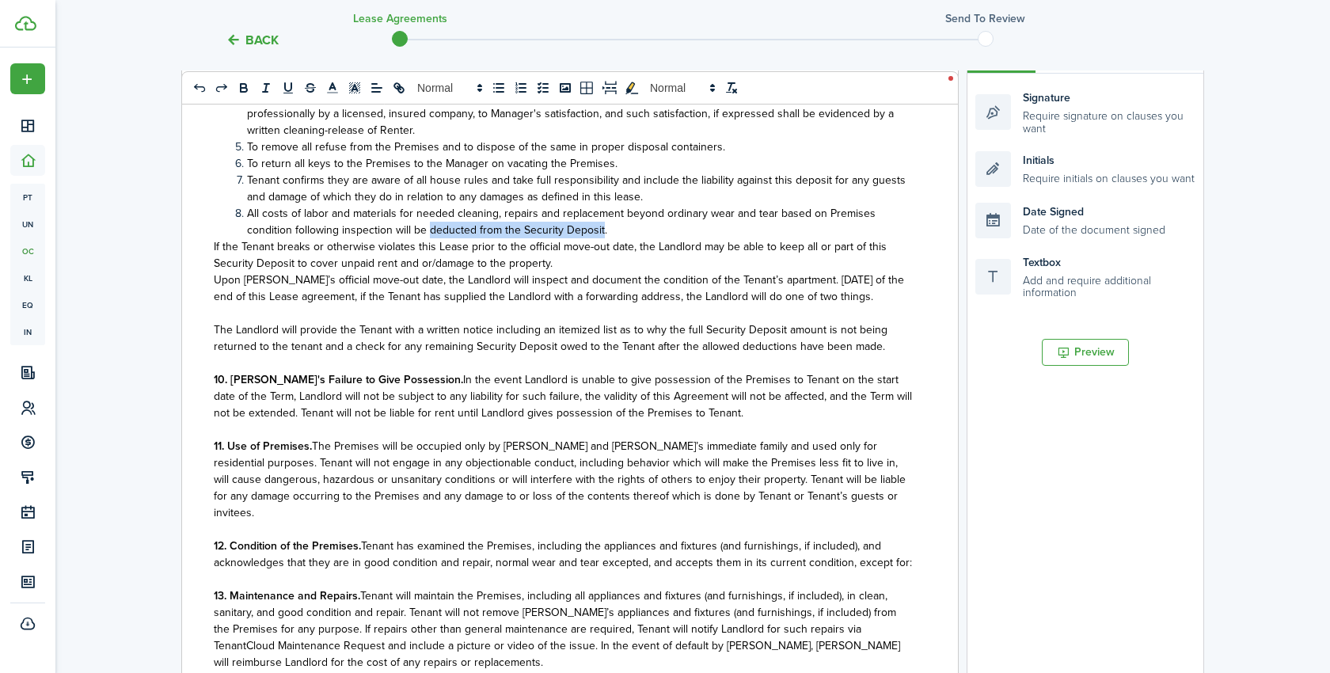
drag, startPoint x: 601, startPoint y: 213, endPoint x: 429, endPoint y: 214, distance: 171.8
click at [429, 214] on span "All costs of labor and materials for needed cleaning, repairs and replacement b…" at bounding box center [561, 221] width 628 height 33
click at [612, 271] on span "Upon [PERSON_NAME]’s official move-out date, the Landlord will inspect and docu…" at bounding box center [559, 287] width 690 height 33
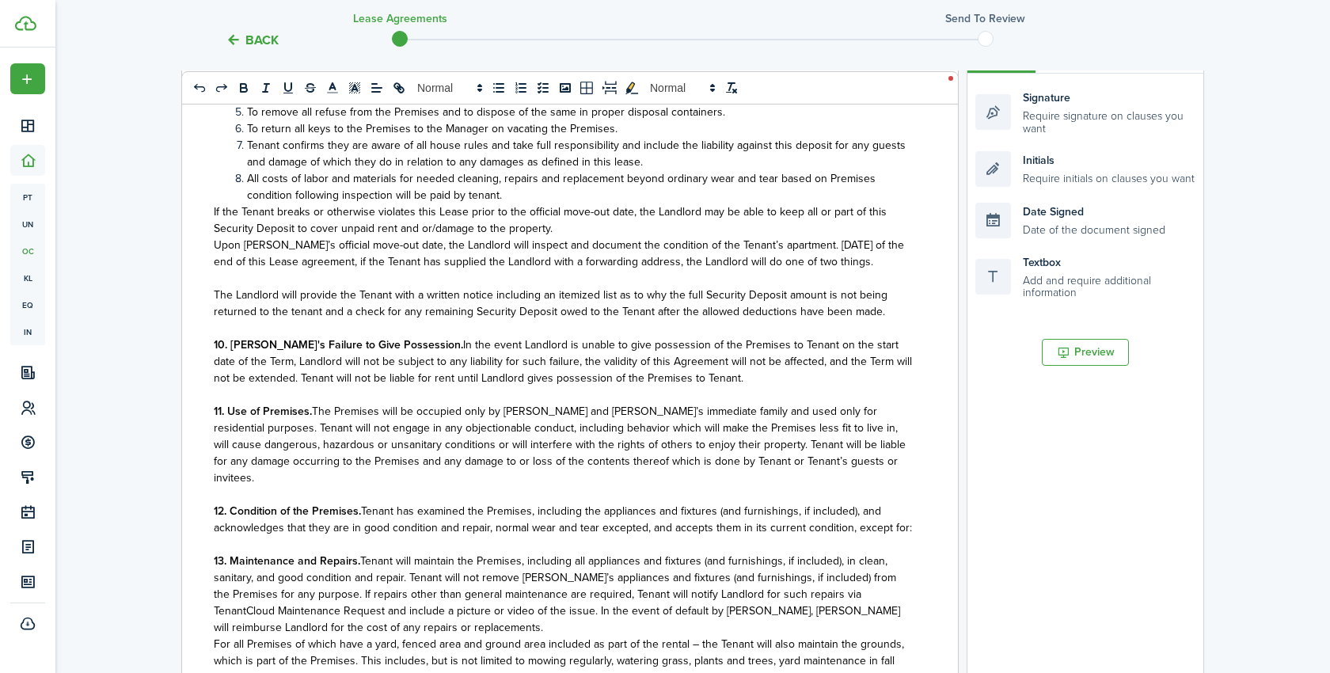
scroll to position [1579, 0]
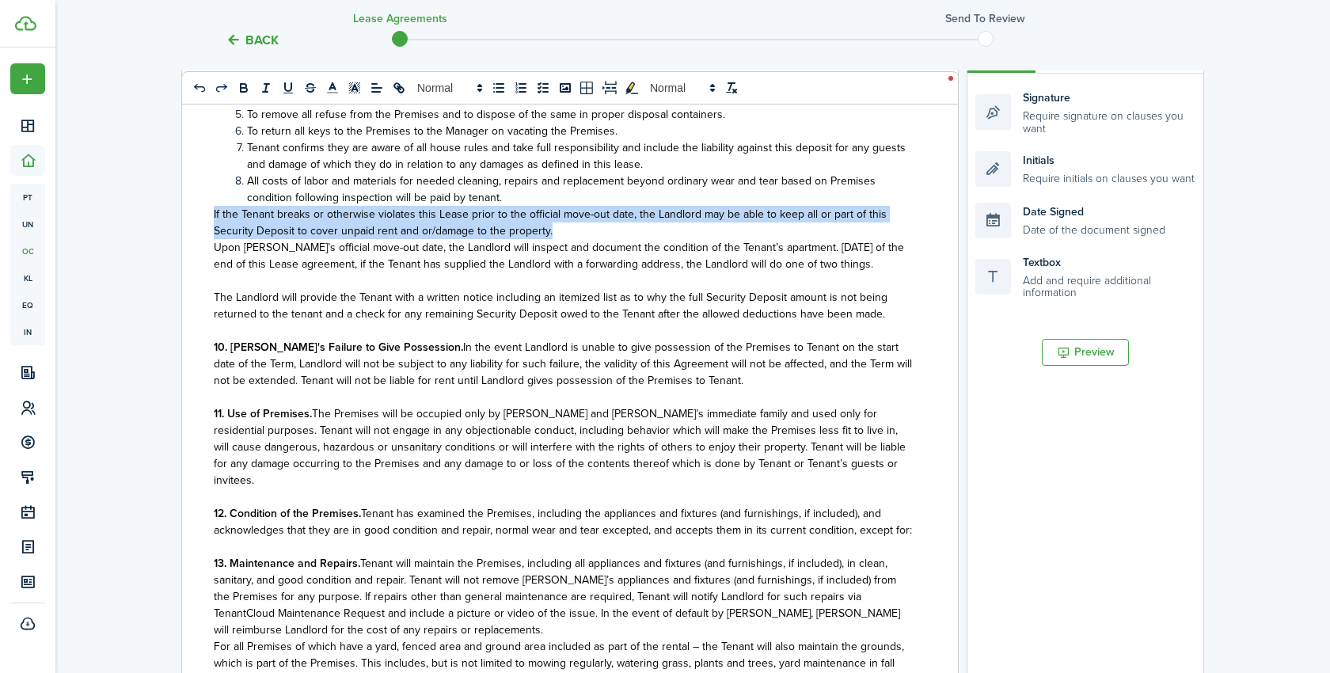
drag, startPoint x: 554, startPoint y: 216, endPoint x: 186, endPoint y: 205, distance: 368.2
click at [186, 205] on div "State of ﻿ FL ﻿ LEASE AGREEMENT ___________________ This Lease Agreement (this …" at bounding box center [564, 369] width 764 height 621
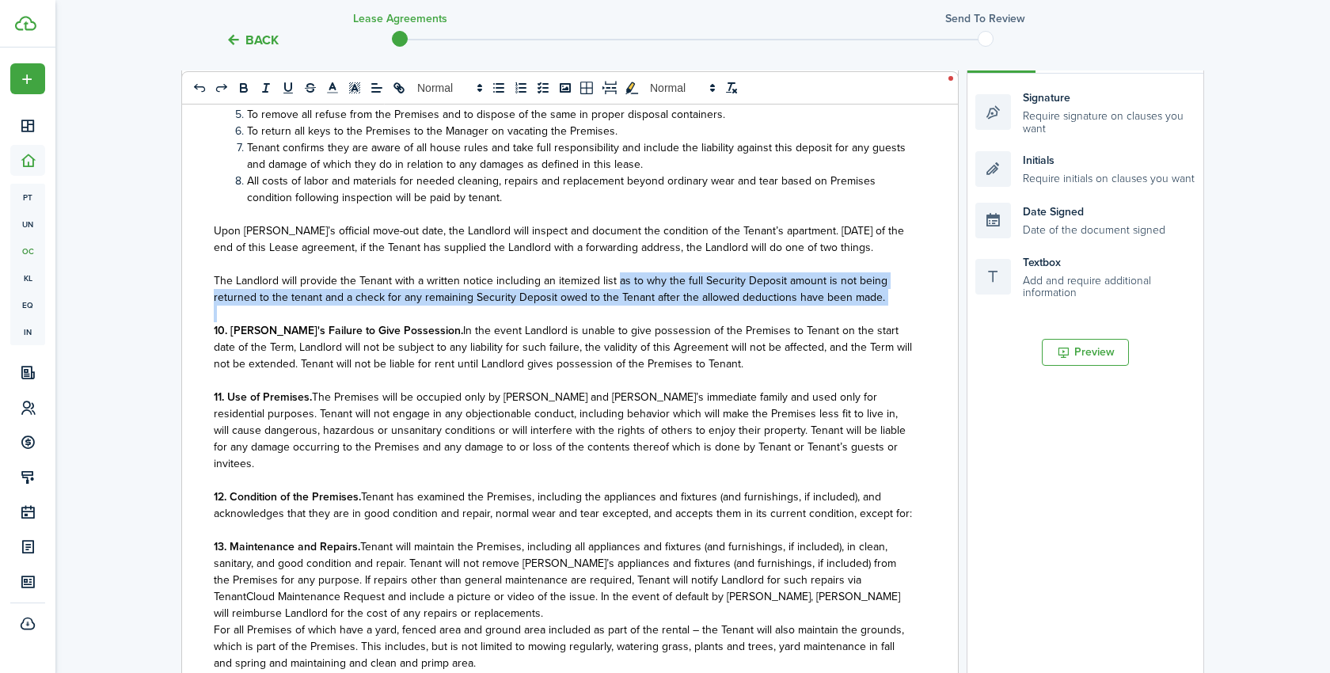
drag, startPoint x: 616, startPoint y: 266, endPoint x: 893, endPoint y: 289, distance: 278.0
click at [893, 289] on div "State of ﻿ FL ﻿ LEASE AGREEMENT ___________________ This Lease Agreement (this …" at bounding box center [564, 369] width 764 height 621
click at [659, 286] on span "The Landlord will provide the Tenant with a written notice including an itemize…" at bounding box center [551, 288] width 674 height 33
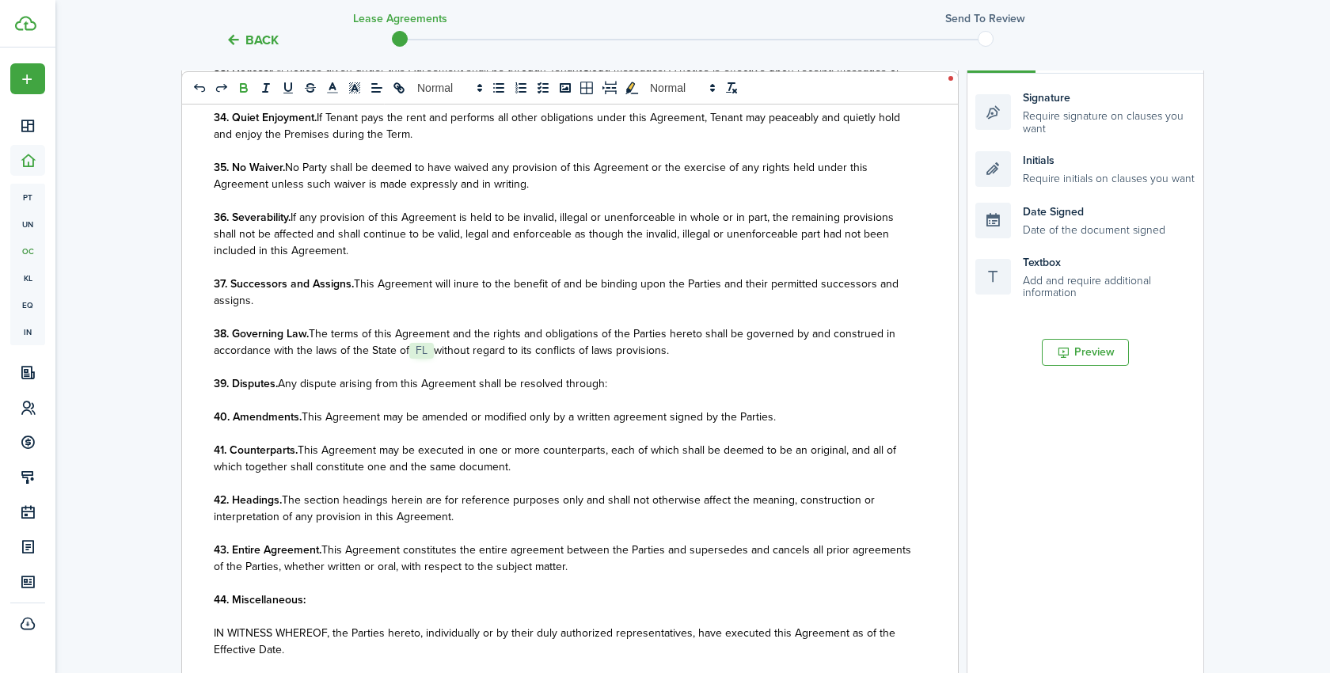
scroll to position [558, 0]
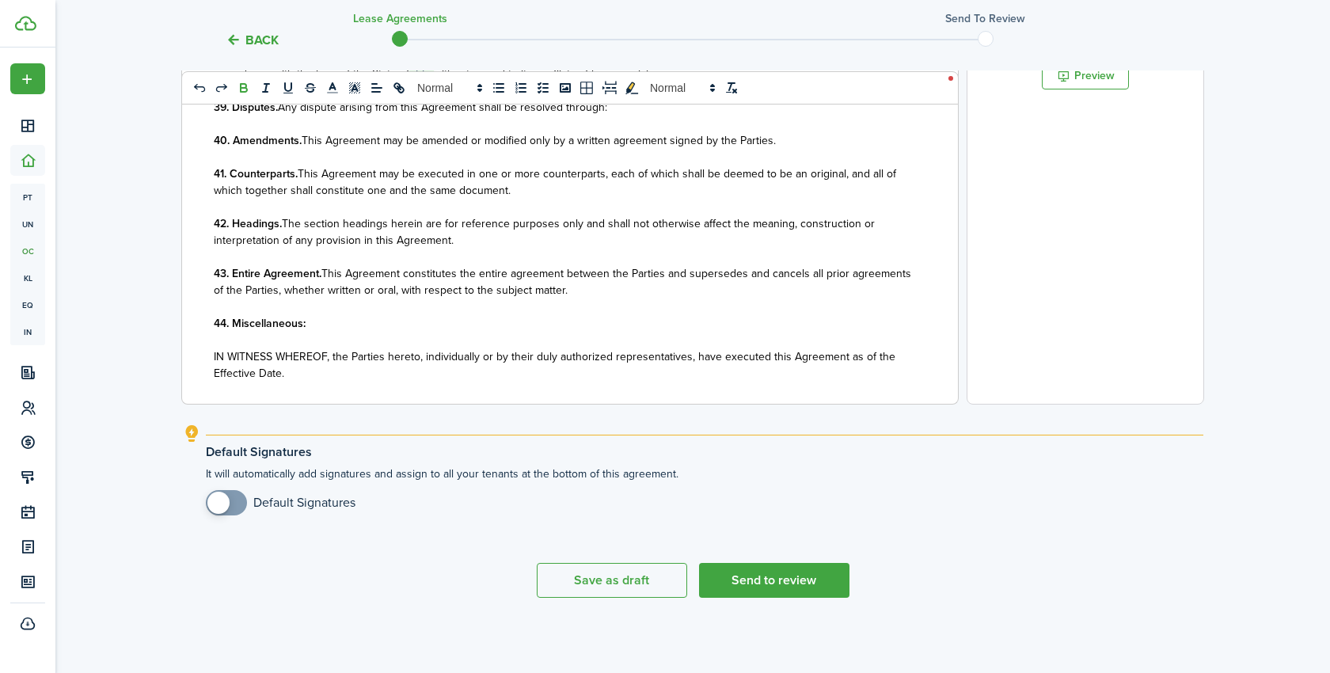
click at [234, 505] on span at bounding box center [226, 502] width 16 height 25
checkbox input "true"
click at [229, 505] on span at bounding box center [226, 502] width 16 height 25
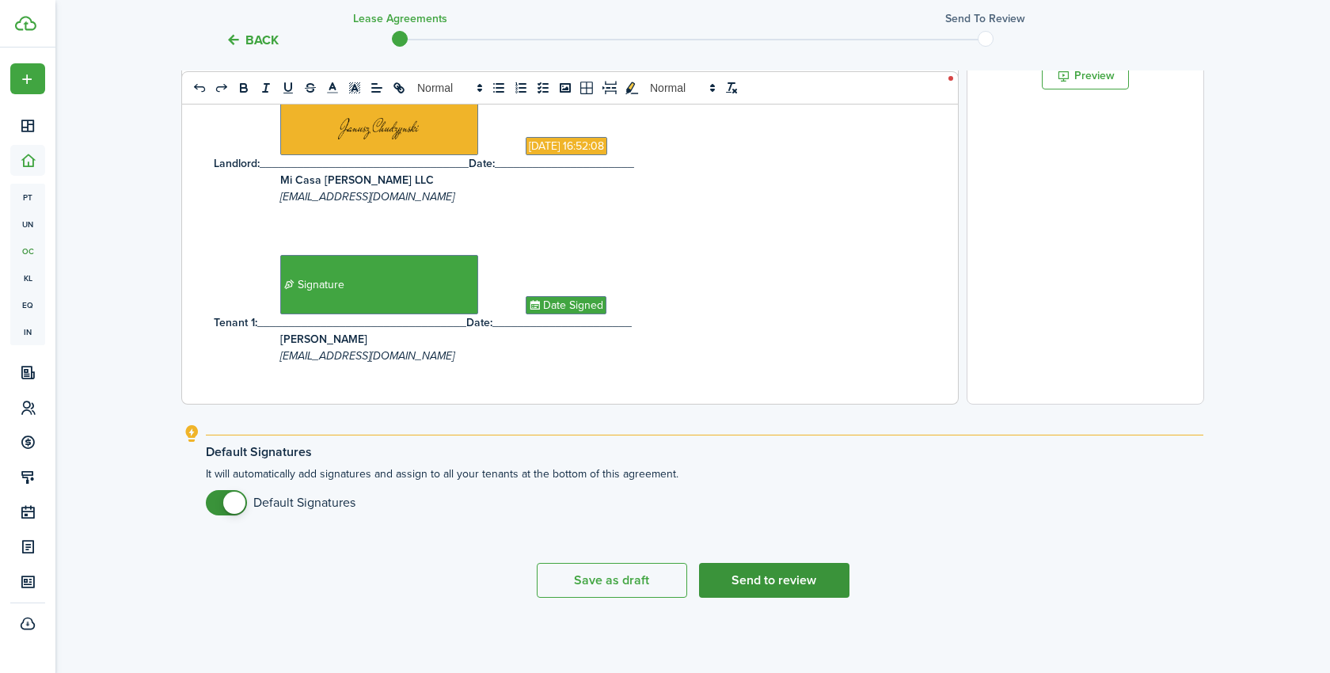
click at [806, 575] on button "Send to review" at bounding box center [774, 580] width 150 height 35
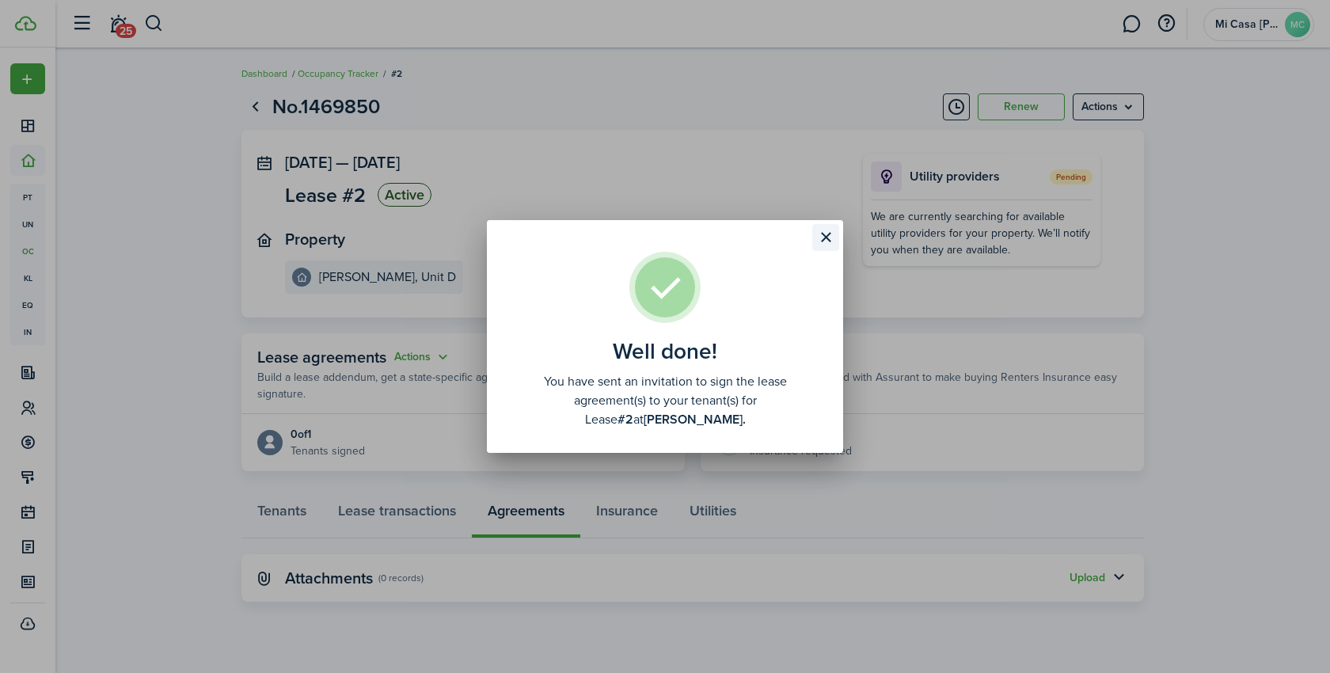
click at [824, 249] on button "Close modal" at bounding box center [825, 237] width 27 height 27
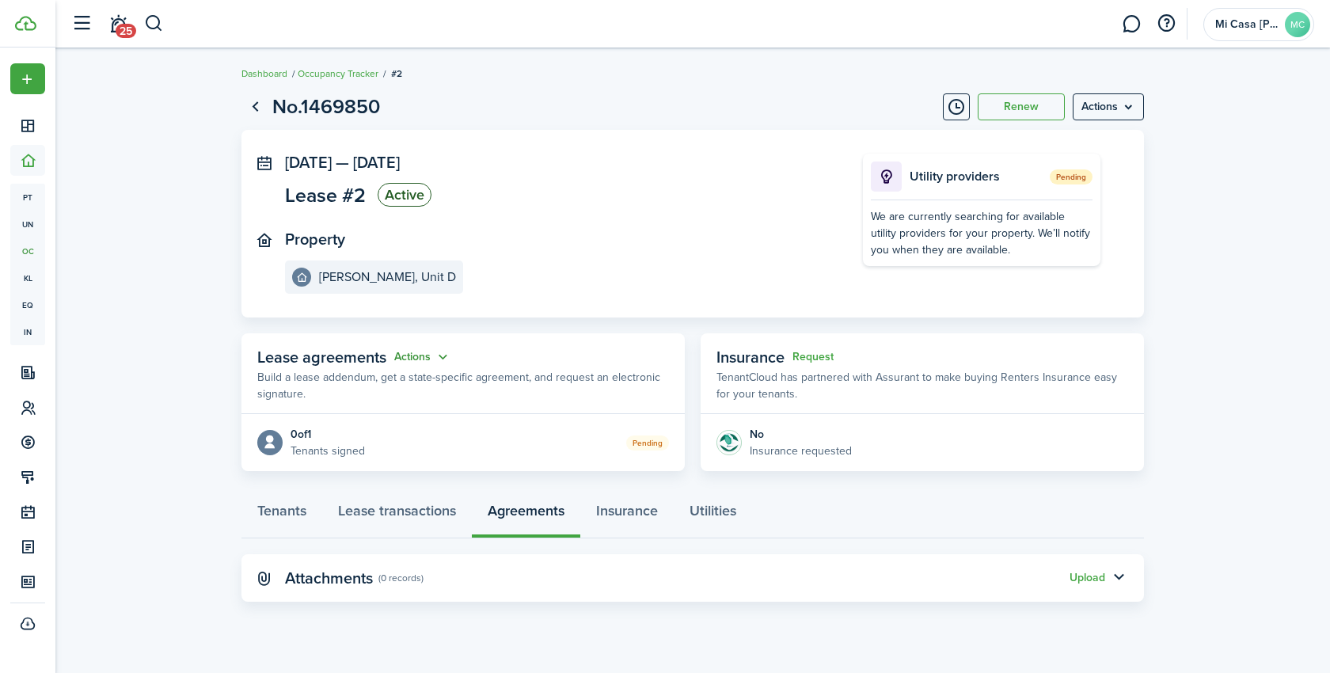
click at [447, 361] on button "Actions" at bounding box center [422, 357] width 57 height 18
click at [546, 292] on panel-main-section "Property [PERSON_NAME], Unit D" at bounding box center [550, 261] width 530 height 63
click at [410, 509] on link "Lease transactions" at bounding box center [397, 514] width 150 height 47
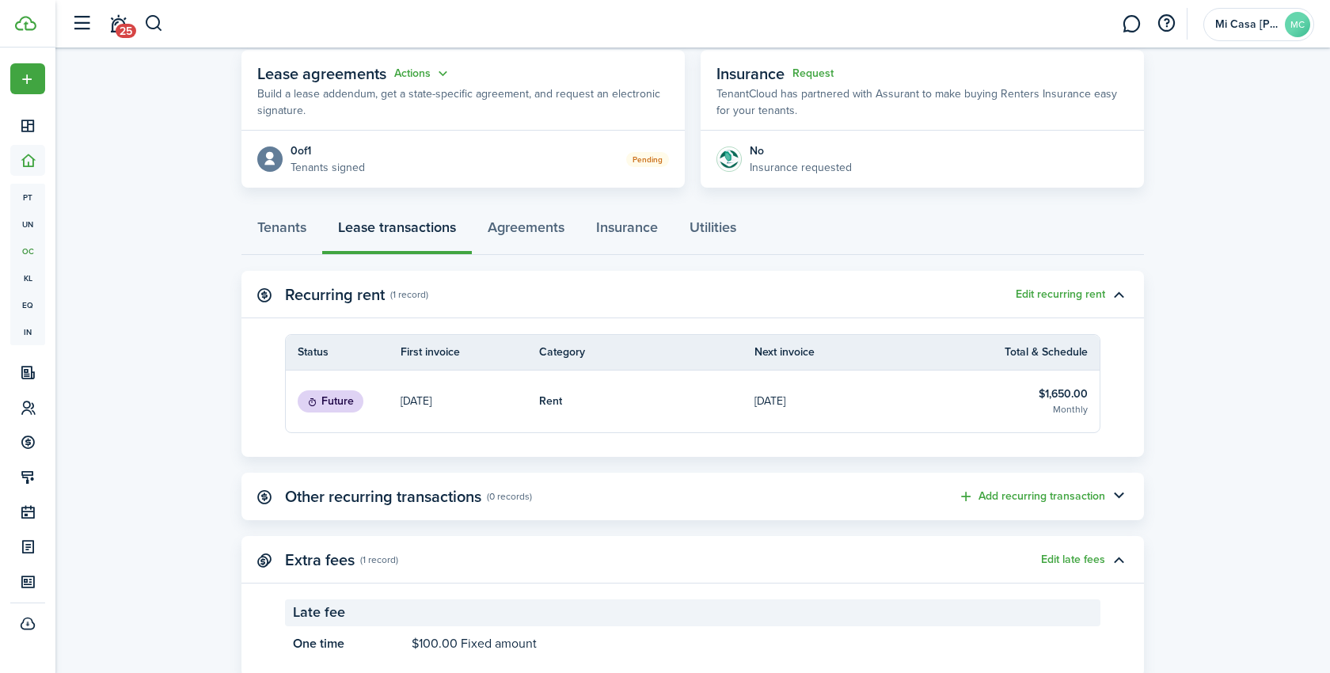
scroll to position [331, 0]
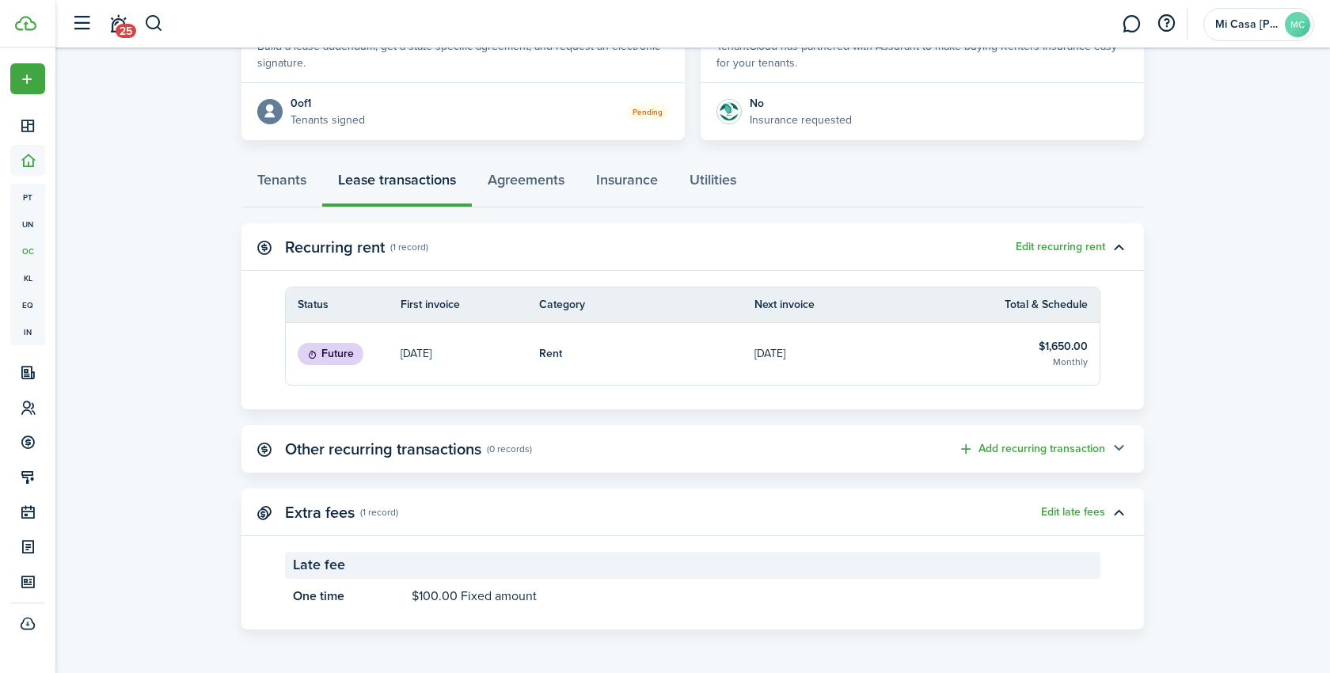
click at [1123, 451] on button "button" at bounding box center [1118, 448] width 27 height 27
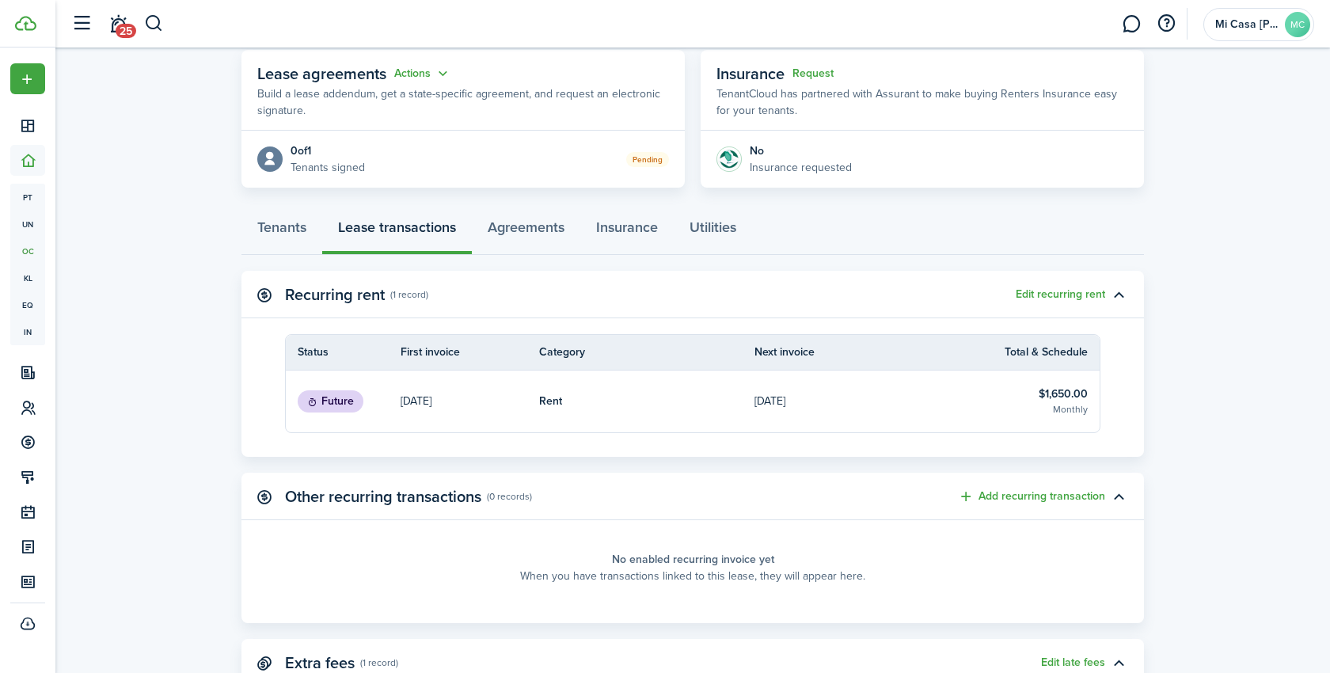
scroll to position [0, 0]
